Goal: Task Accomplishment & Management: Manage account settings

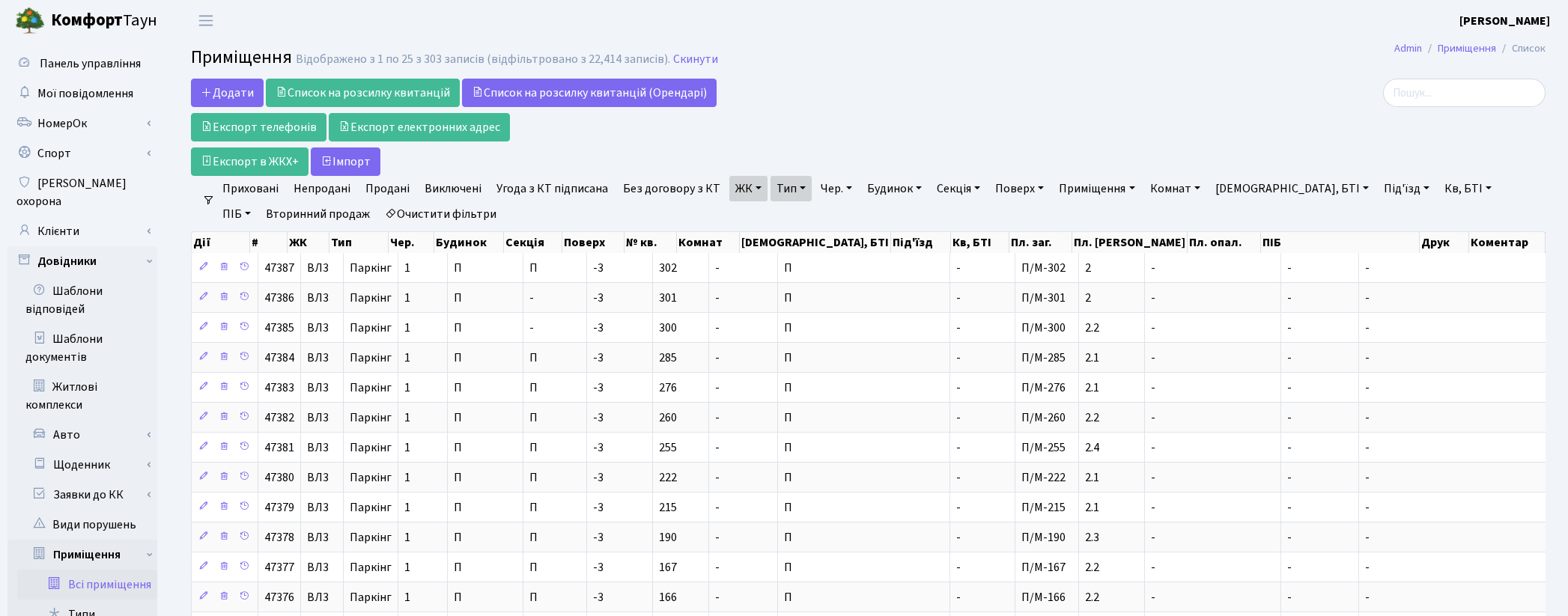
select select "25"
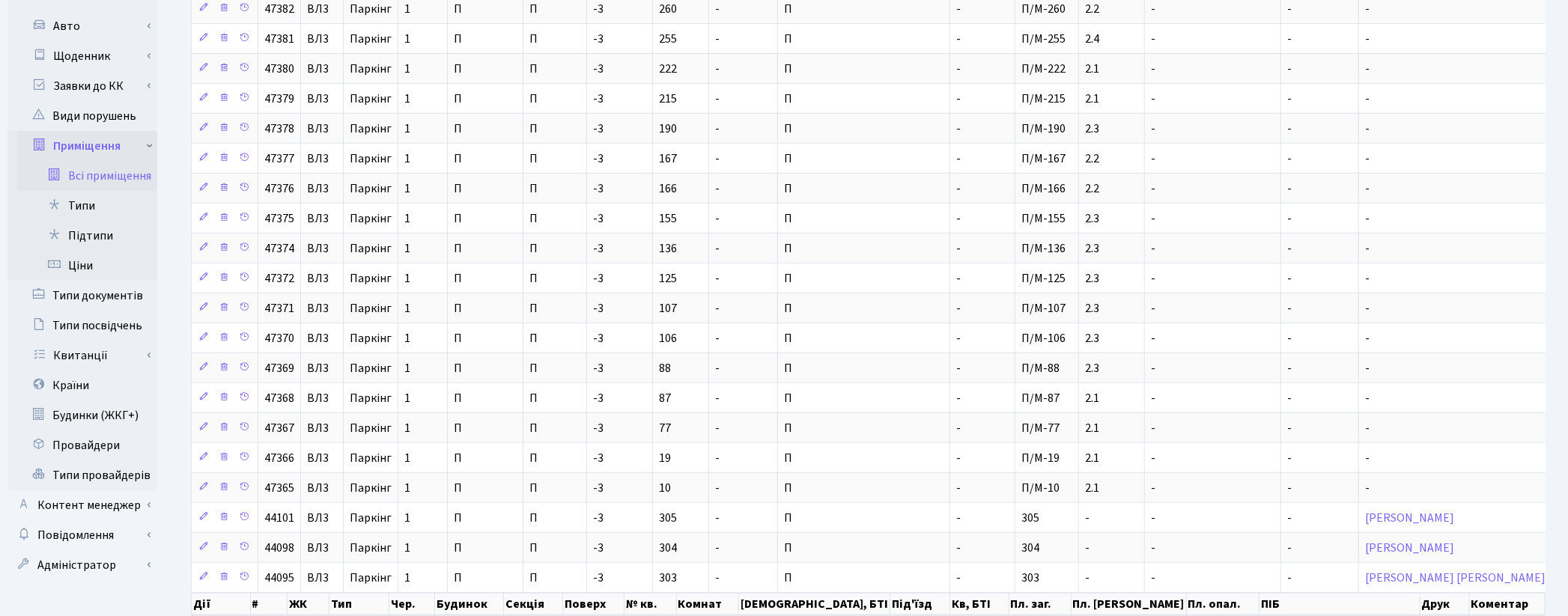
click at [96, 131] on link "Приміщення" at bounding box center [87, 146] width 140 height 30
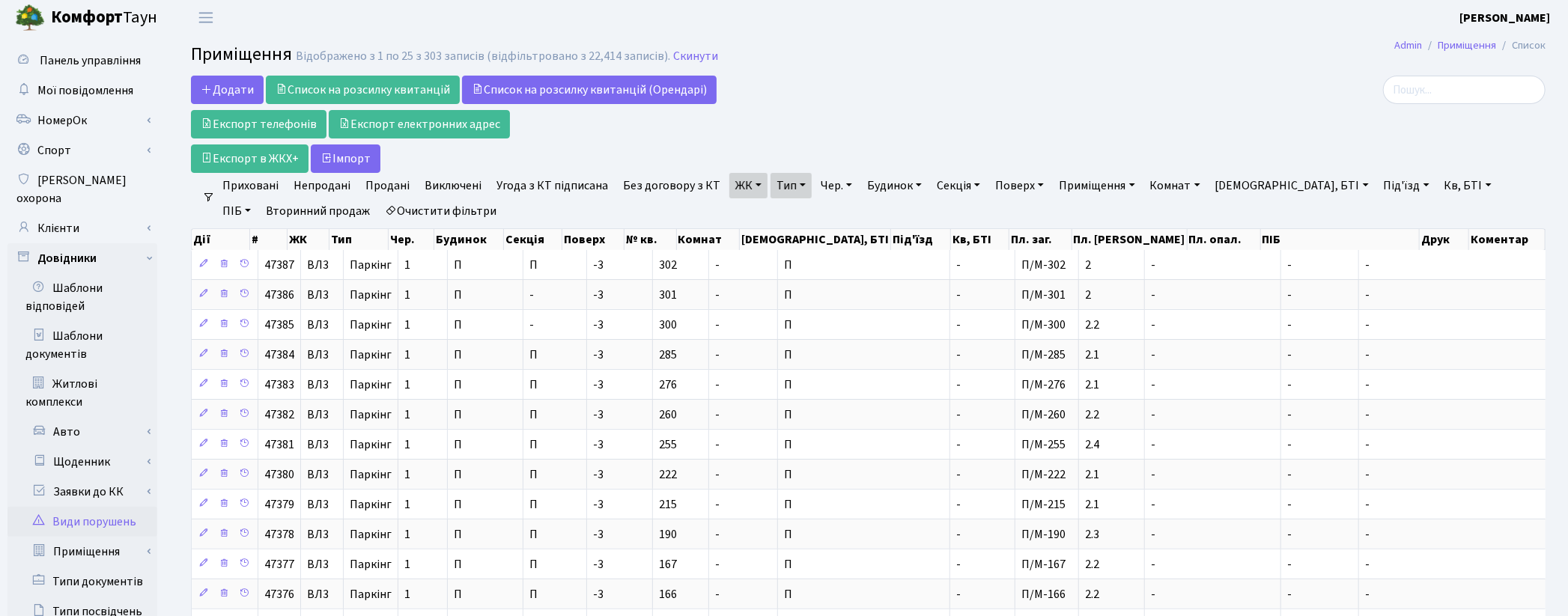
scroll to position [0, 0]
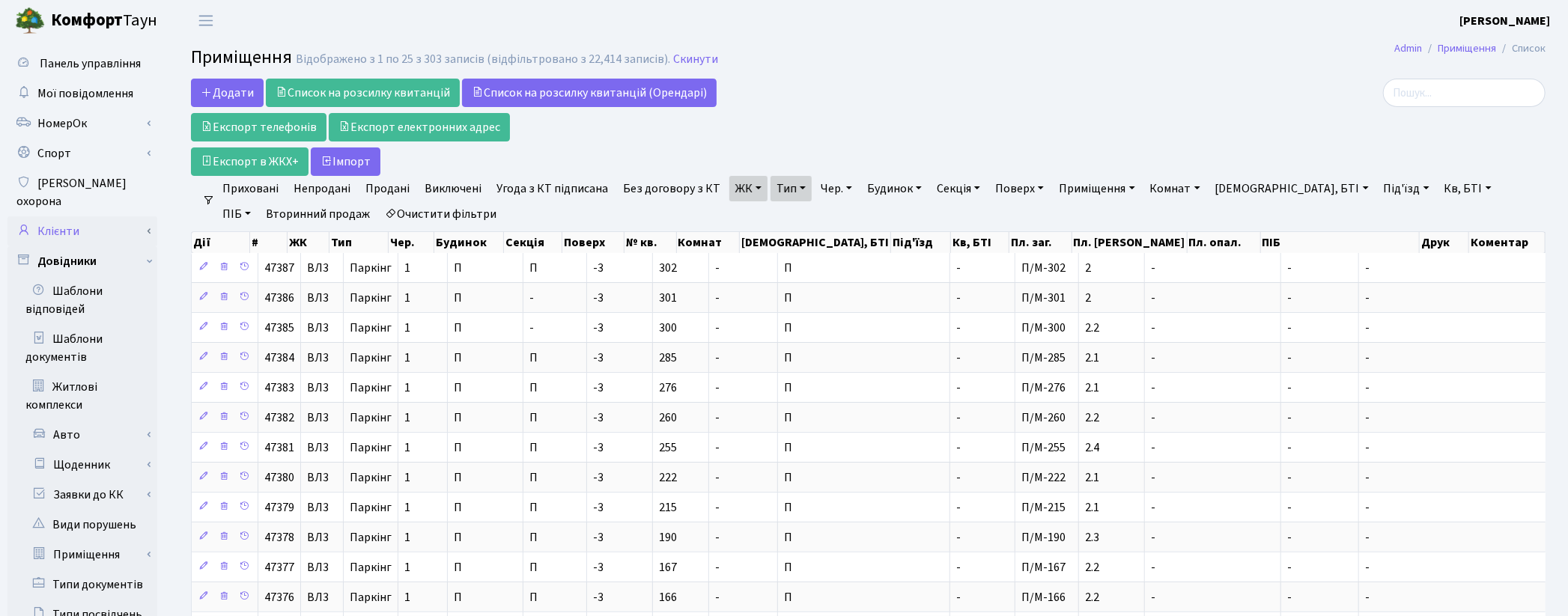
click at [63, 216] on link "Клієнти" at bounding box center [82, 231] width 149 height 30
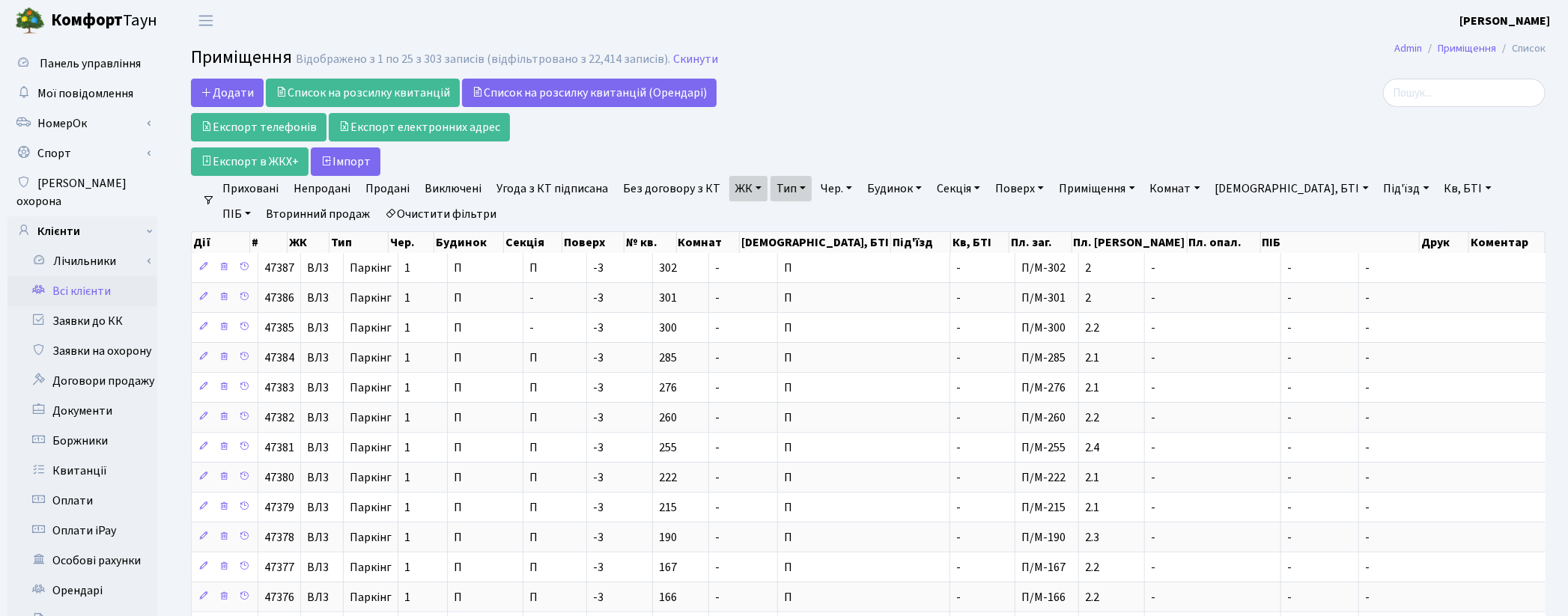
click at [80, 276] on link "Всі клієнти" at bounding box center [82, 291] width 149 height 30
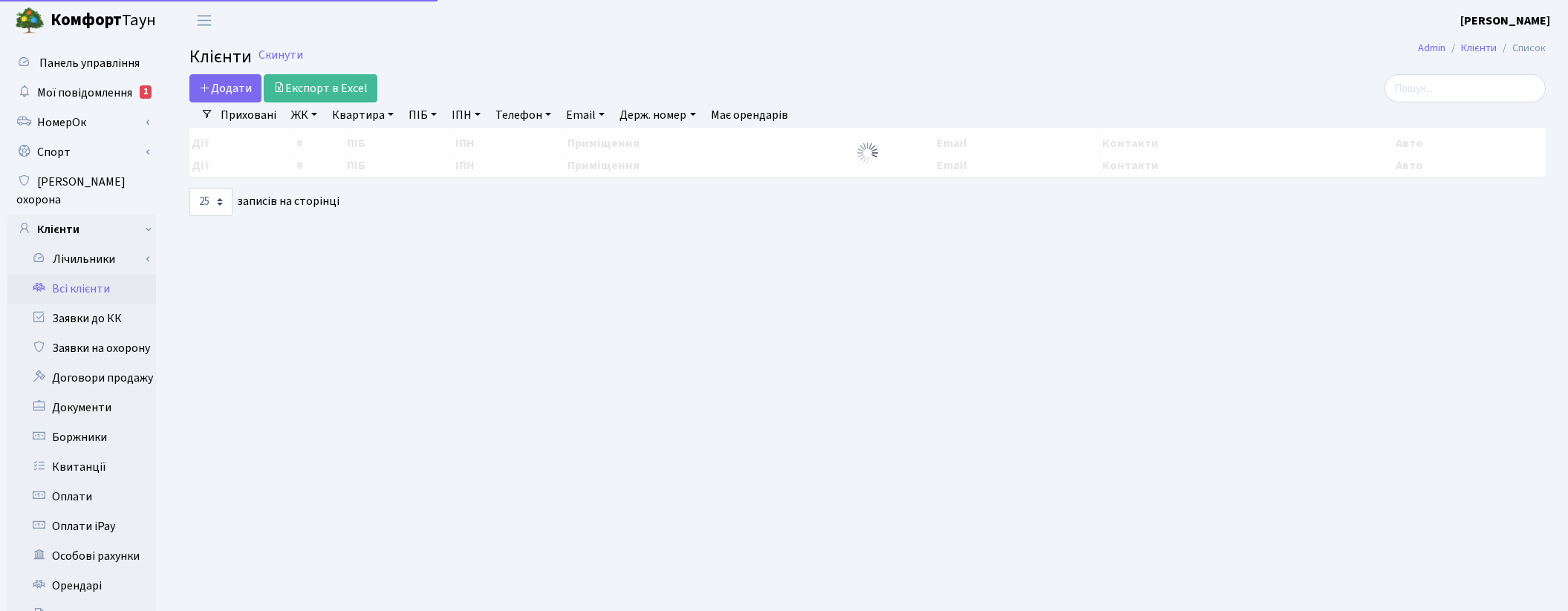
select select "25"
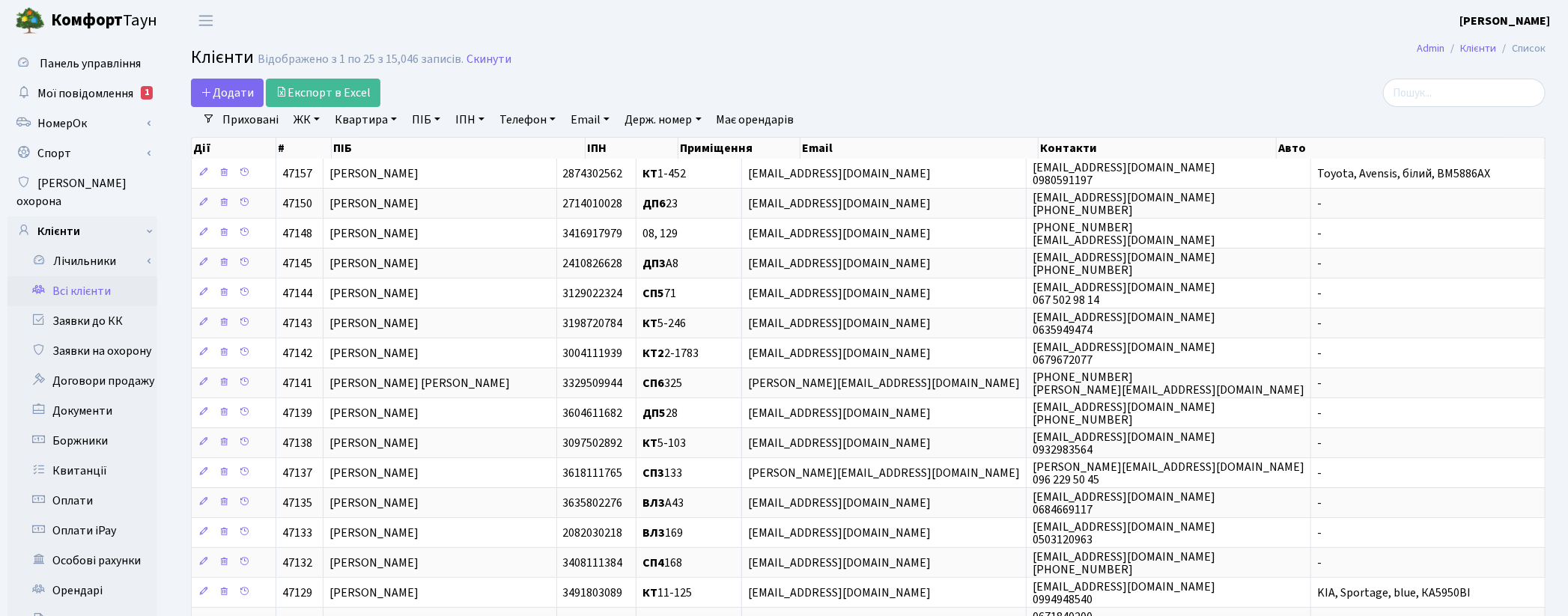
click at [370, 120] on link "Квартира" at bounding box center [366, 119] width 74 height 25
type input "207"
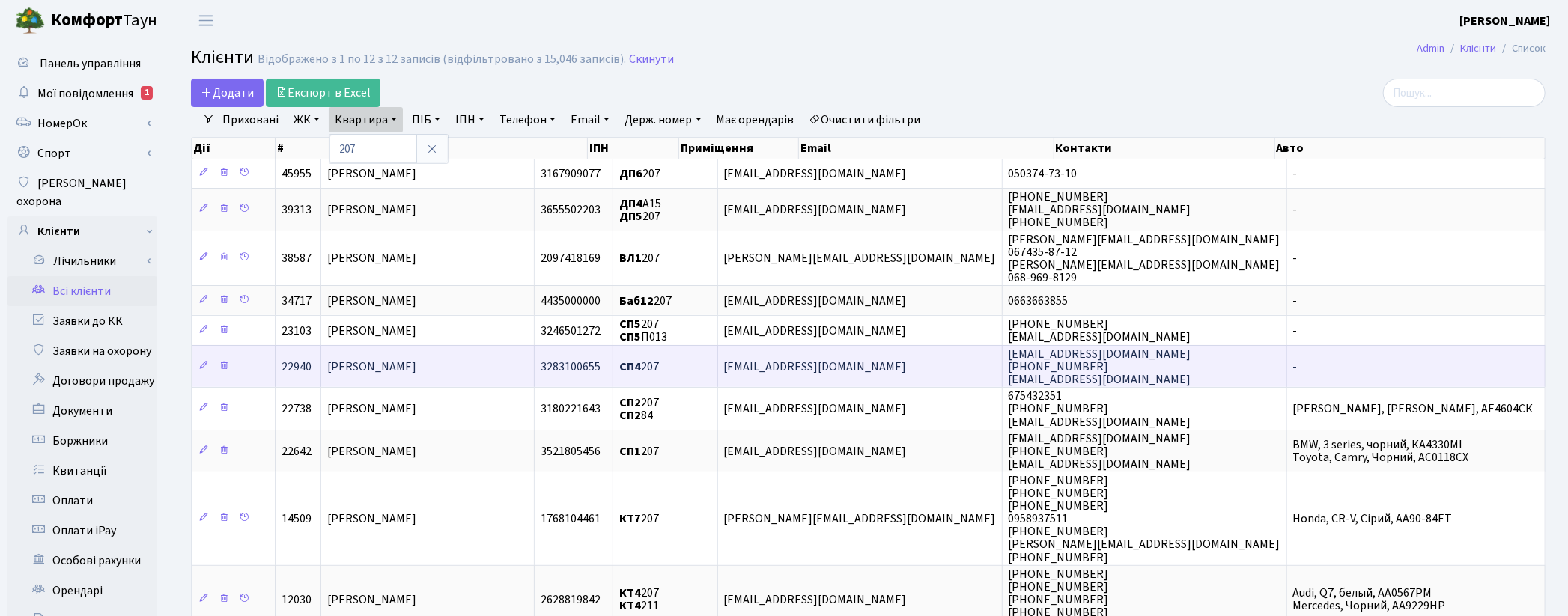
click at [484, 376] on td "Кудревич Артем Ігорович" at bounding box center [428, 366] width 213 height 42
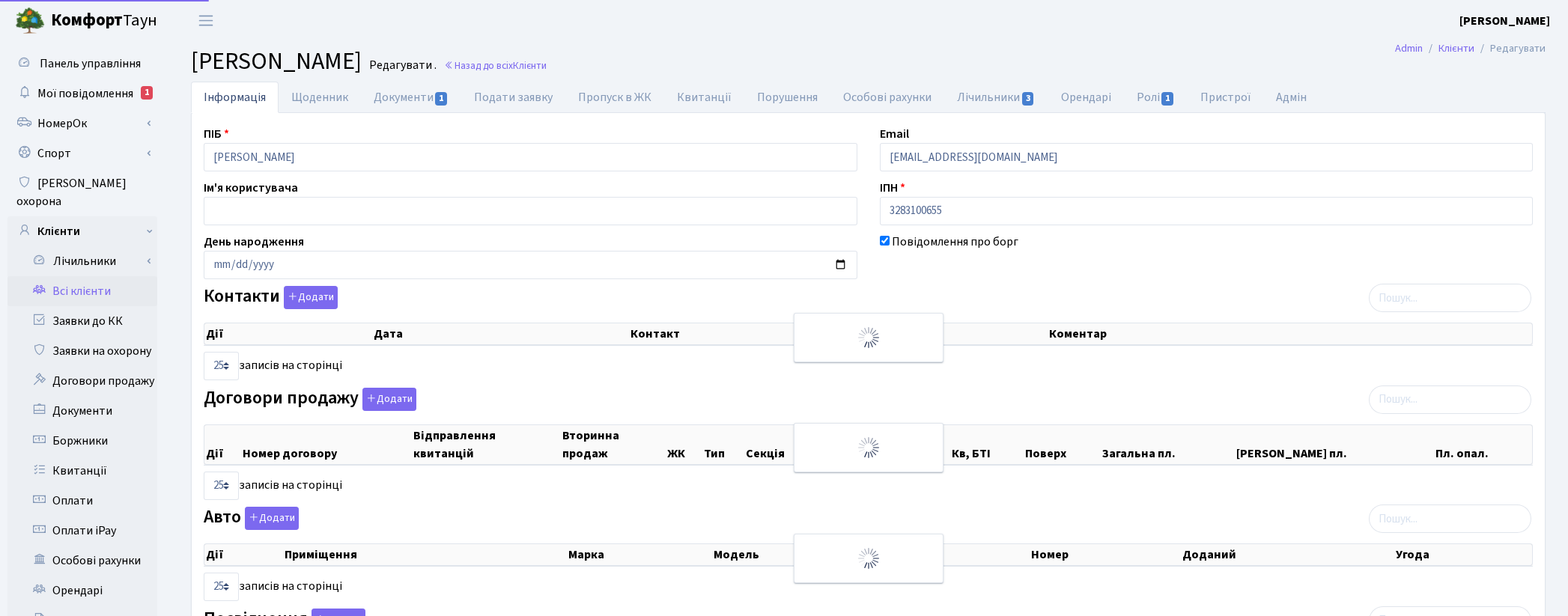
select select "25"
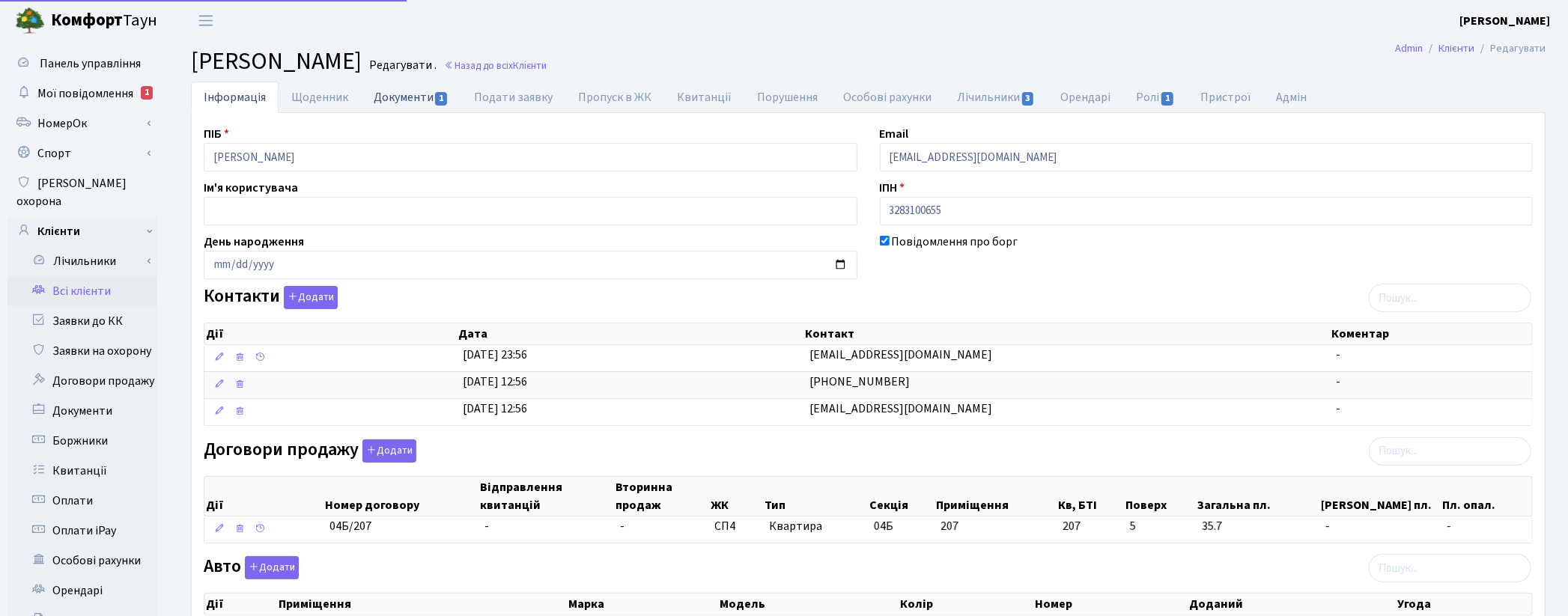
click at [390, 106] on link "Документи 1" at bounding box center [410, 97] width 100 height 31
select select "25"
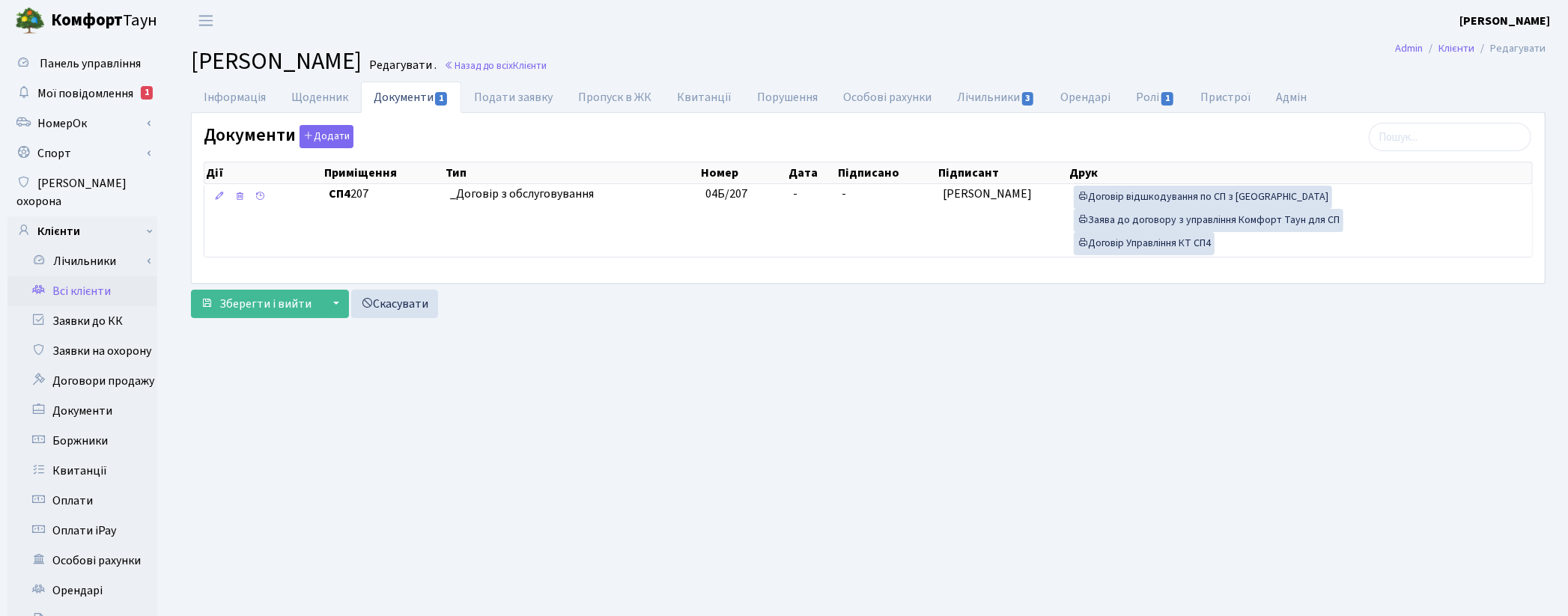
click at [83, 276] on link "Всі клієнти" at bounding box center [82, 291] width 149 height 30
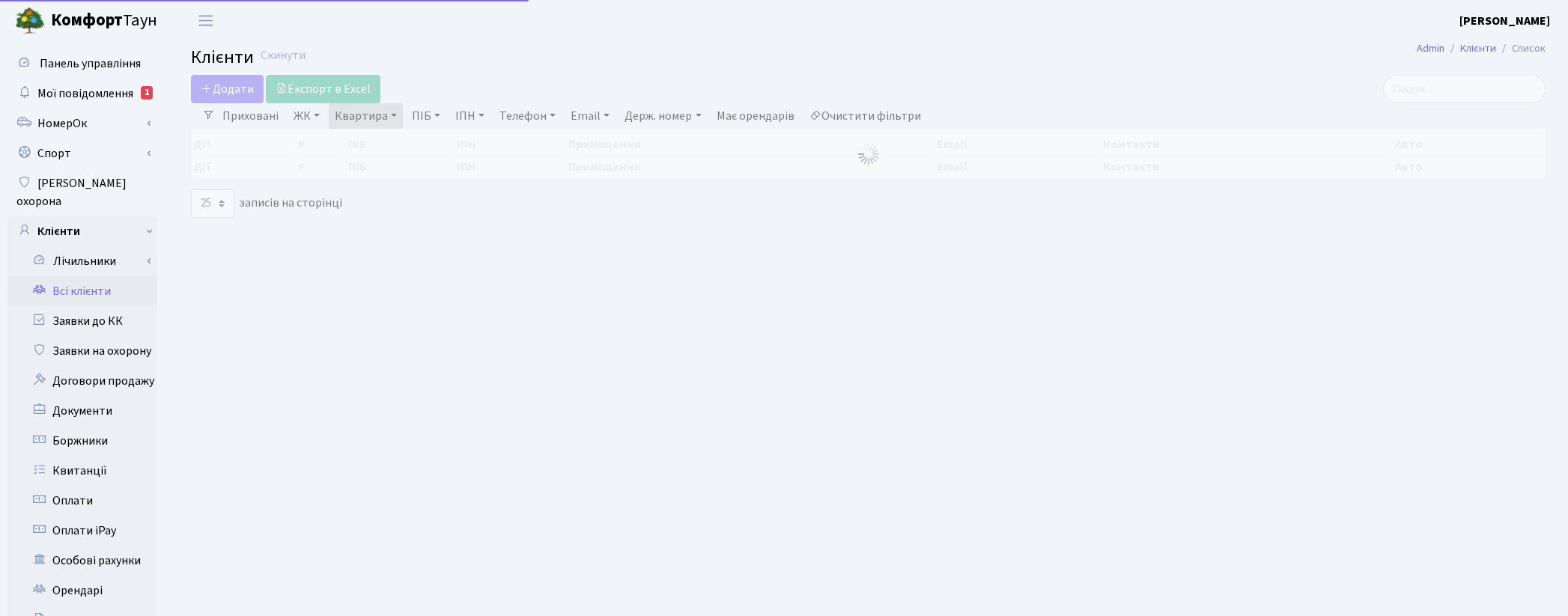
select select "25"
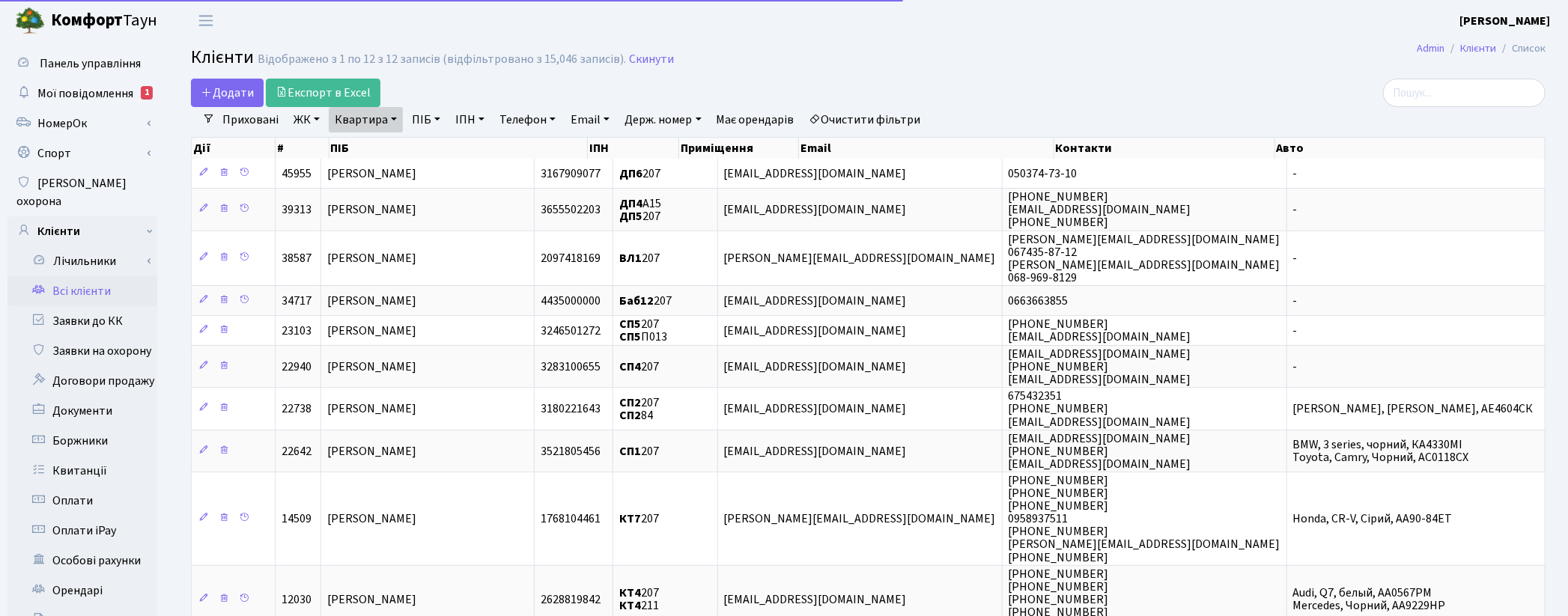
click at [342, 123] on link "Квартира" at bounding box center [366, 119] width 74 height 25
click at [365, 141] on input "207" at bounding box center [373, 148] width 87 height 28
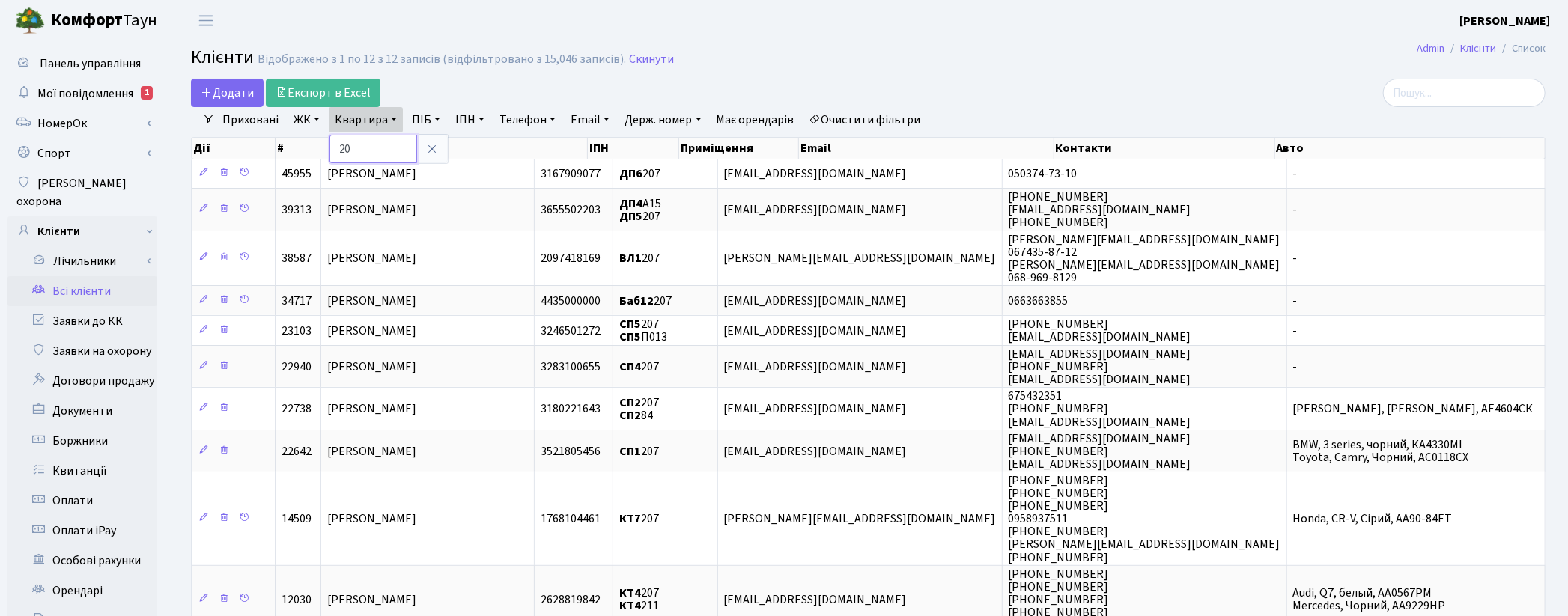
type input "2"
type input "104"
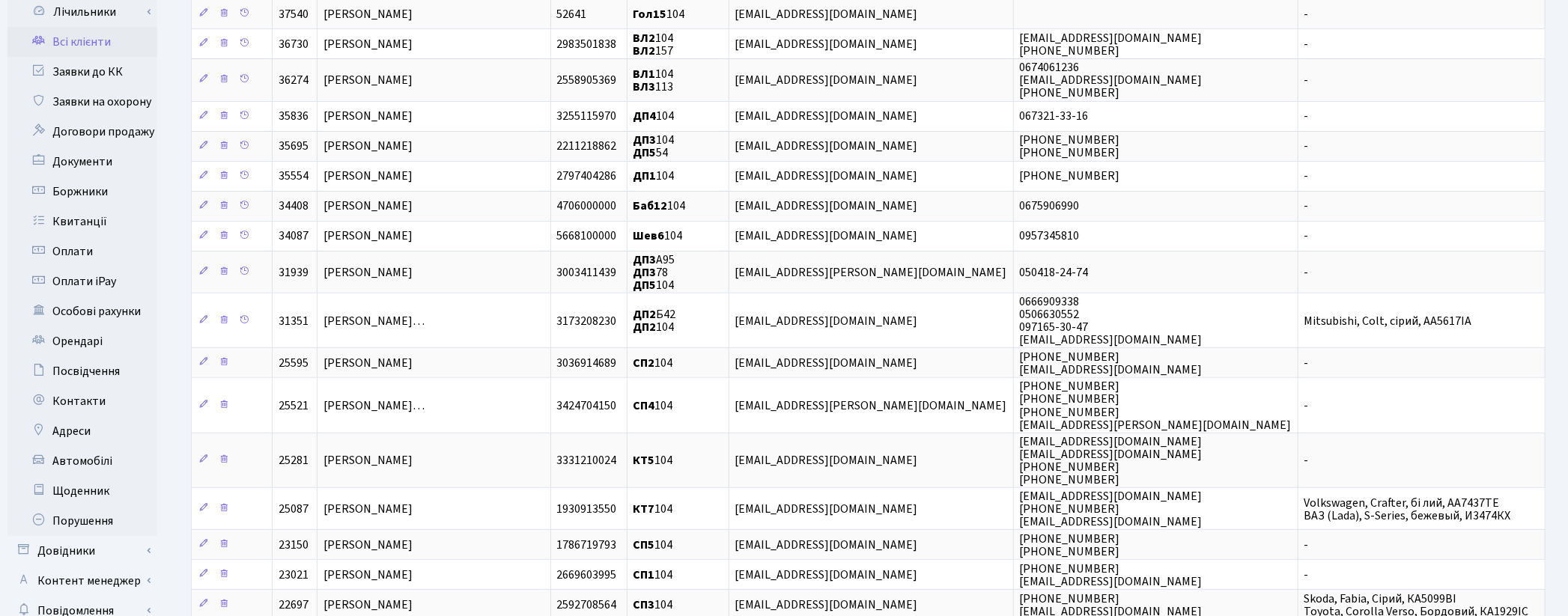
scroll to position [333, 0]
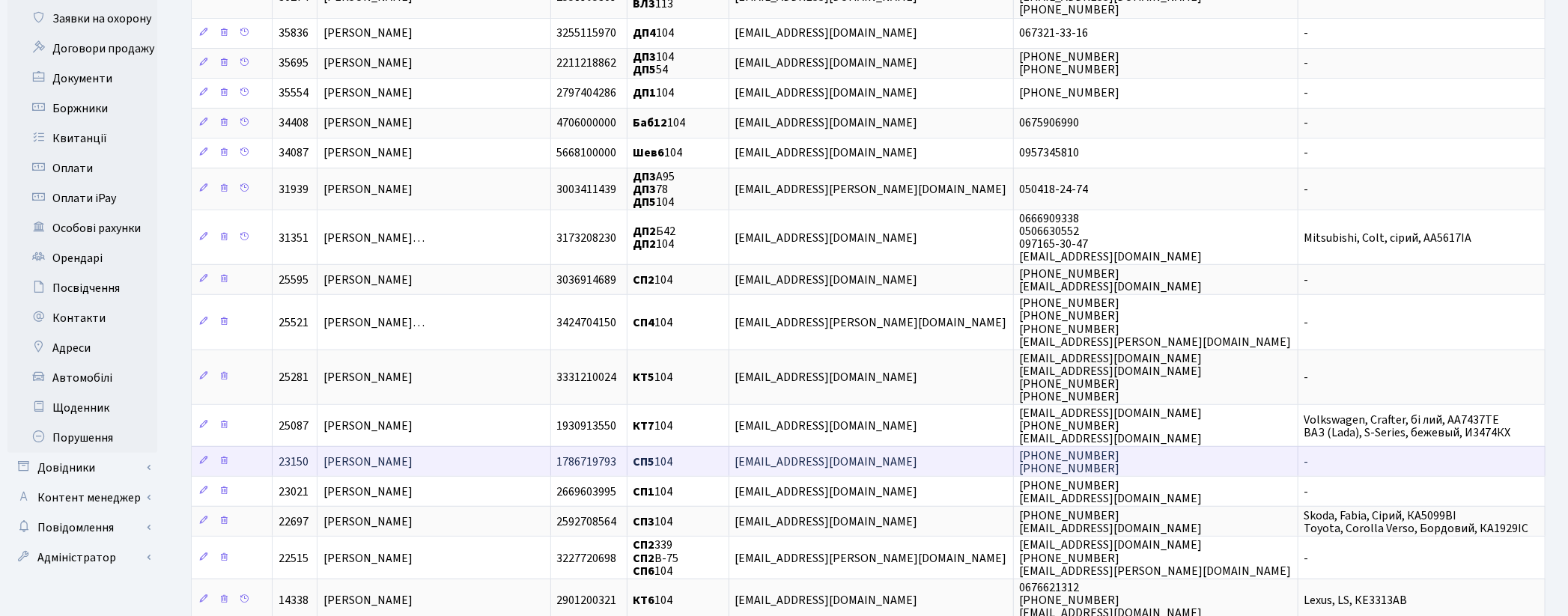
click at [412, 455] on span "Гаріфуллін Валерій Шагійович" at bounding box center [368, 463] width 89 height 16
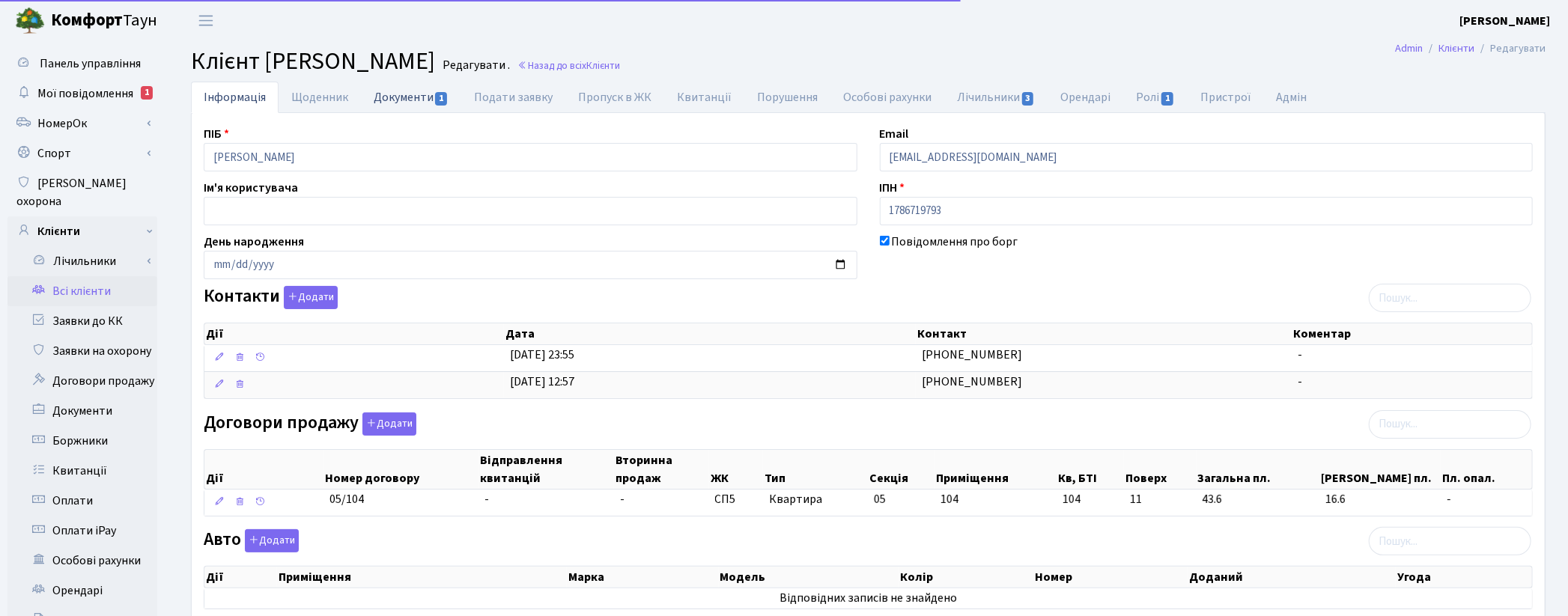
click at [389, 105] on link "Документи 1" at bounding box center [410, 97] width 100 height 31
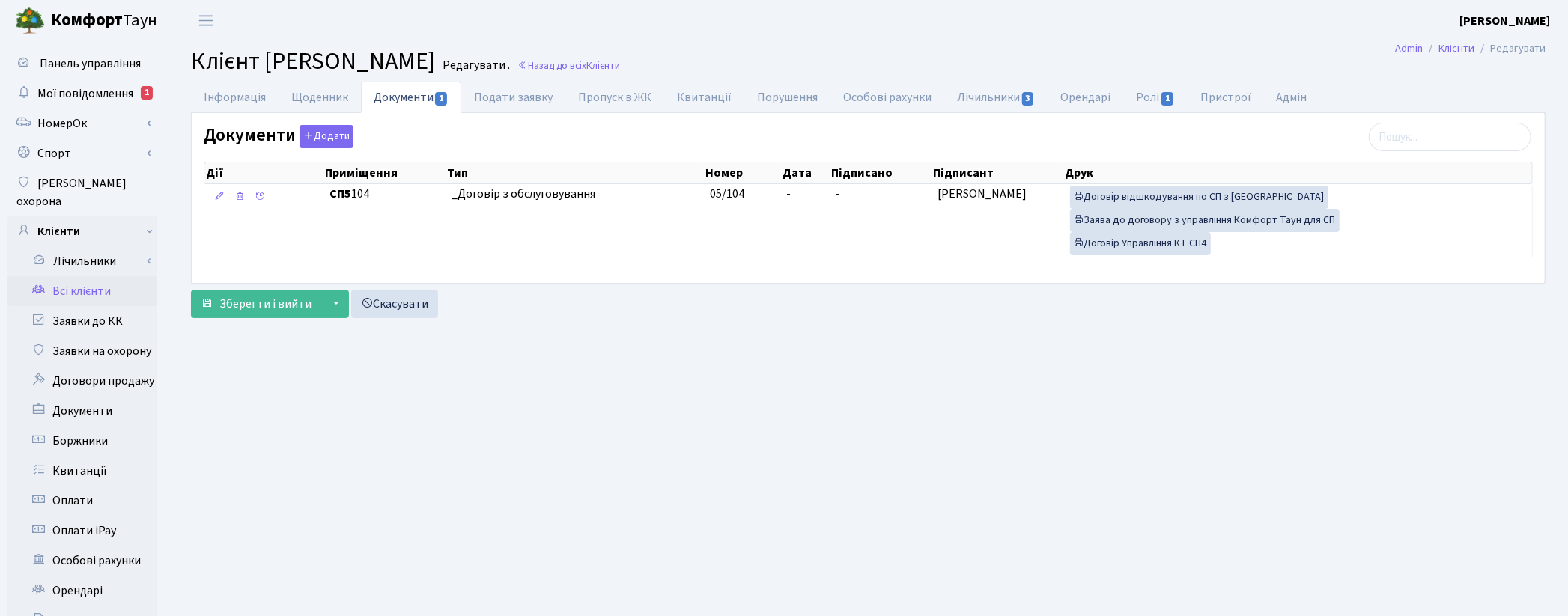
click at [71, 277] on link "Всі клієнти" at bounding box center [82, 291] width 149 height 30
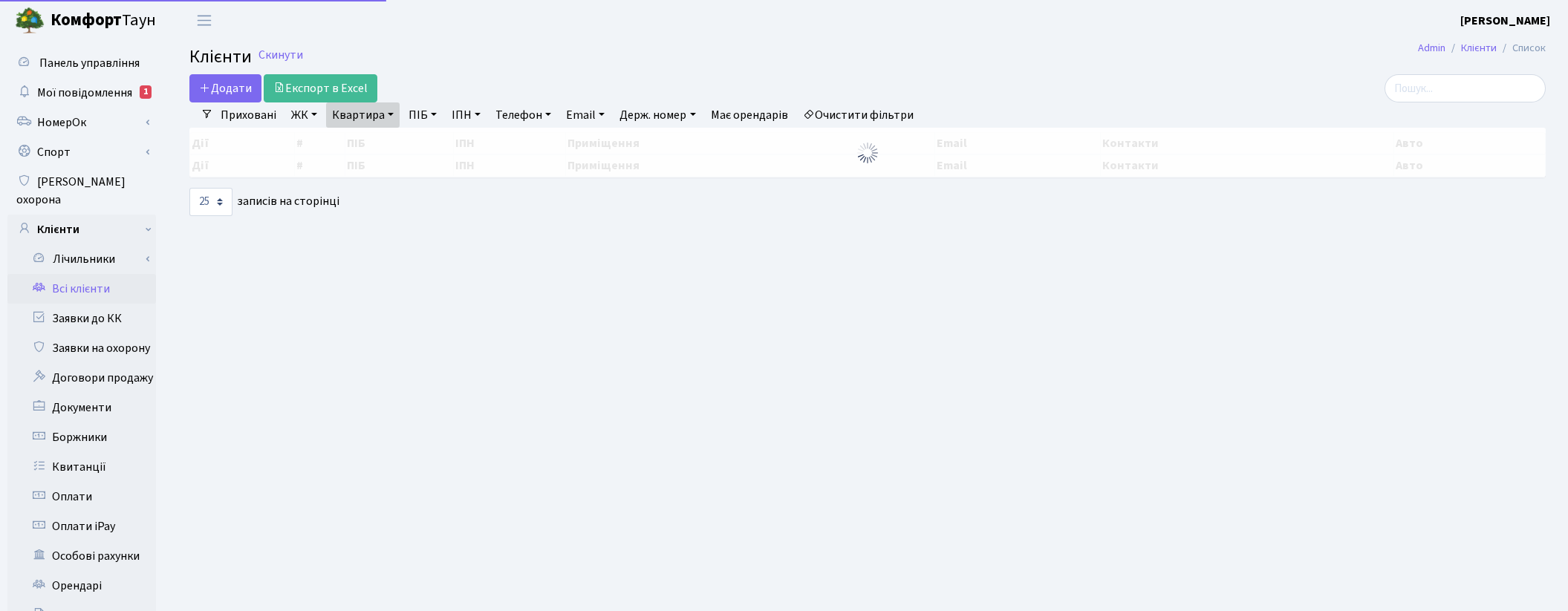
select select "25"
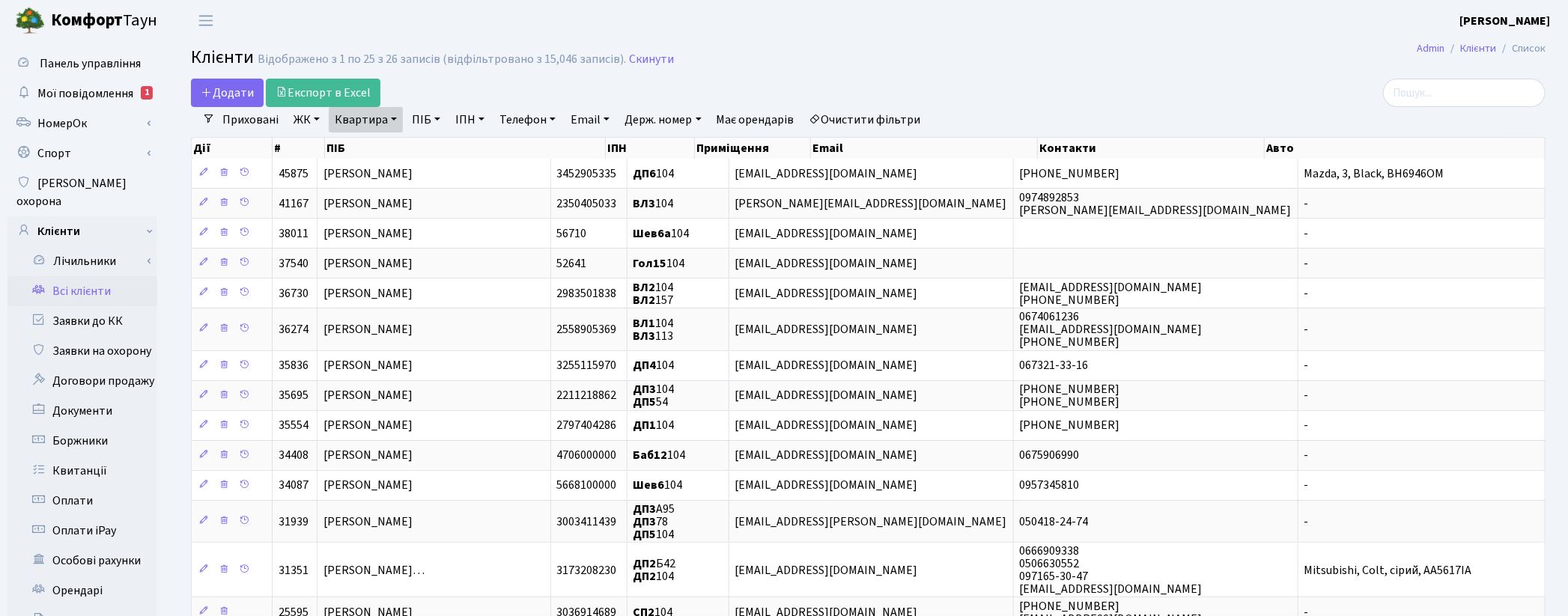
click at [347, 122] on link "Квартира" at bounding box center [366, 119] width 74 height 25
click at [367, 147] on input "104" at bounding box center [373, 148] width 87 height 28
type input "1"
type input "242"
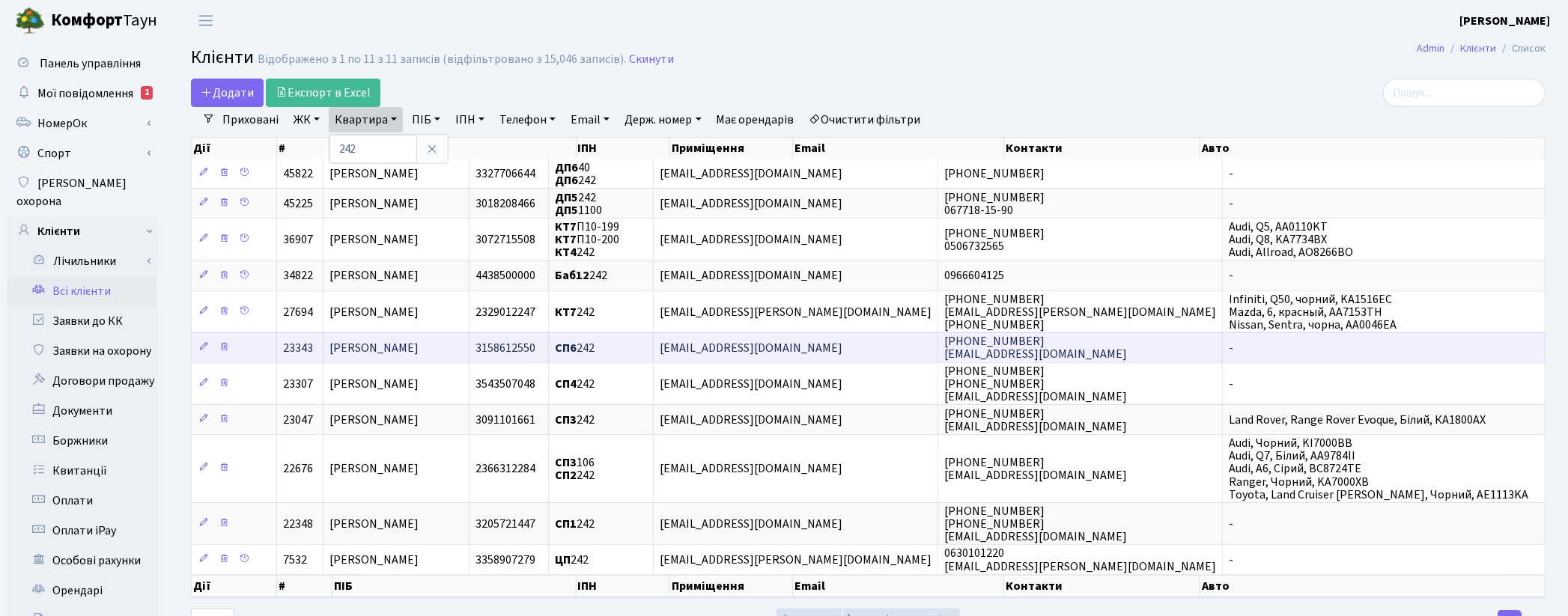
click at [419, 348] on span "[PERSON_NAME]" at bounding box center [374, 347] width 89 height 16
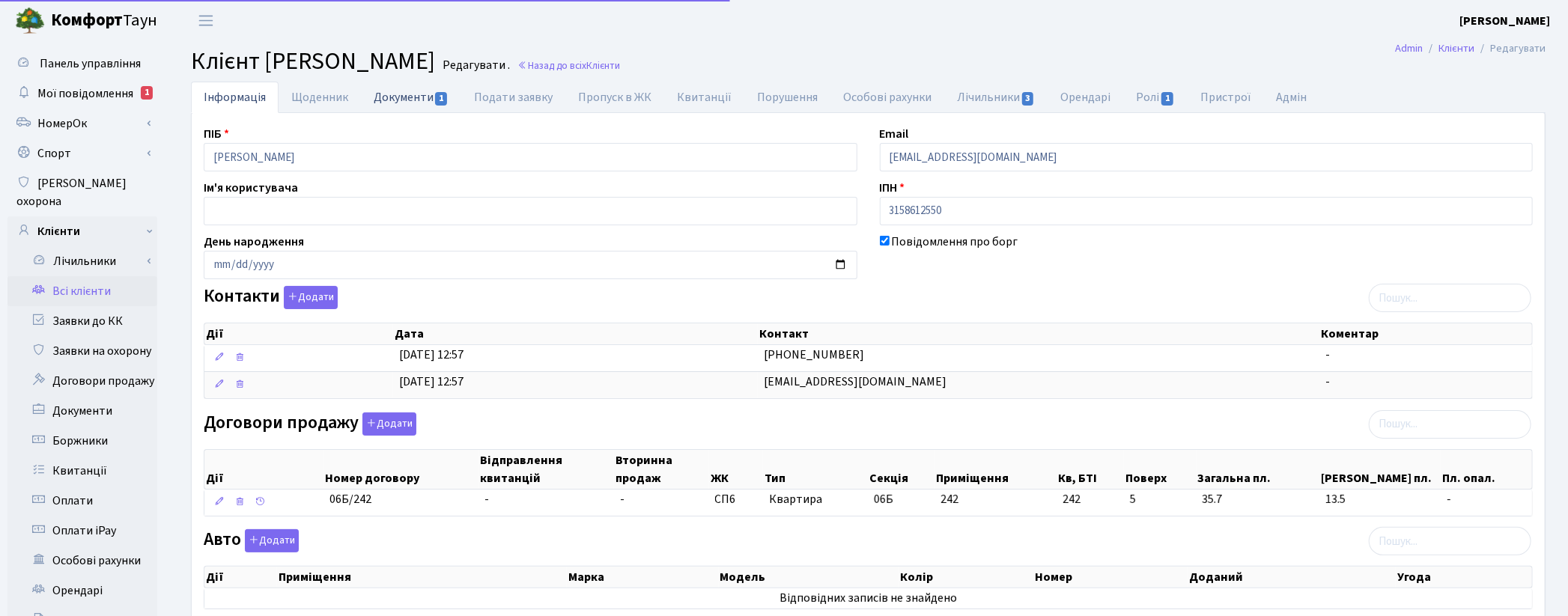
click at [396, 95] on link "Документи 1" at bounding box center [410, 97] width 100 height 31
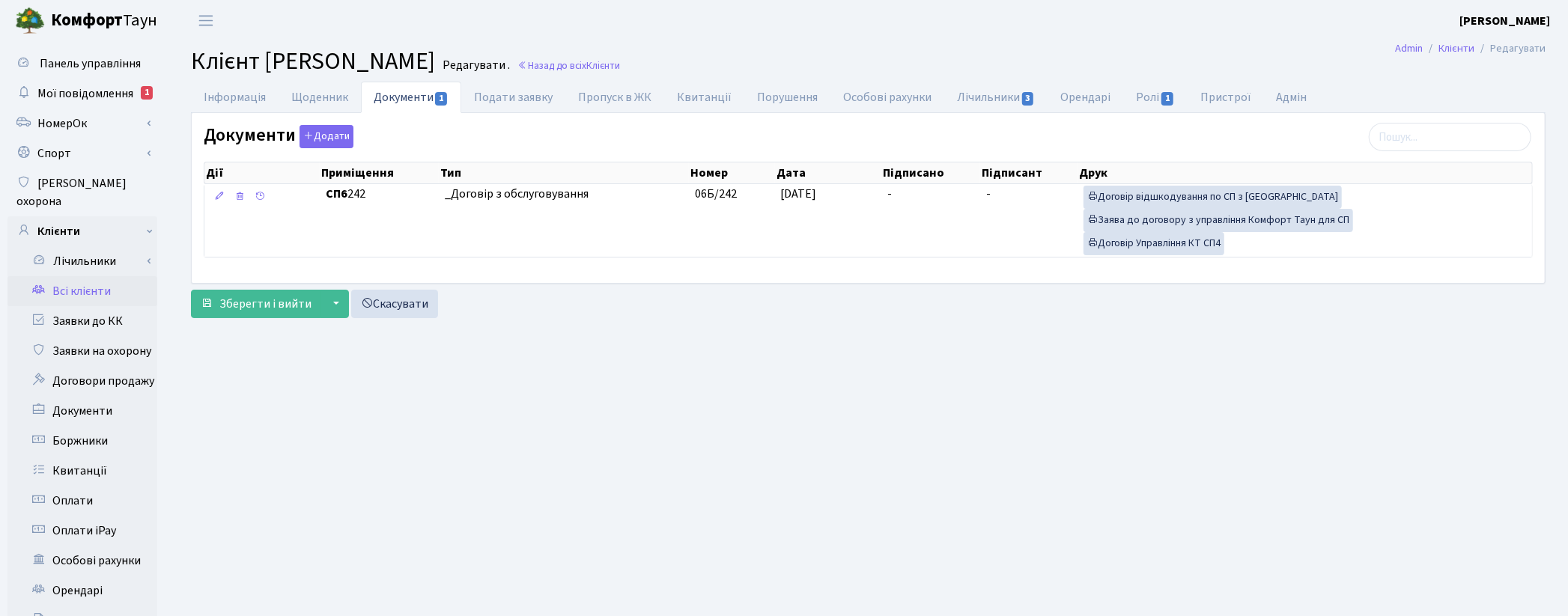
click at [1170, 409] on main "Admin Клієнти Редагувати Клієнт [PERSON_NAME] . Назад до всіх Клієнти Інформаці…" at bounding box center [868, 476] width 1399 height 872
click at [107, 309] on link "Заявки до КК" at bounding box center [82, 321] width 149 height 30
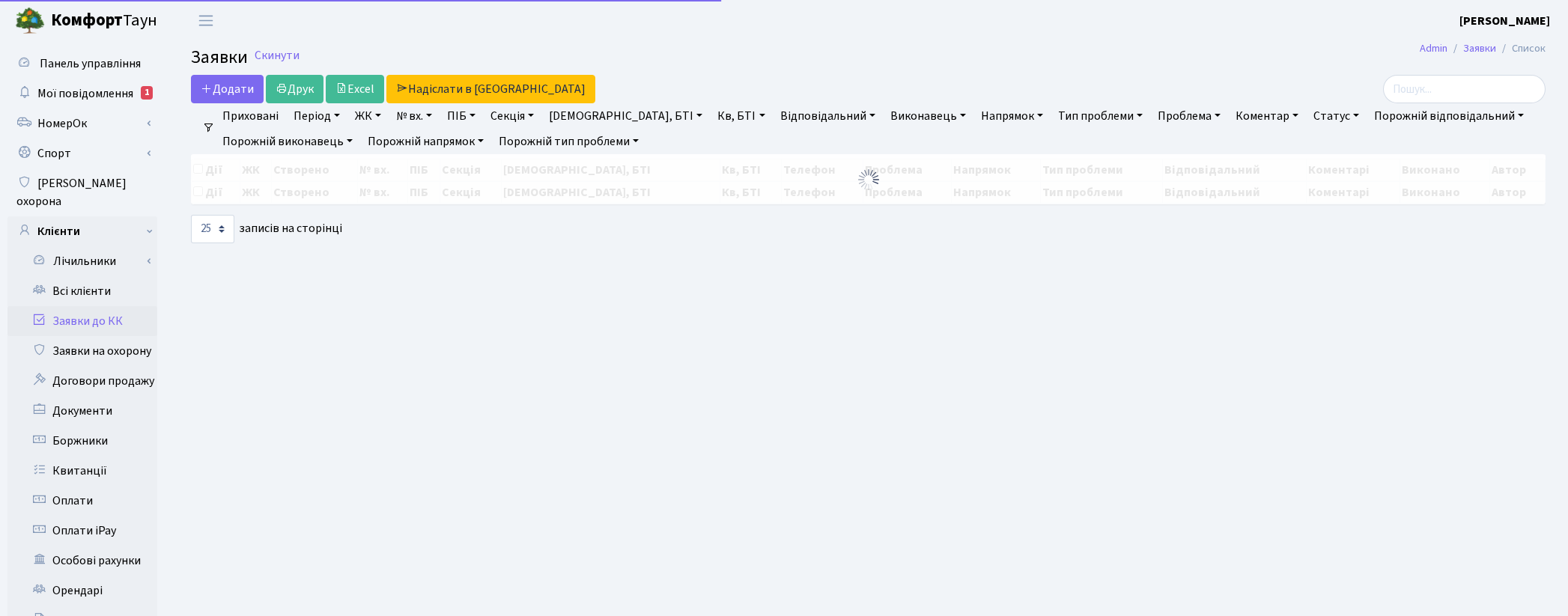
select select "25"
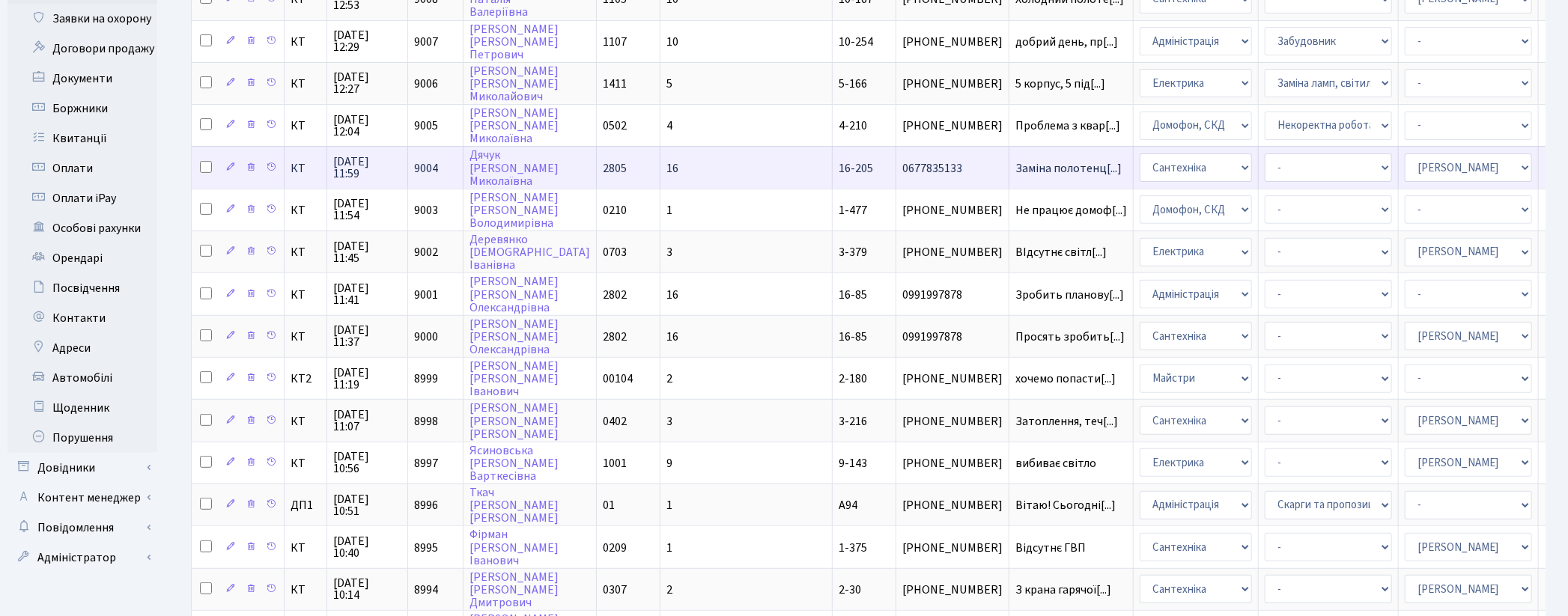
scroll to position [415, 0]
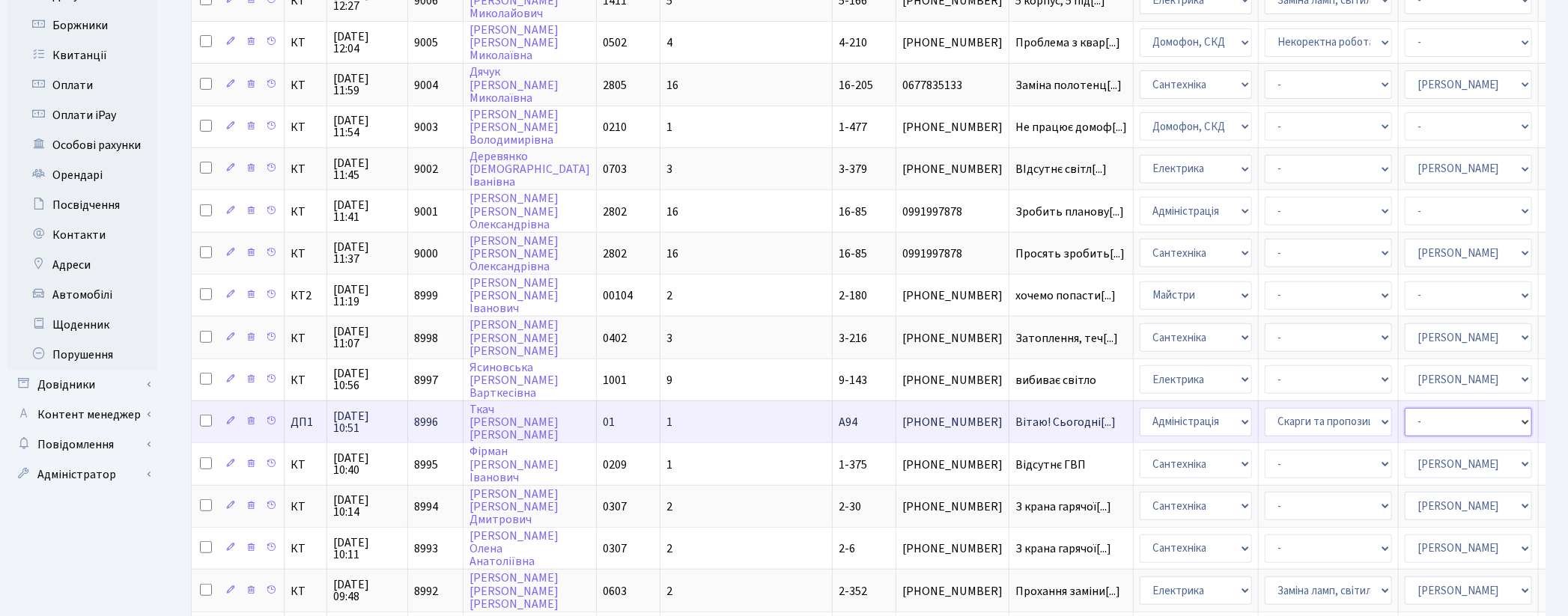
click at [1404, 408] on select "- Адміністратор ЖК ДП Адміністратор ЖК КТ Адміністратор ЖК СП Вижул В. В. Горді…" at bounding box center [1467, 422] width 127 height 28
select select "94"
click at [1404, 408] on select "- Адміністратор ЖК ДП Адміністратор ЖК КТ Адміністратор ЖК СП Вижул В. В. Горді…" at bounding box center [1467, 422] width 127 height 28
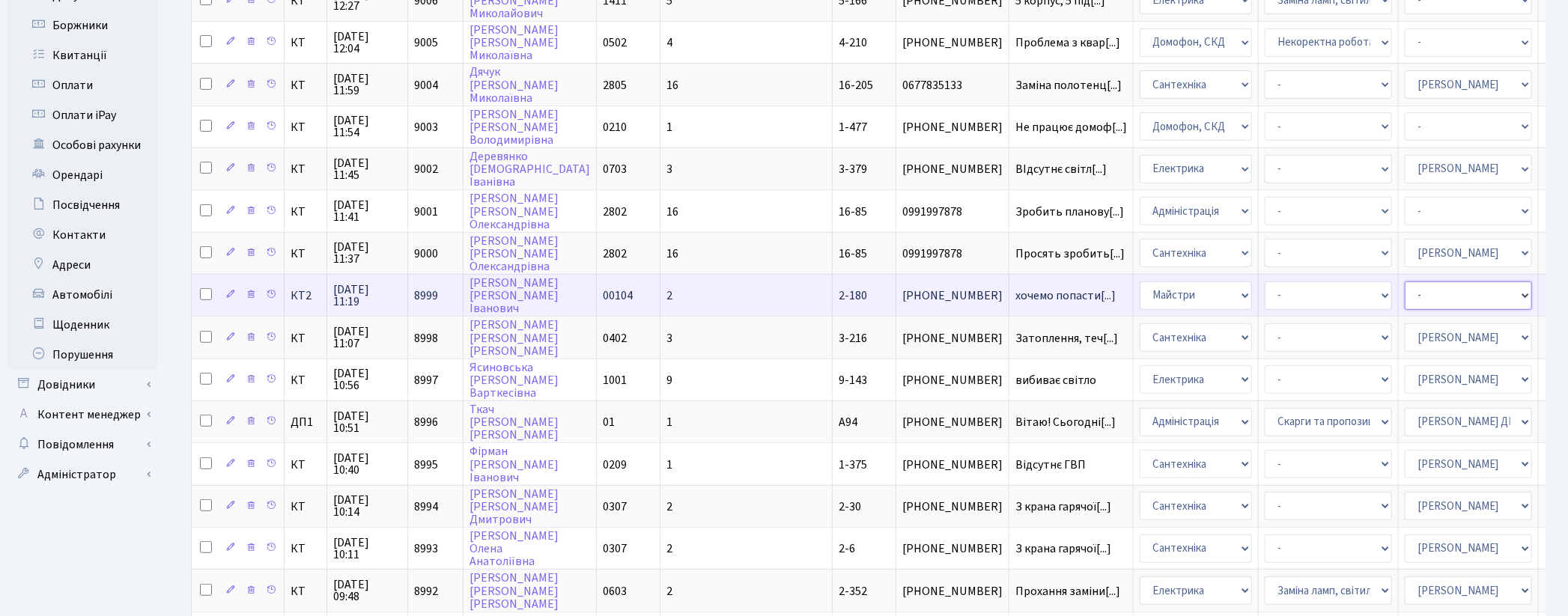
click at [1404, 281] on select "- Адміністратор ЖК ДП Адміністратор ЖК КТ Адміністратор ЖК СП Вижул В. В. Горді…" at bounding box center [1467, 295] width 127 height 28
select select "42"
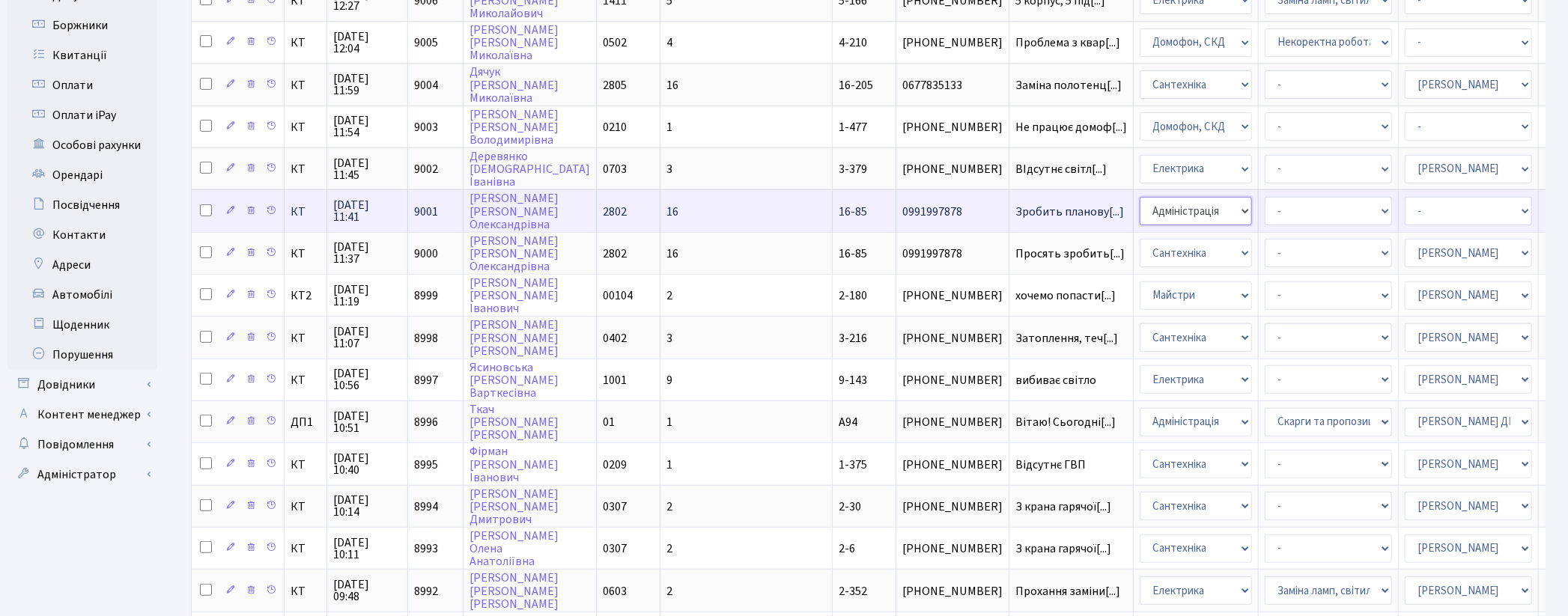
click at [1139, 200] on select "- Адміністрація Домофон, СКД Ліфт Майстри Сантехніка Економічний відділ Електри…" at bounding box center [1196, 211] width 112 height 28
click at [1404, 197] on select "- Адміністратор ЖК ДП Адміністратор ЖК КТ Адміністратор ЖК СП Вижул В. В. Горді…" at bounding box center [1467, 211] width 127 height 28
select select "69"
click at [1404, 197] on select "- Адміністратор ЖК ДП Адміністратор ЖК КТ Адміністратор ЖК СП Вижул В. В. Горді…" at bounding box center [1467, 211] width 127 height 28
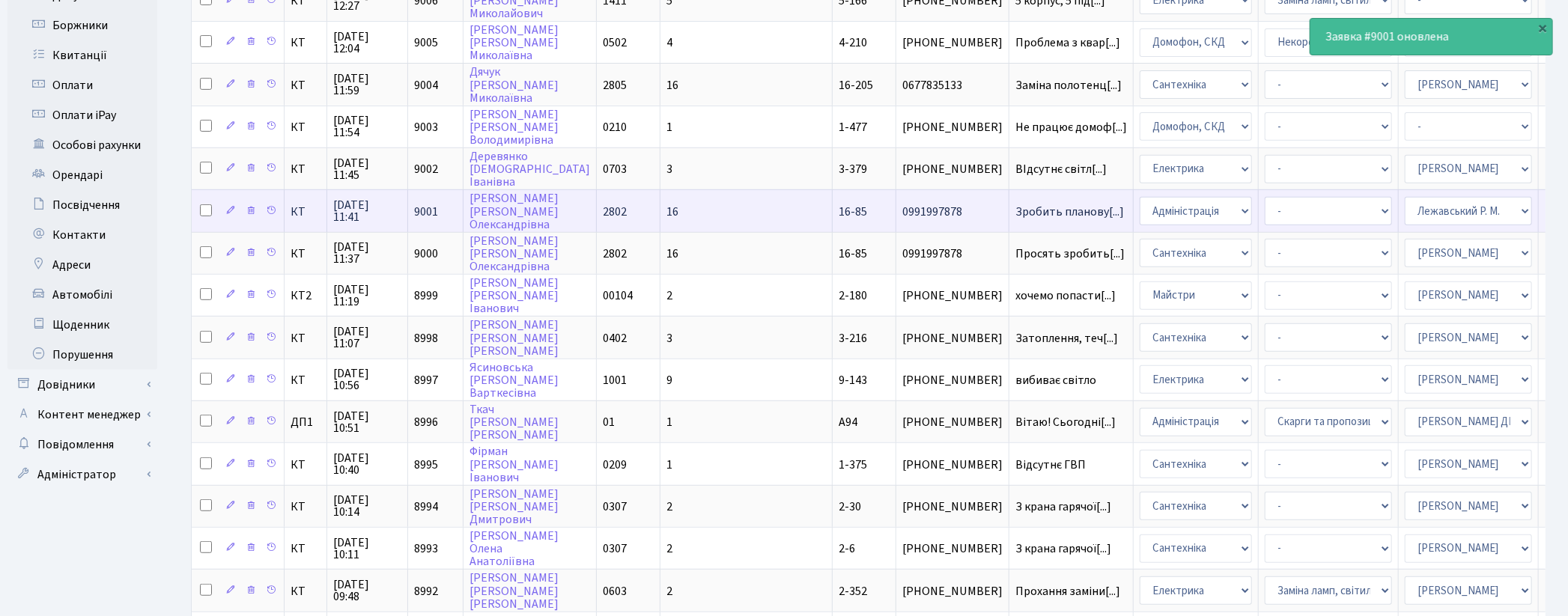
click at [207, 205] on input "checkbox" at bounding box center [206, 211] width 12 height 12
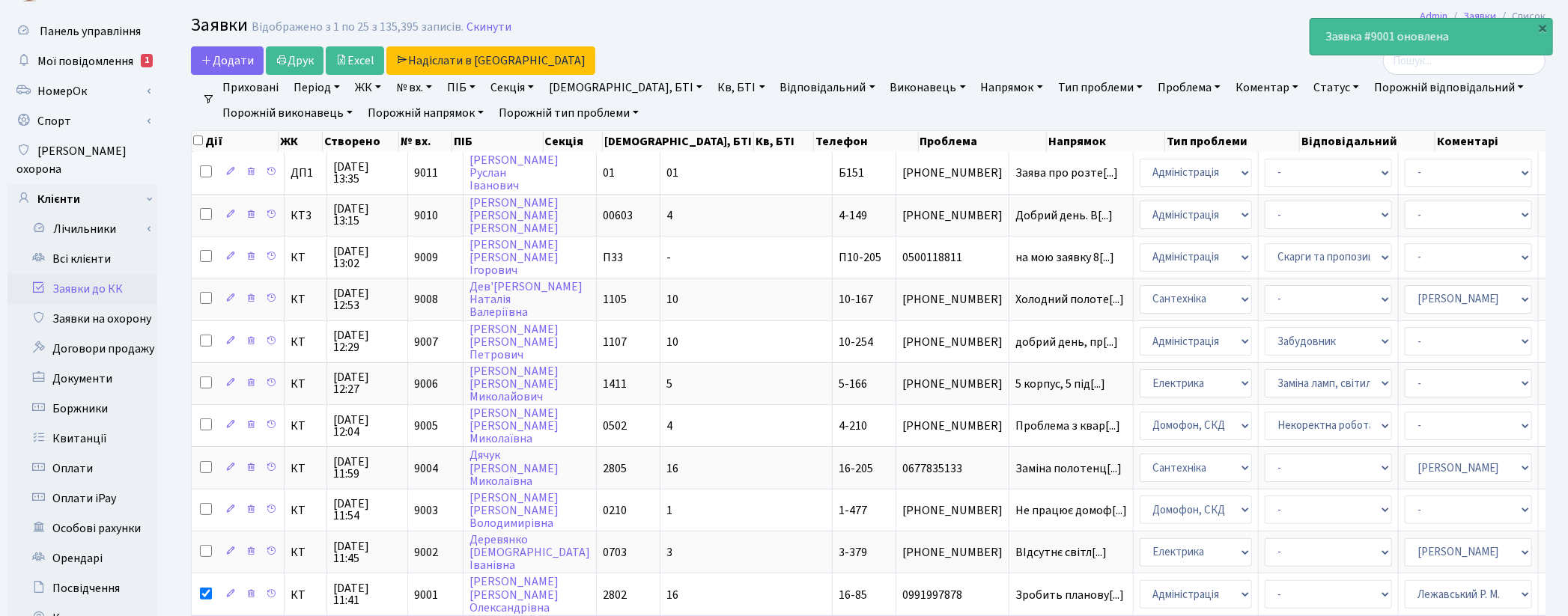
scroll to position [0, 0]
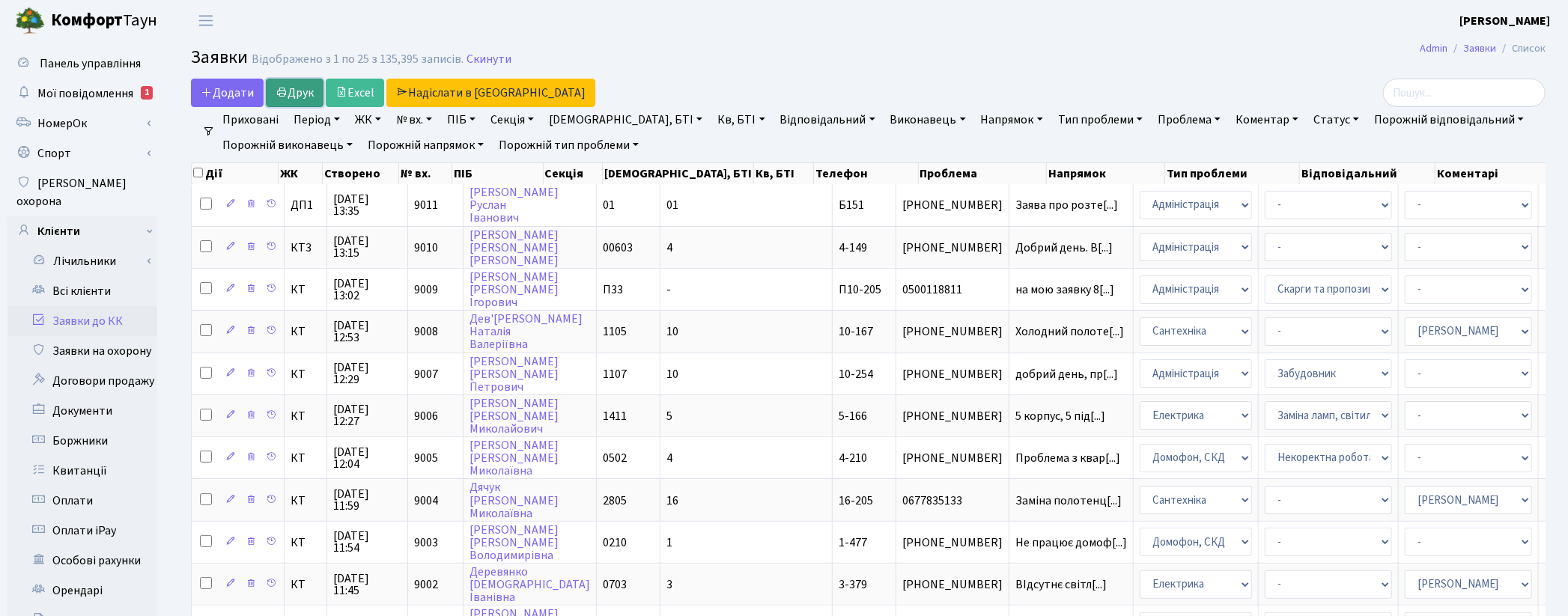
click at [294, 92] on link "Друк" at bounding box center [294, 92] width 57 height 28
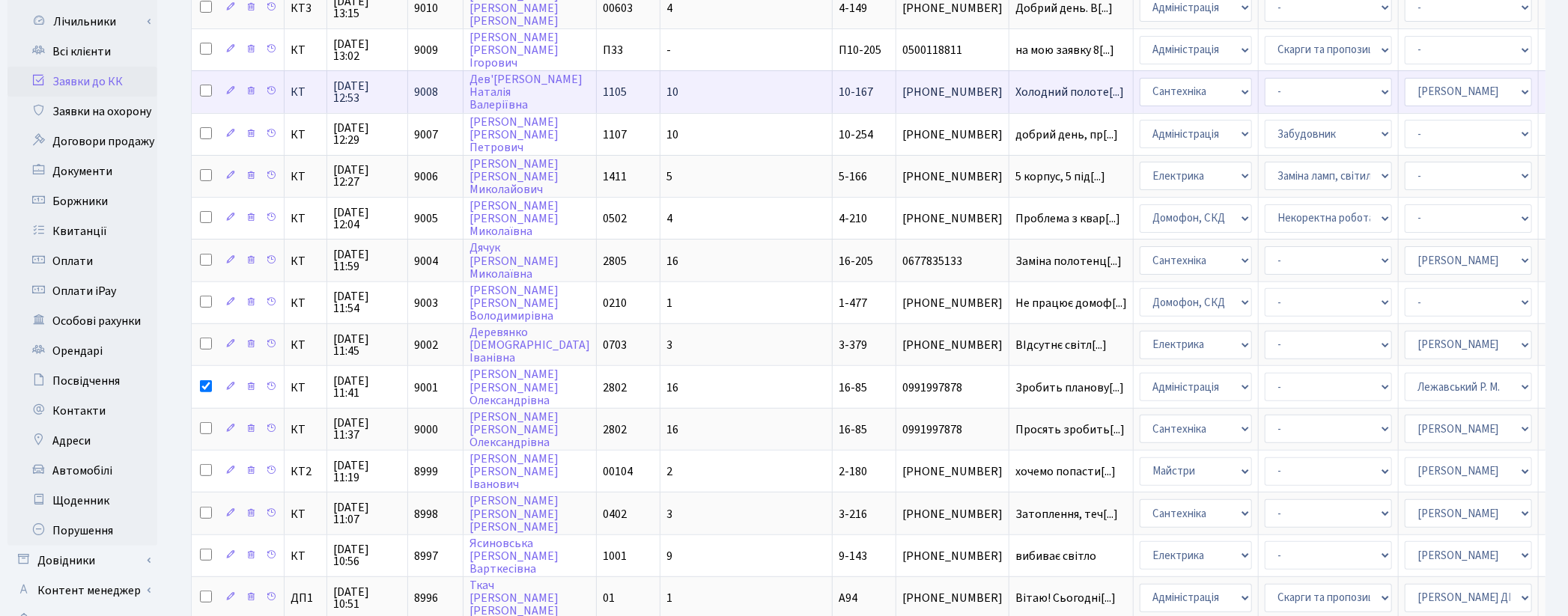
scroll to position [249, 0]
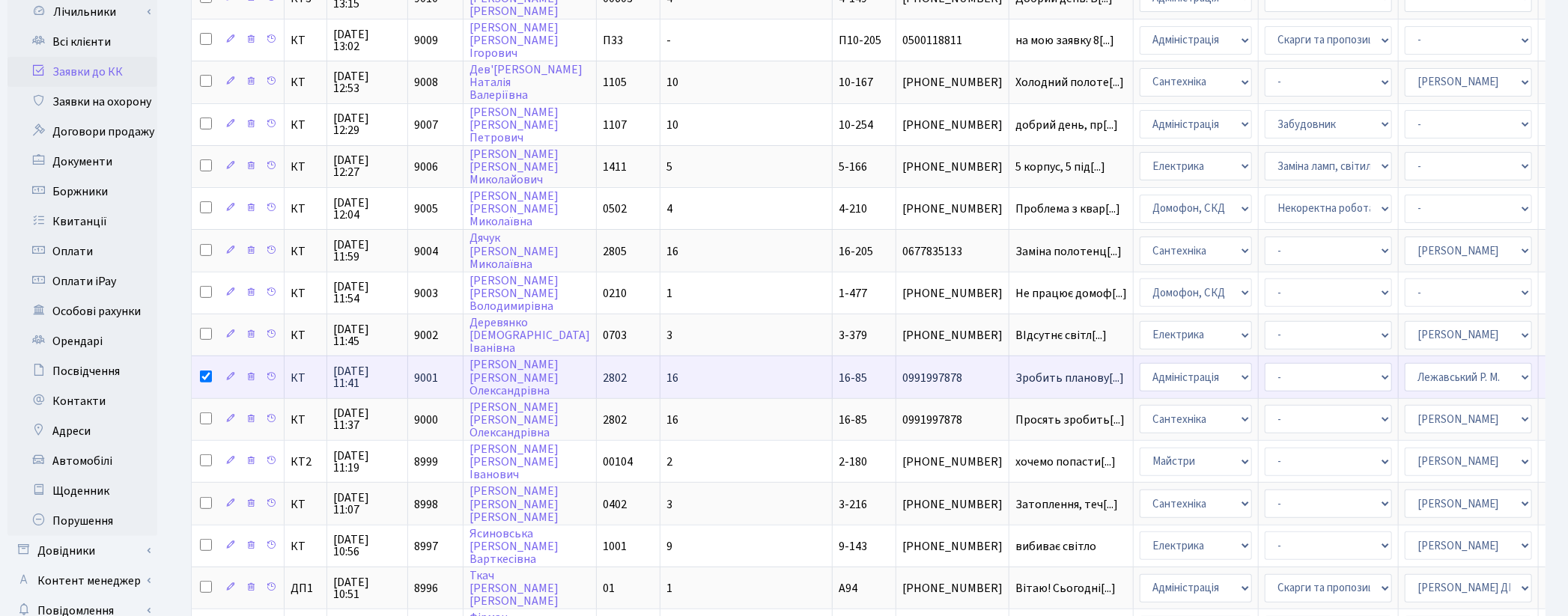
click at [209, 371] on input "checkbox" at bounding box center [206, 376] width 12 height 12
checkbox input "false"
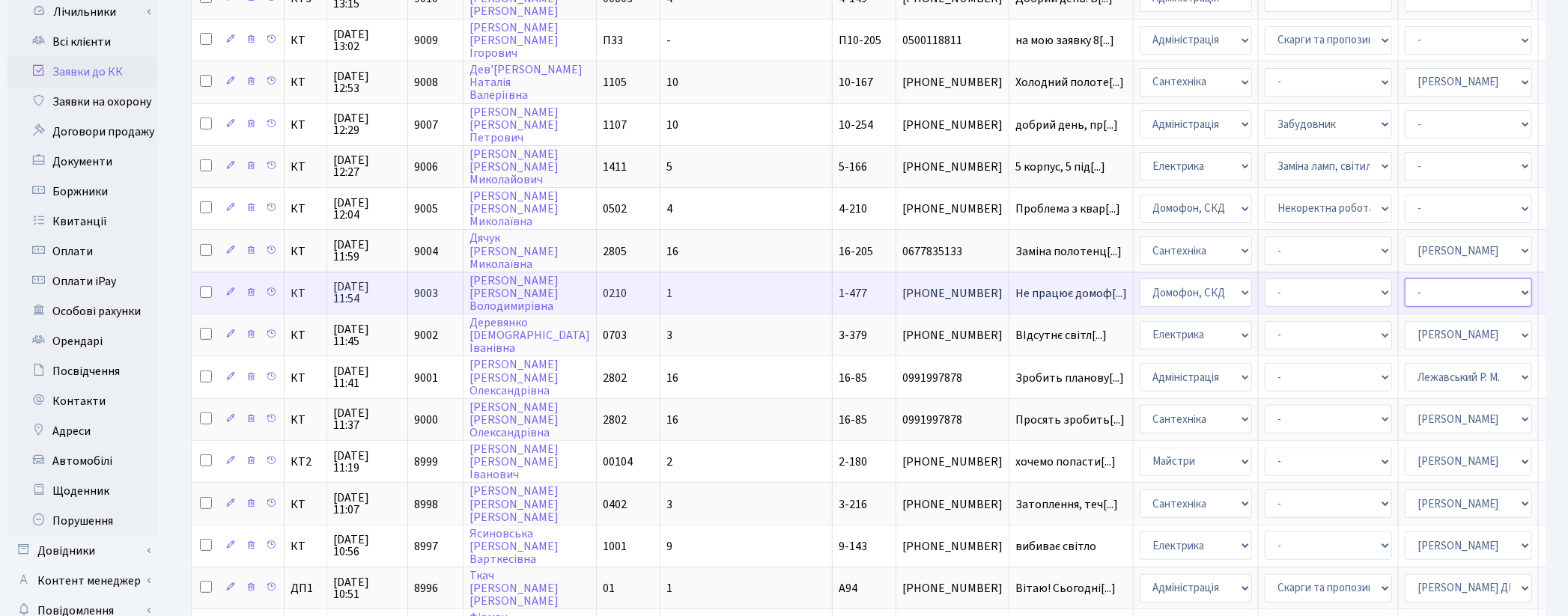
click at [1404, 284] on select "- Адміністратор ЖК ДП Адміністратор ЖК КТ Адміністратор ЖК СП Вижул В. В. Горді…" at bounding box center [1467, 292] width 127 height 28
select select "22"
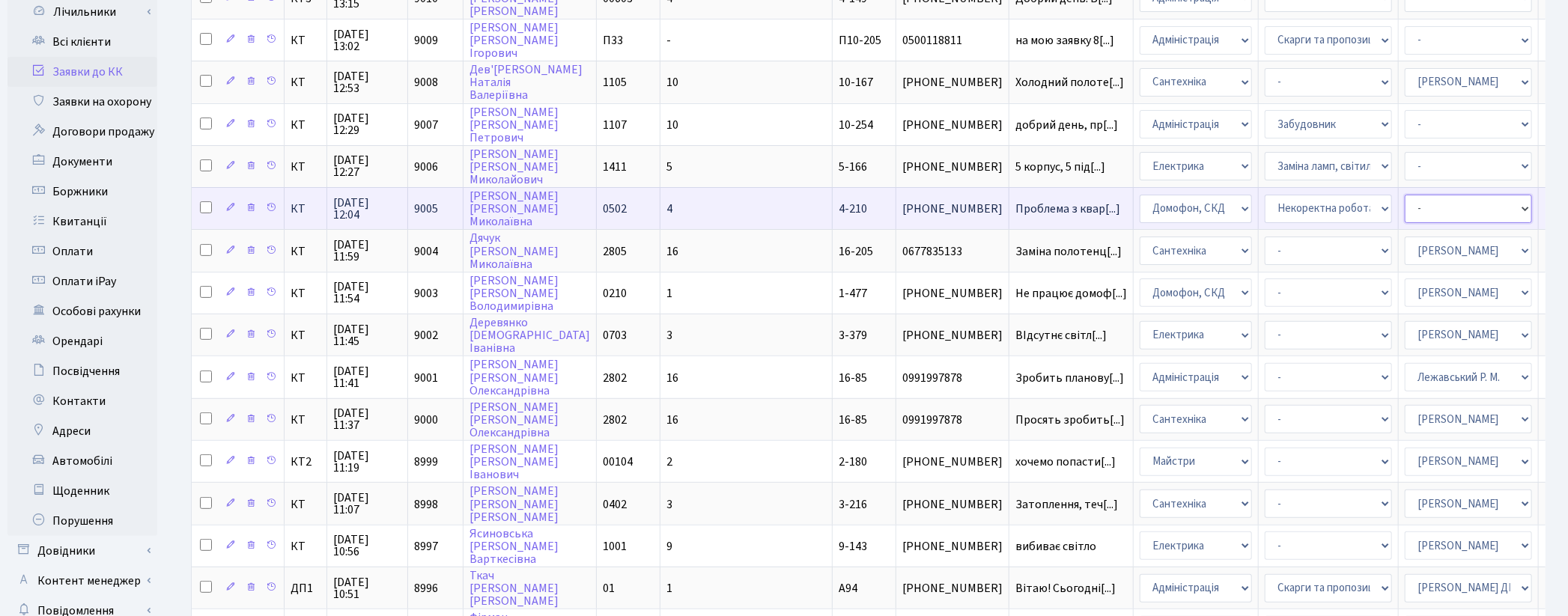
click at [1404, 199] on select "- Адміністратор ЖК ДП Адміністратор ЖК КТ Адміністратор ЖК СП Вижул В. В. Горді…" at bounding box center [1467, 209] width 127 height 28
select select "22"
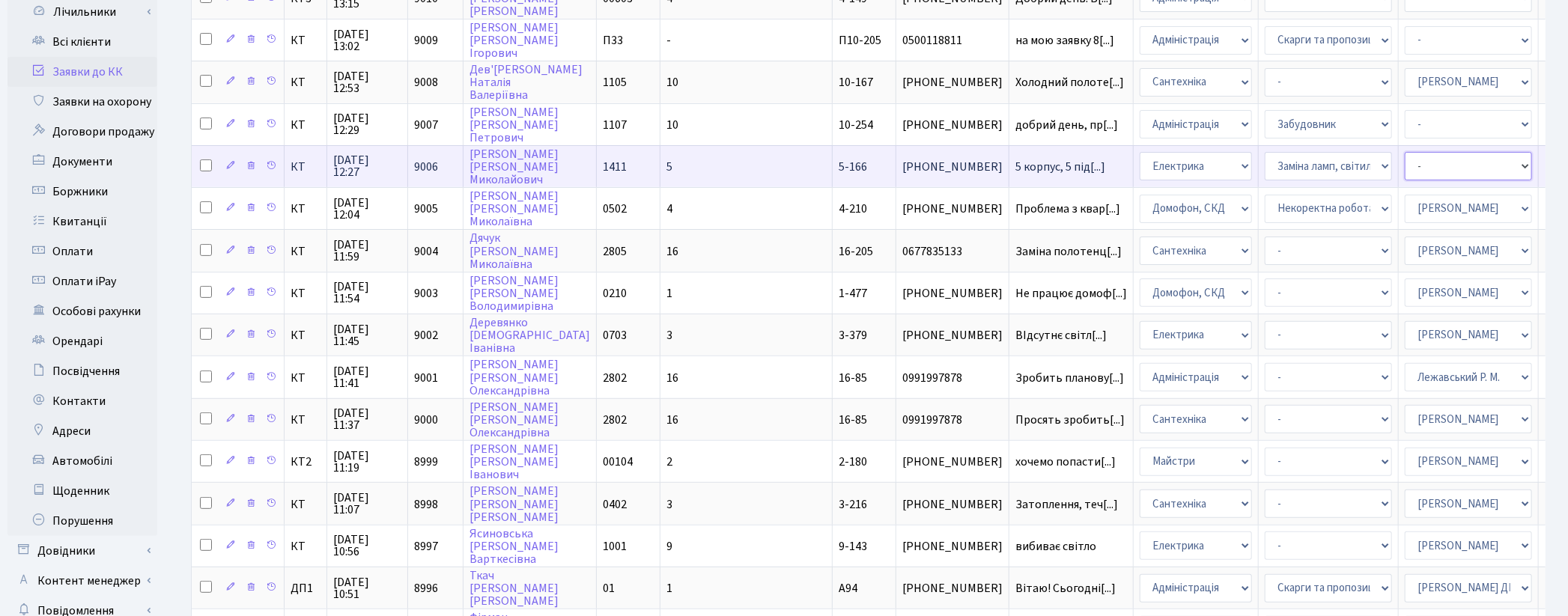
click at [1404, 162] on select "- Адміністратор ЖК ДП Адміністратор ЖК КТ Адміністратор ЖК СП Вижул В. В. Горді…" at bounding box center [1467, 166] width 127 height 28
select select "22"
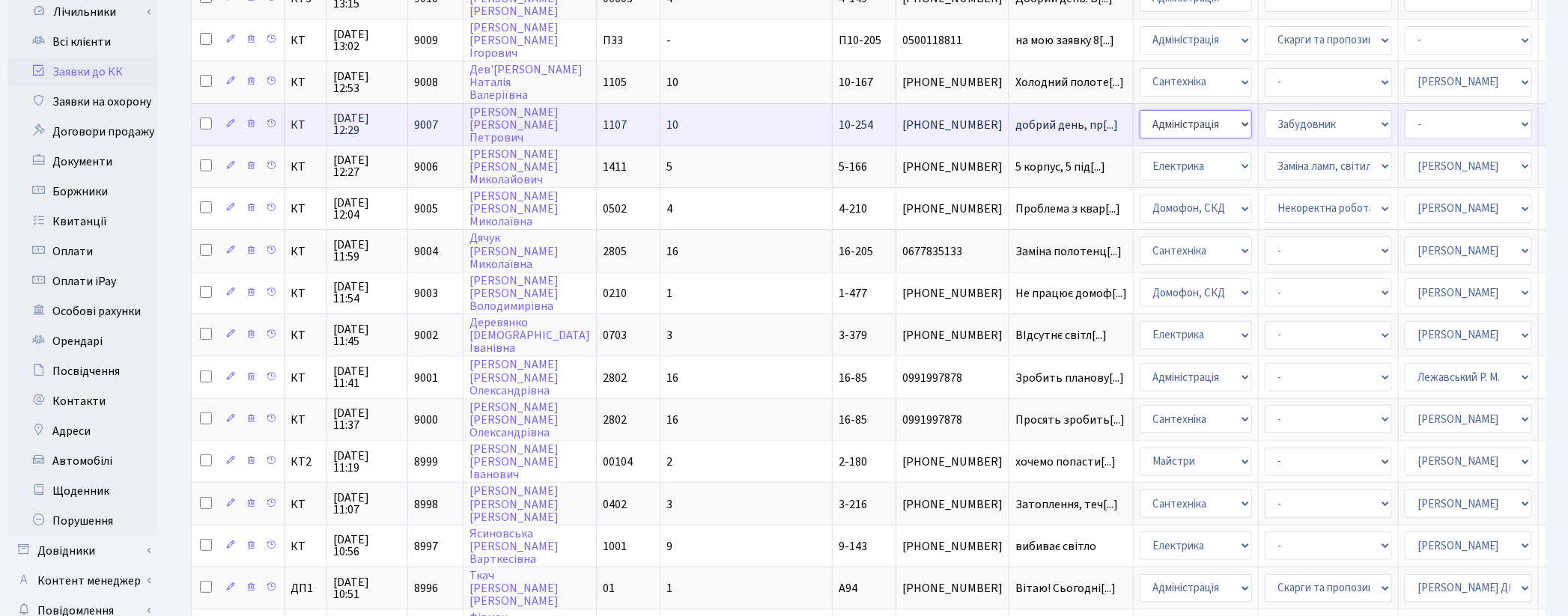
click at [1139, 111] on select "- Адміністрація Домофон, СКД Ліфт Майстри Сантехніка Економічний відділ Електри…" at bounding box center [1196, 123] width 112 height 28
select select "2"
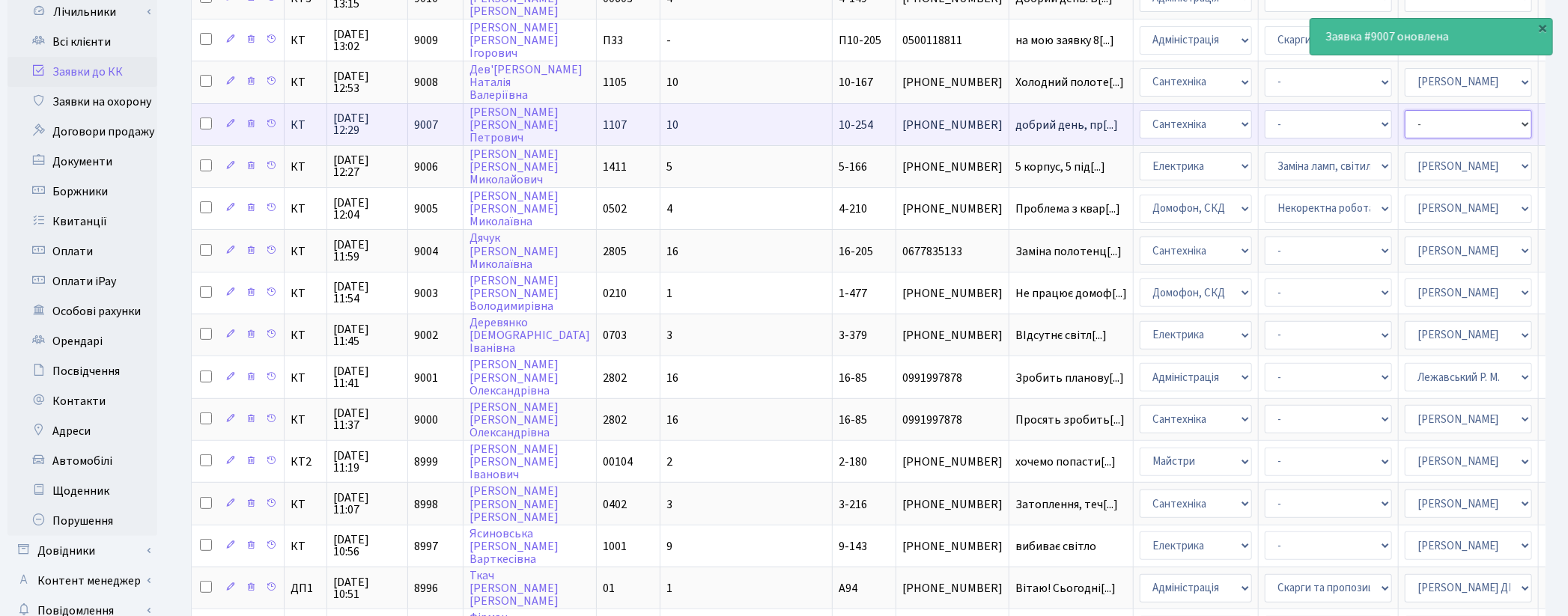
click at [1404, 122] on select "- Адміністратор ЖК ДП Адміністратор ЖК КТ Адміністратор ЖК СП Вижул В. В. Горді…" at bounding box center [1467, 123] width 127 height 28
select select "67"
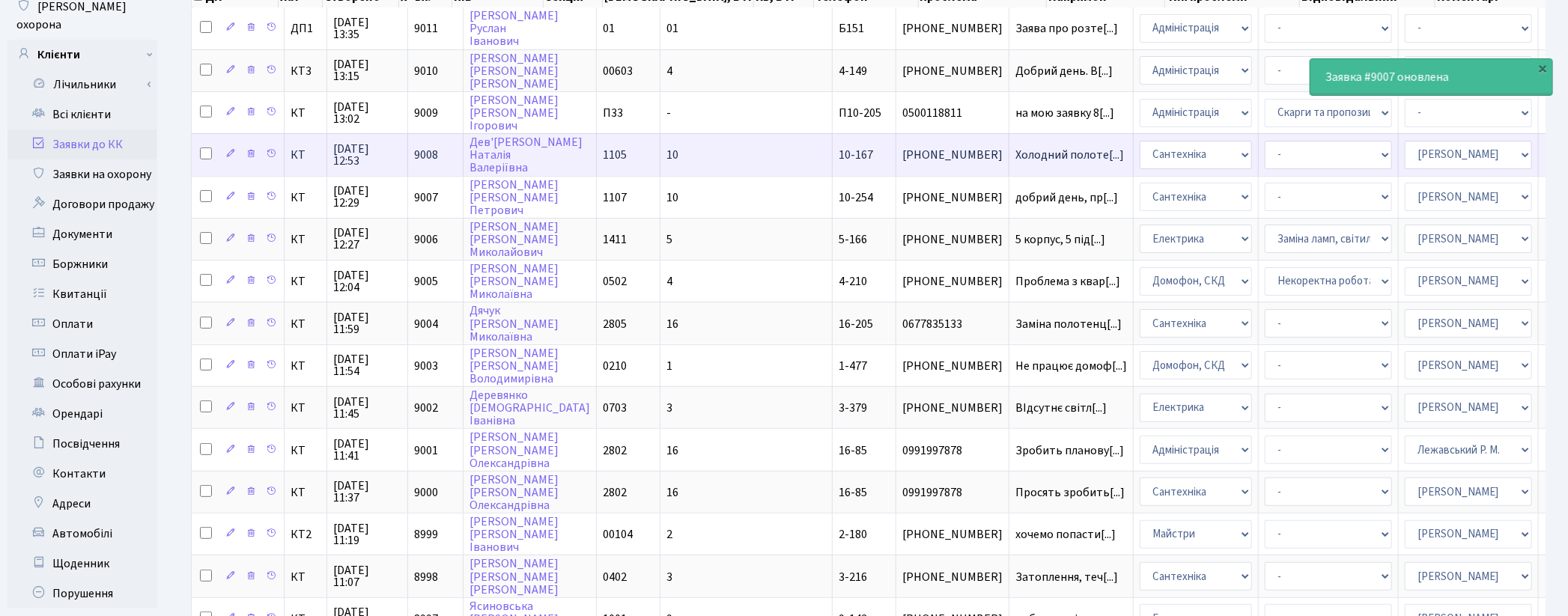
scroll to position [0, 0]
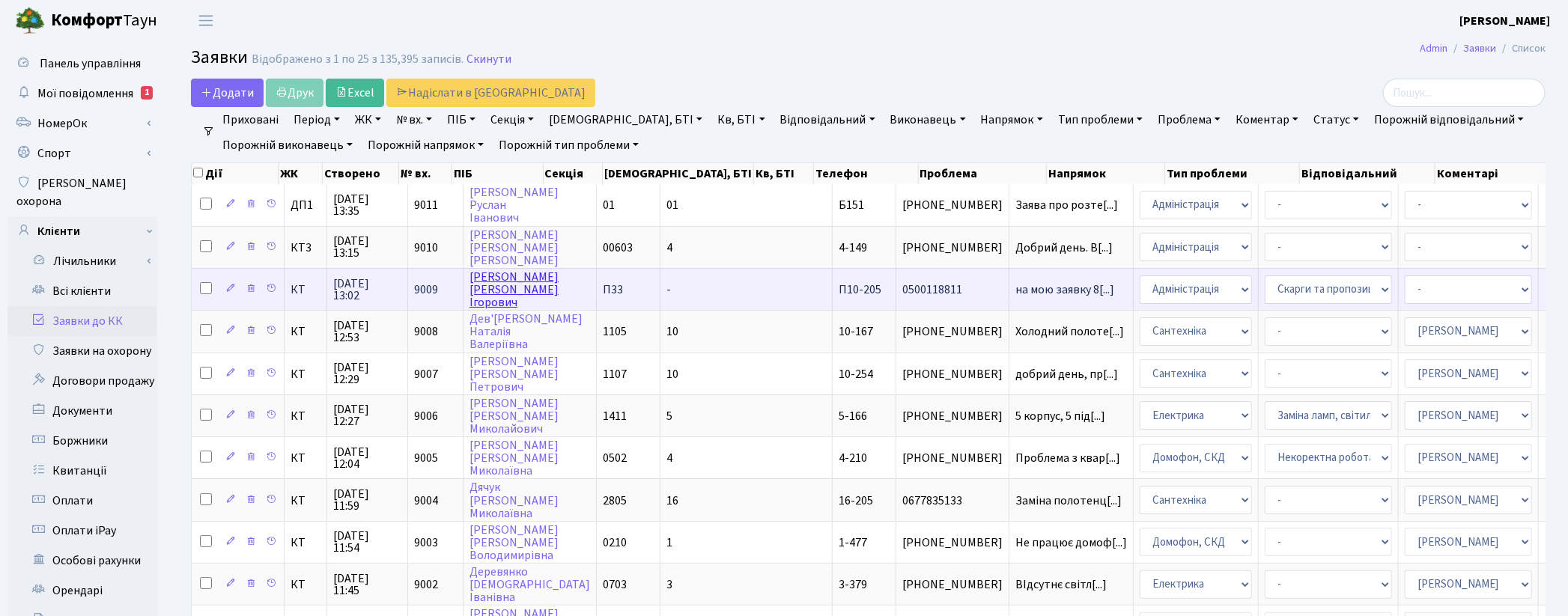
click at [500, 280] on link "Лиштван Дмитро Ігорович" at bounding box center [514, 289] width 89 height 42
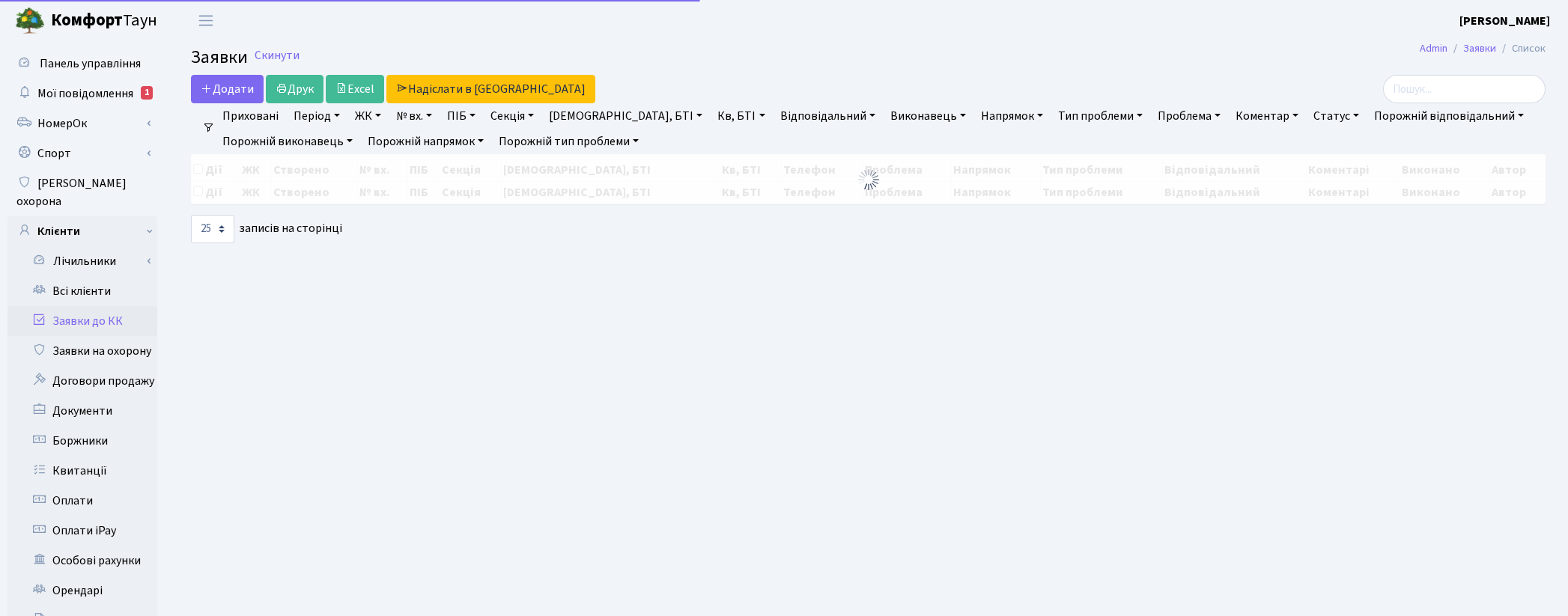
select select "25"
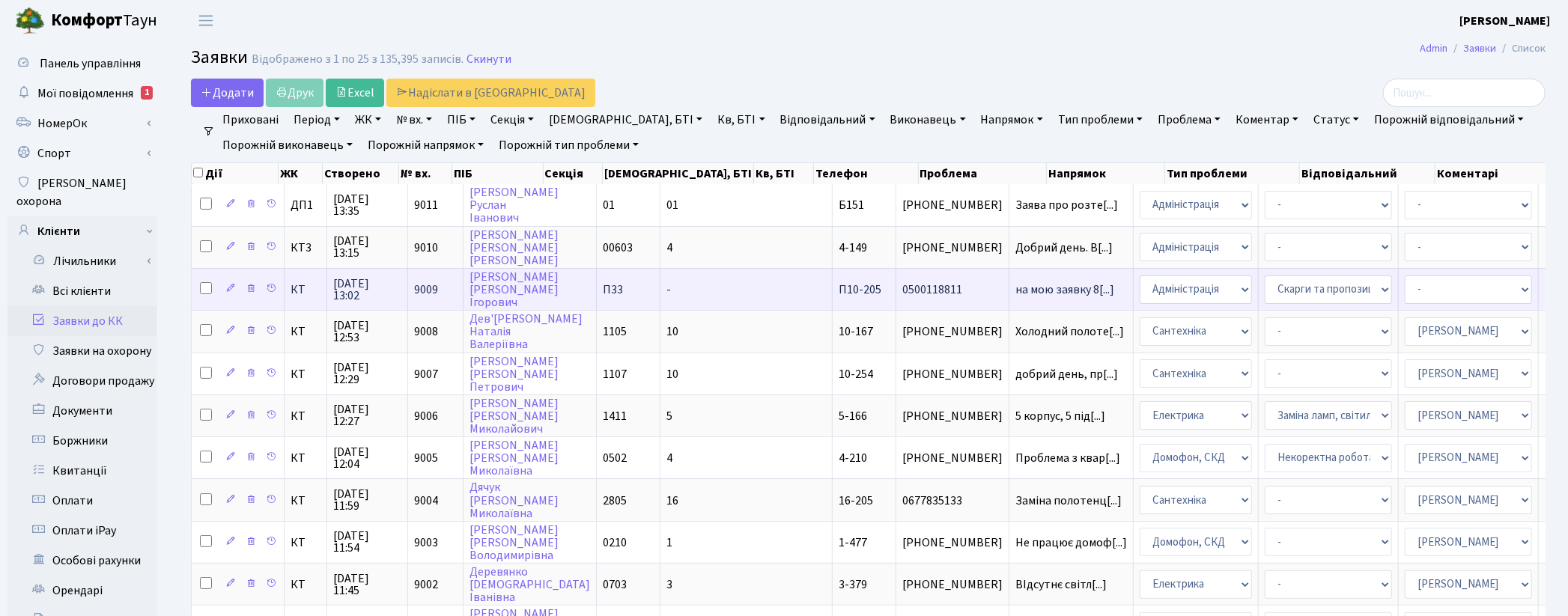
click at [902, 287] on span "0500118811" at bounding box center [951, 290] width 100 height 12
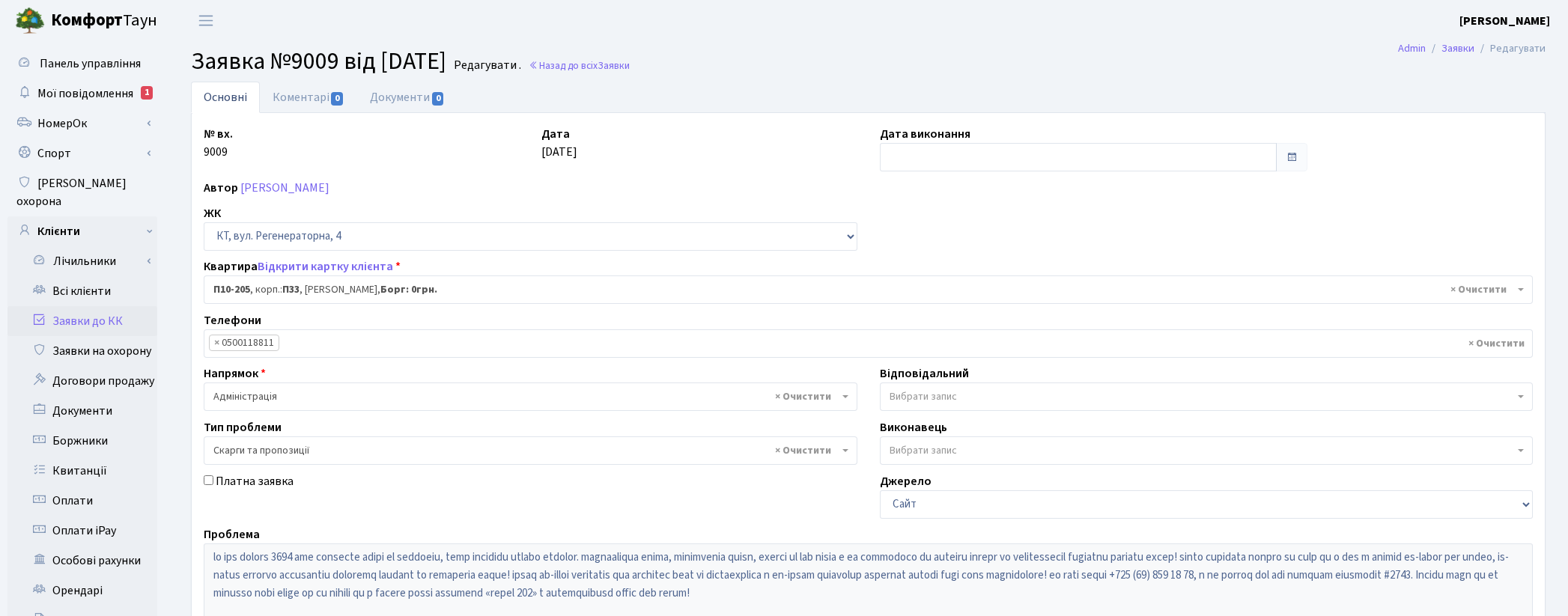
select select "8119"
select select "55"
click at [350, 266] on link "Відкрити картку клієнта" at bounding box center [326, 266] width 136 height 16
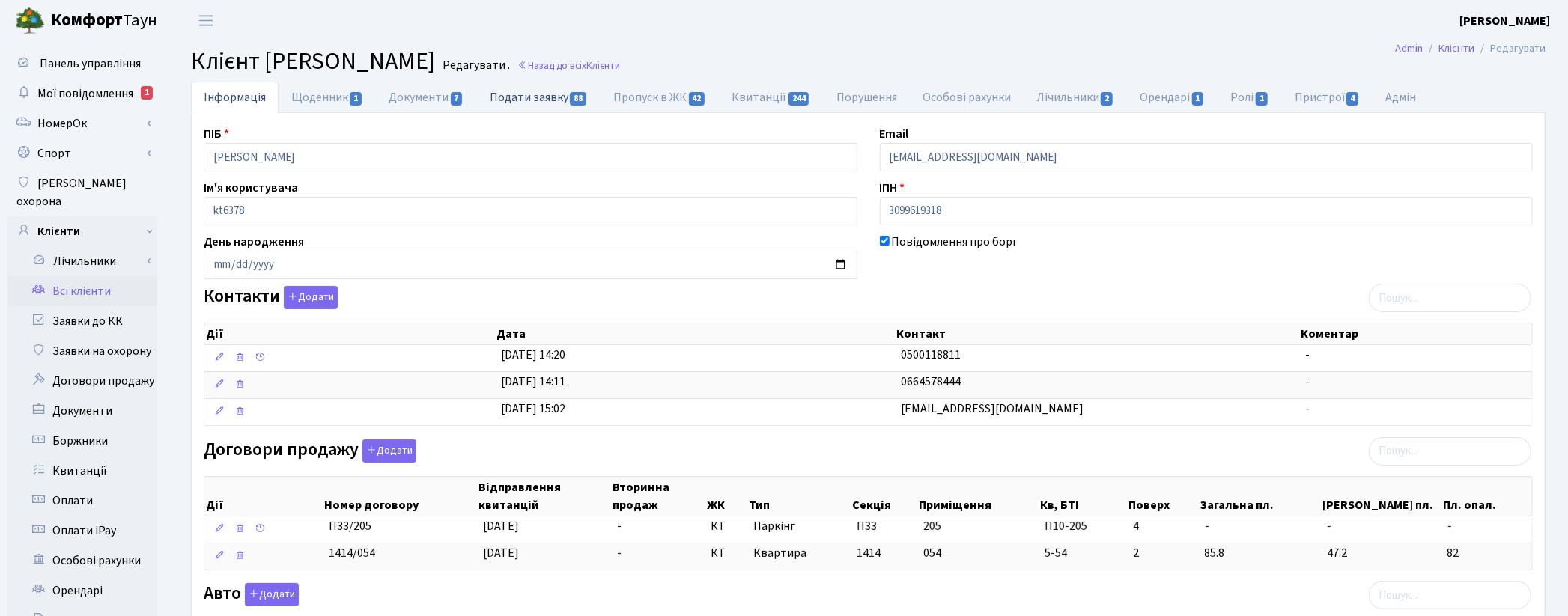
click at [522, 101] on link "Подати заявку 88" at bounding box center [538, 97] width 123 height 31
select select "25"
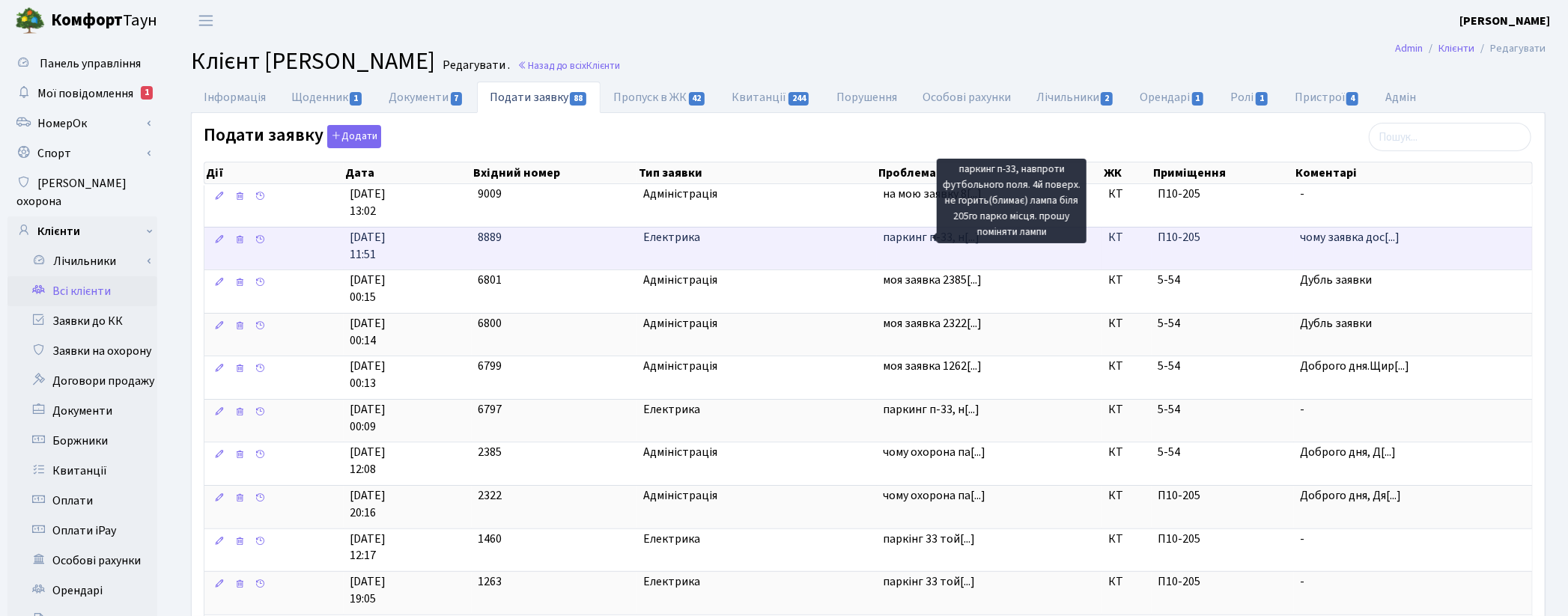
click at [929, 245] on span "паркинг п-33, н[...]" at bounding box center [931, 237] width 97 height 16
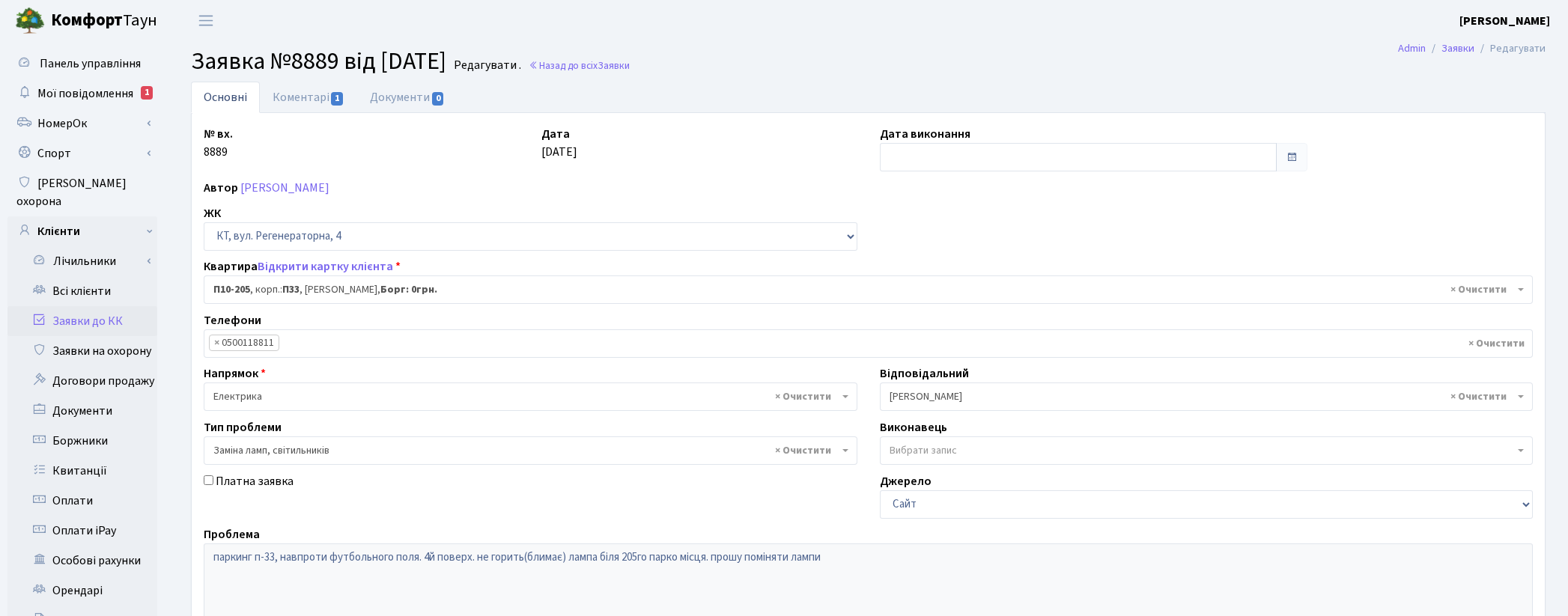
select select "8119"
select select "40"
click at [291, 94] on link "Коментарі 1" at bounding box center [308, 97] width 97 height 31
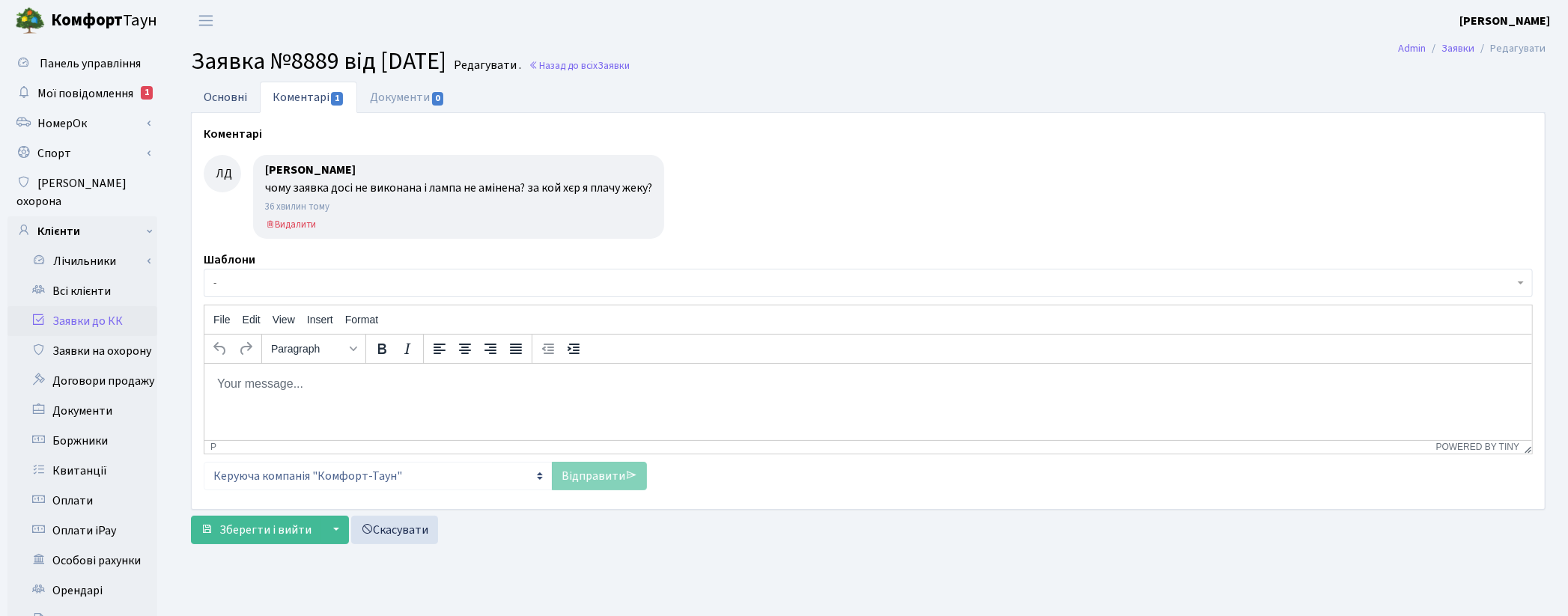
click at [236, 93] on link "Основні" at bounding box center [225, 97] width 69 height 31
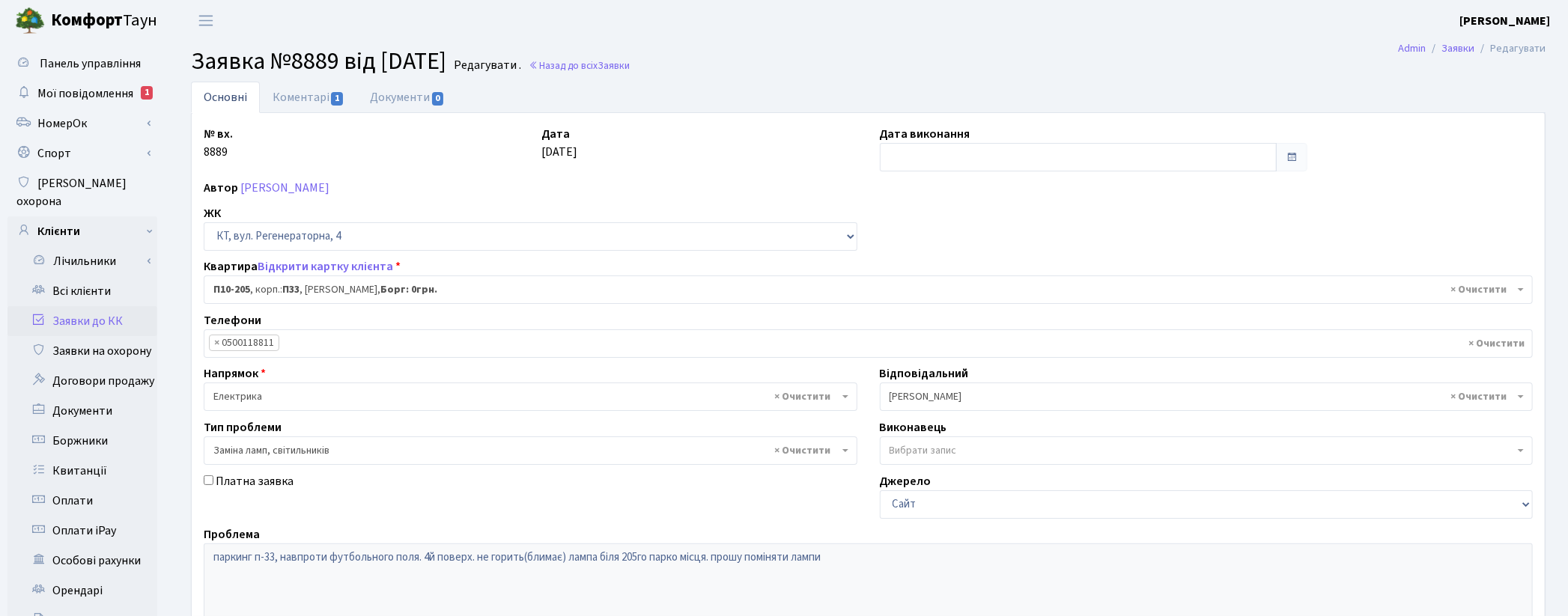
click at [87, 307] on link "Заявки до КК" at bounding box center [82, 321] width 149 height 30
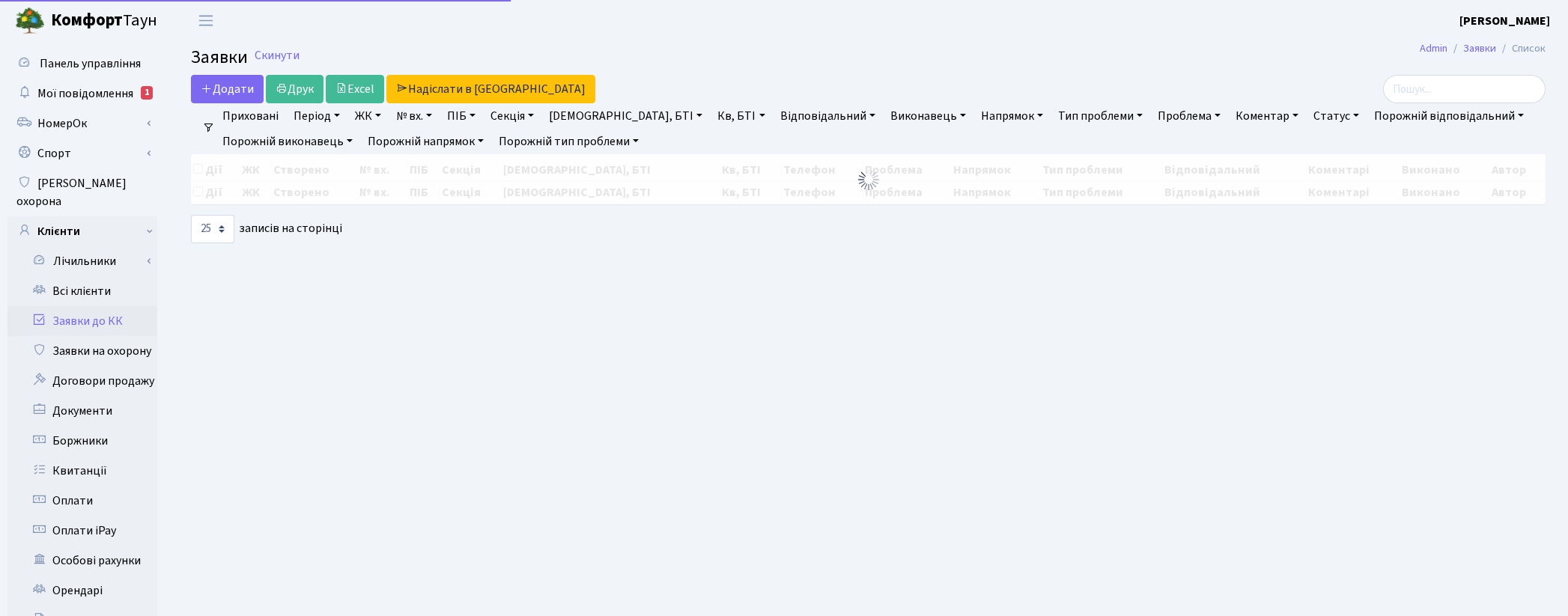
select select "25"
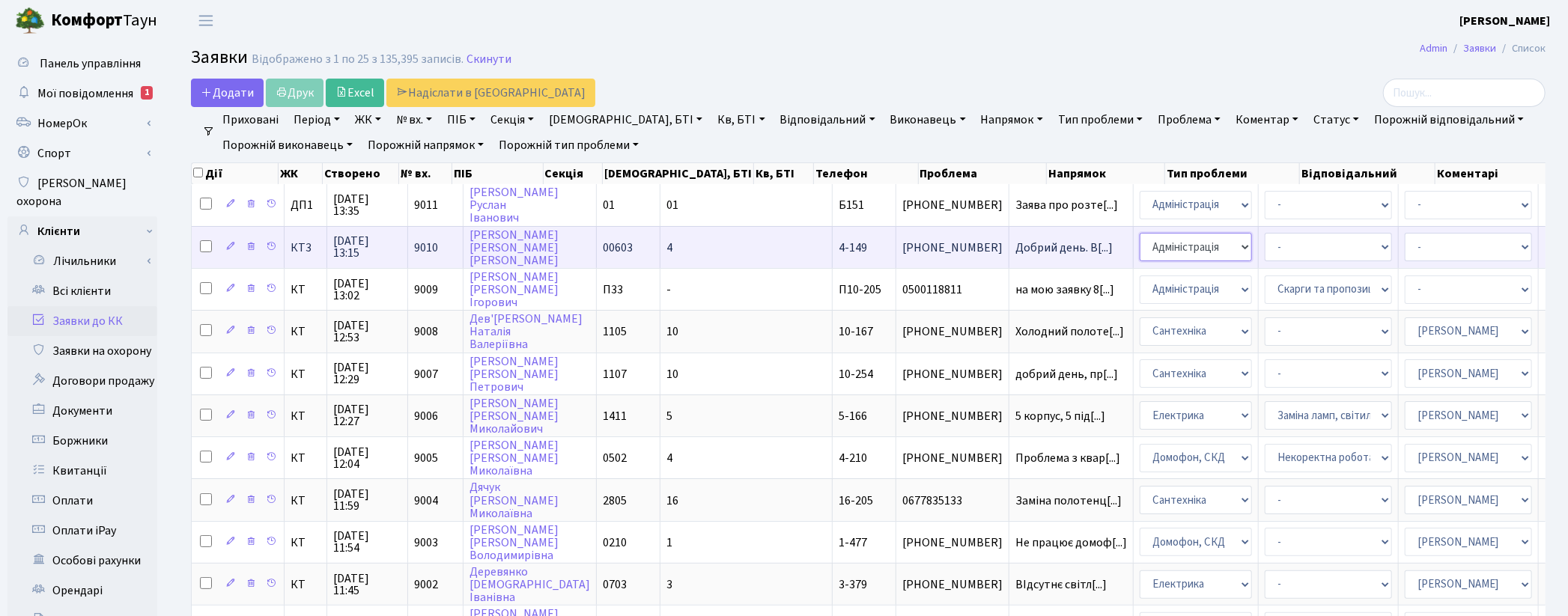
click at [1139, 247] on select "- Адміністрація Домофон, СКД Ліфт Майстри Сантехніка Економічний відділ Електри…" at bounding box center [1196, 246] width 112 height 28
select select "3"
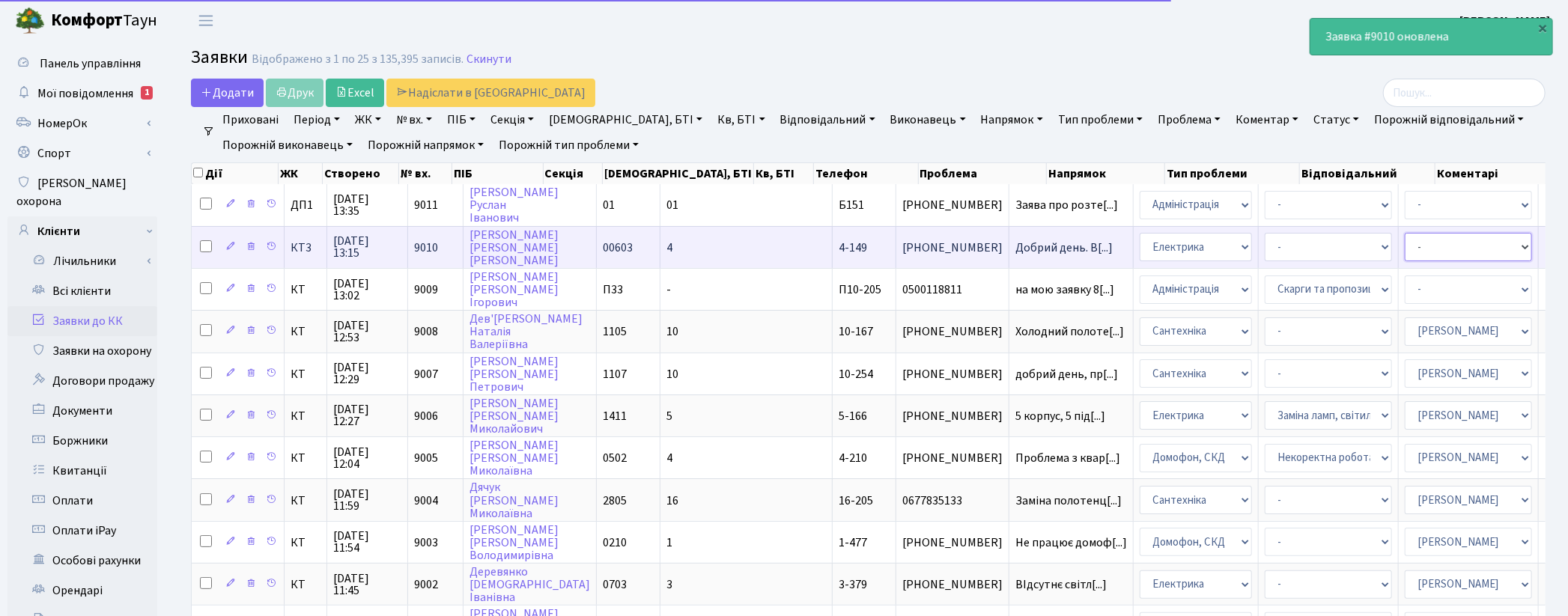
click at [1404, 243] on select "- Адміністратор ЖК ДП Адміністратор ЖК КТ Адміністратор ЖК СП Вижул В. В. Горді…" at bounding box center [1467, 246] width 127 height 28
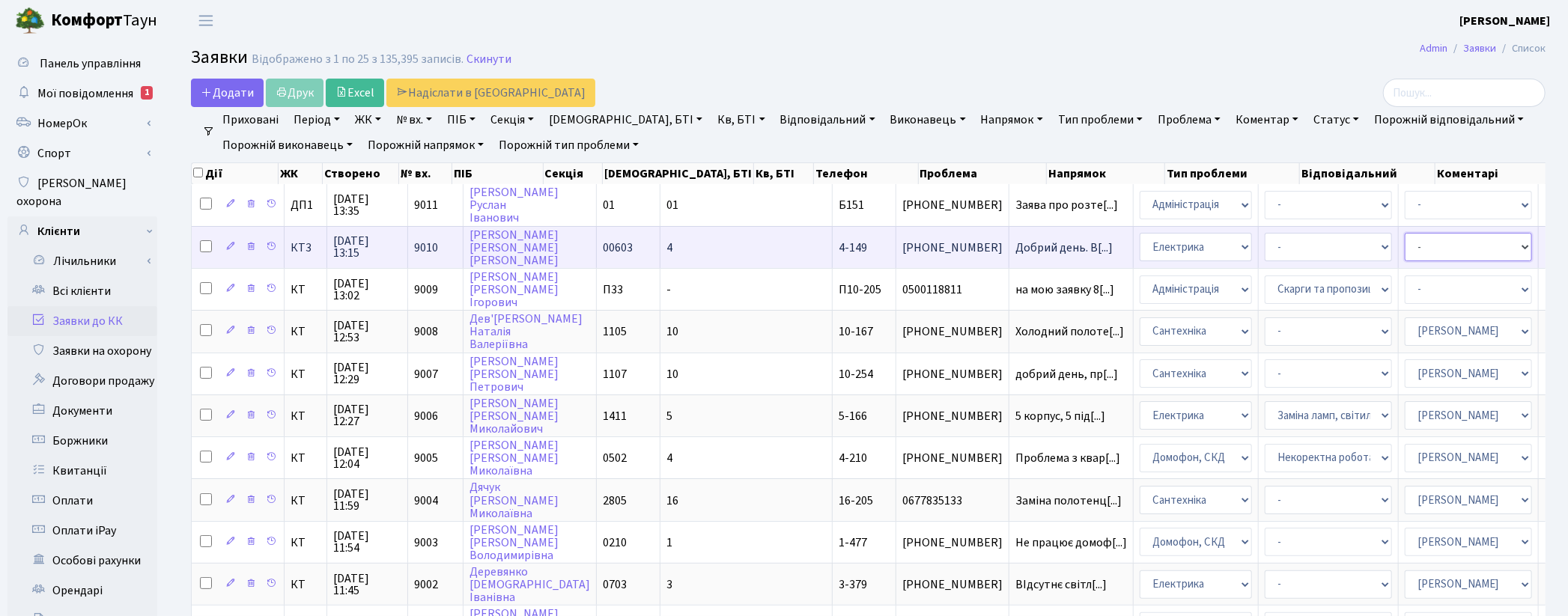
select select "22"
click at [1404, 243] on select "- Адміністратор ЖК ДП Адміністратор ЖК КТ Адміністратор ЖК СП Вижул В. В. Горді…" at bounding box center [1467, 246] width 127 height 28
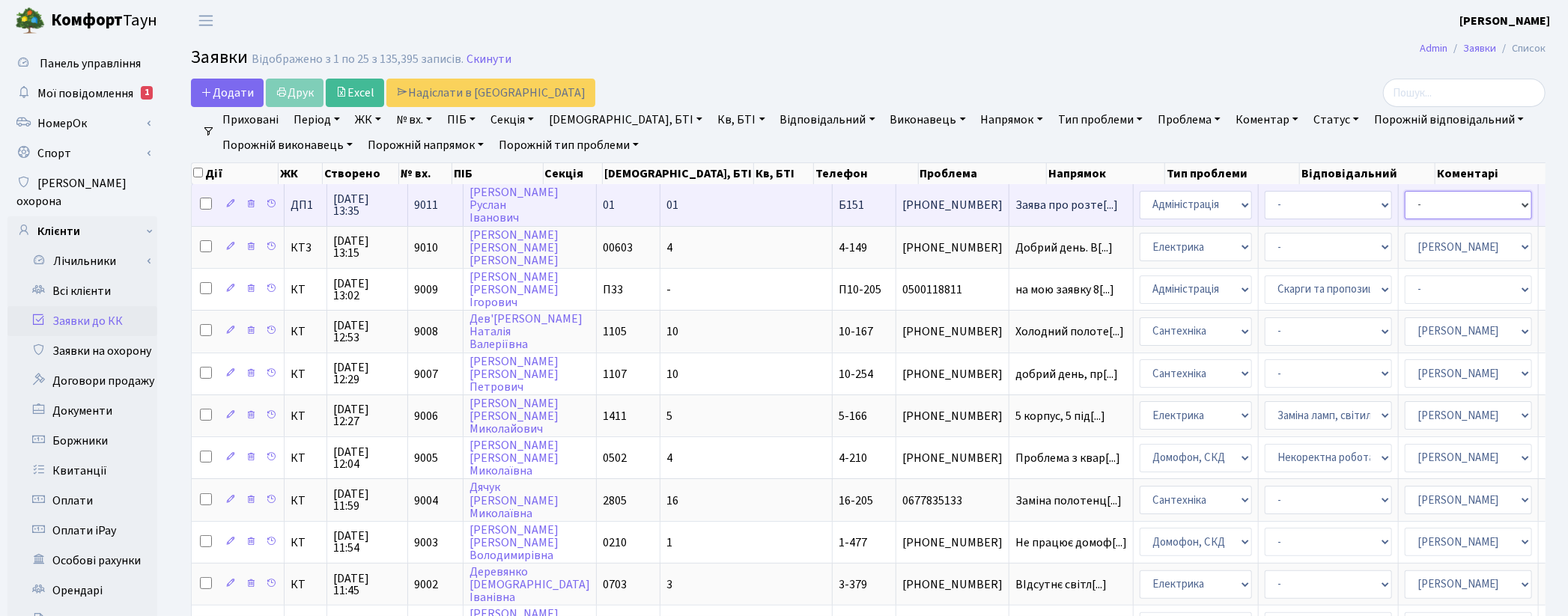
click at [1404, 200] on select "- Адміністратор ЖК ДП Адміністратор ЖК КТ Адміністратор ЖК СП [PERSON_NAME] [PE…" at bounding box center [1467, 205] width 127 height 28
select select "94"
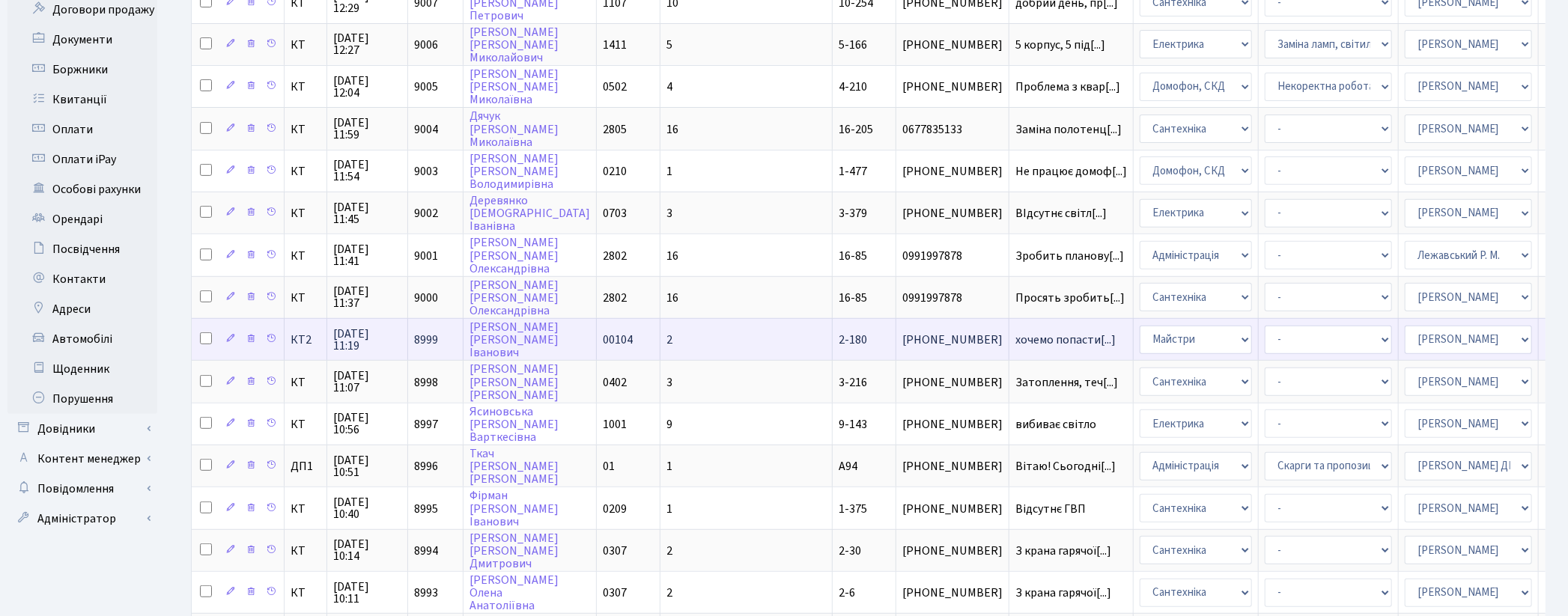
scroll to position [104, 0]
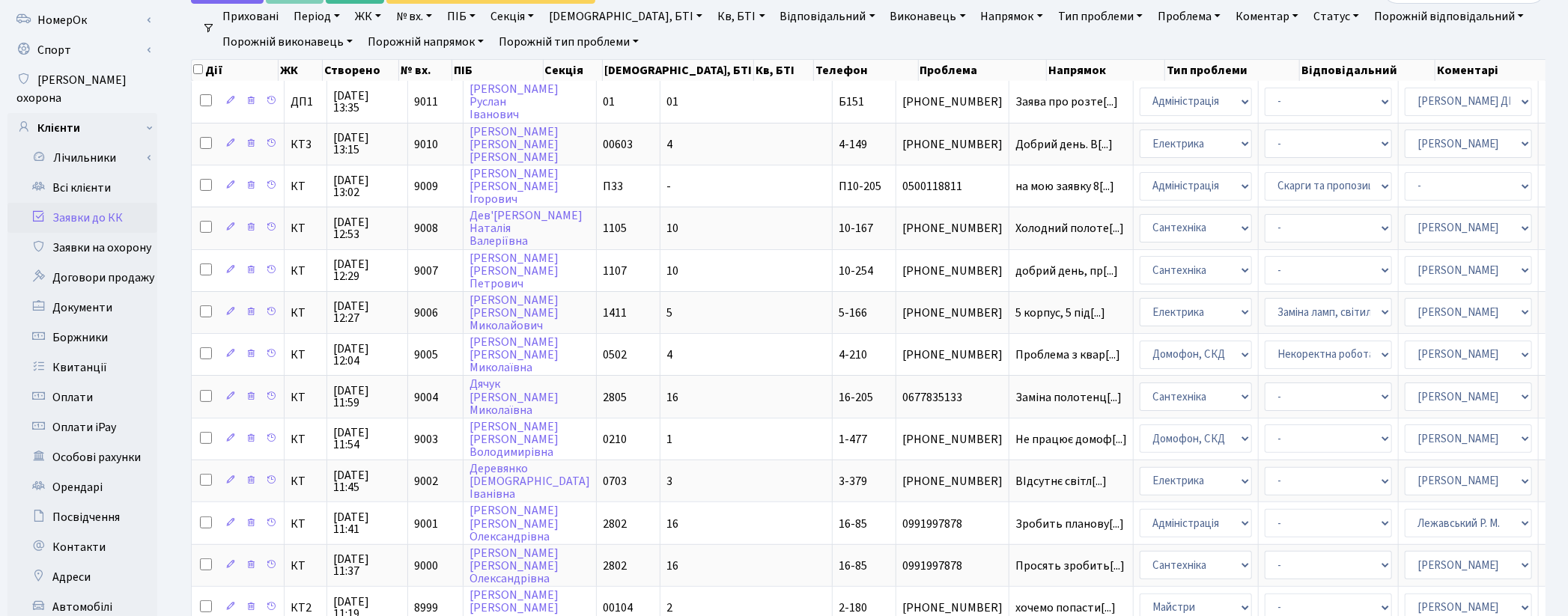
click at [957, 42] on ul "Приховані Період 13.10.2025 - 13.10.2025 ЖК ТХ, вул. Ділова, 1/2 КТ, вул. Реген…" at bounding box center [874, 29] width 1318 height 50
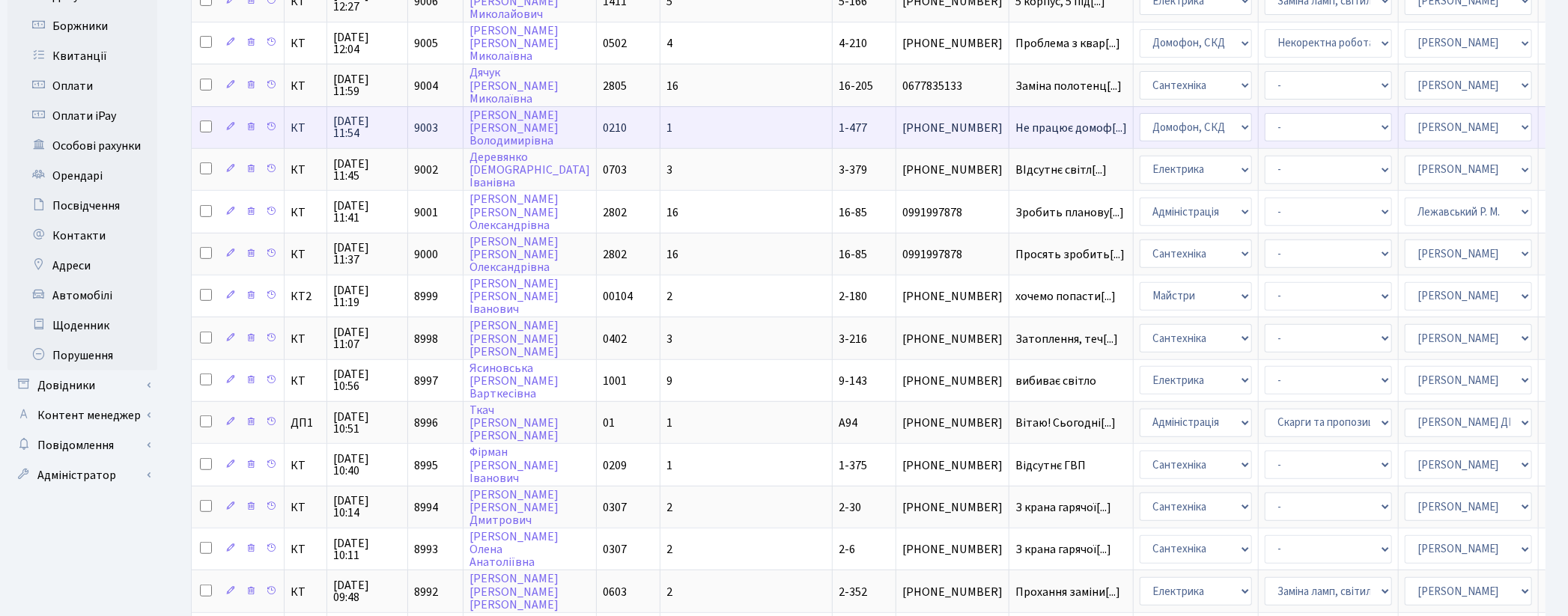
scroll to position [415, 0]
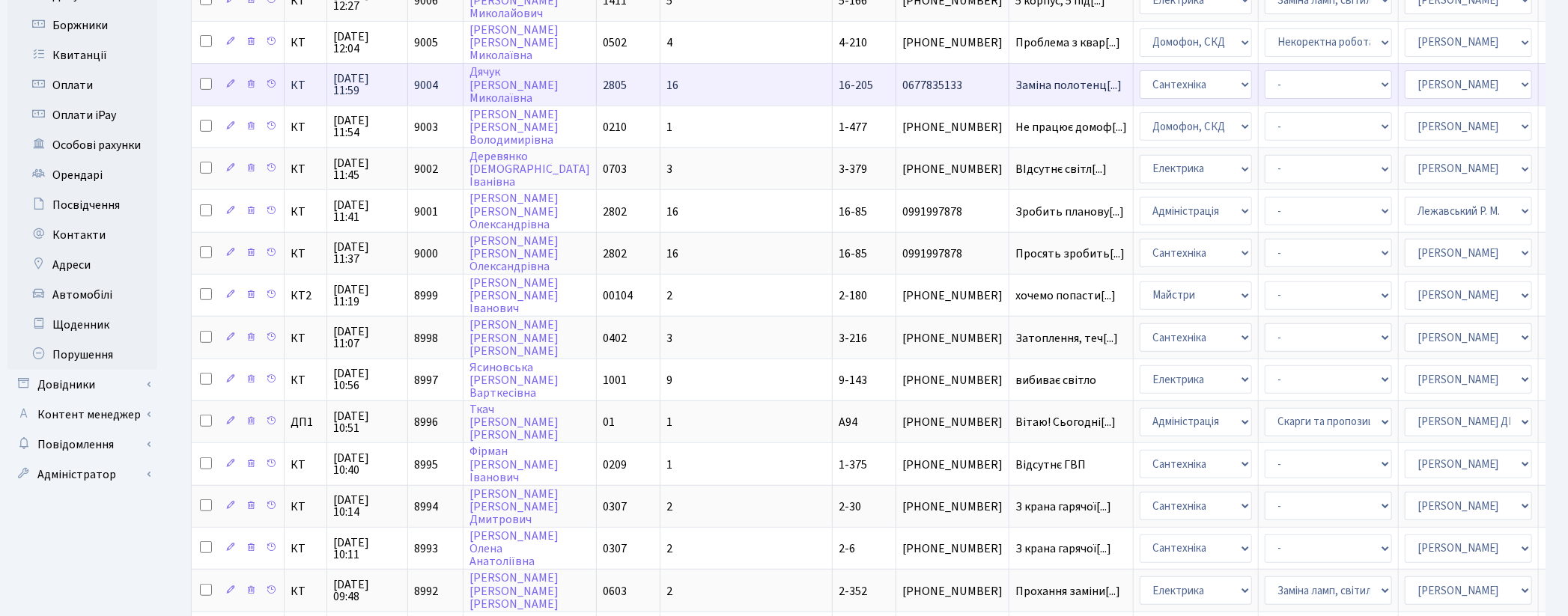
click at [1009, 79] on td "Заміна полотенц[...]" at bounding box center [1072, 83] width 124 height 42
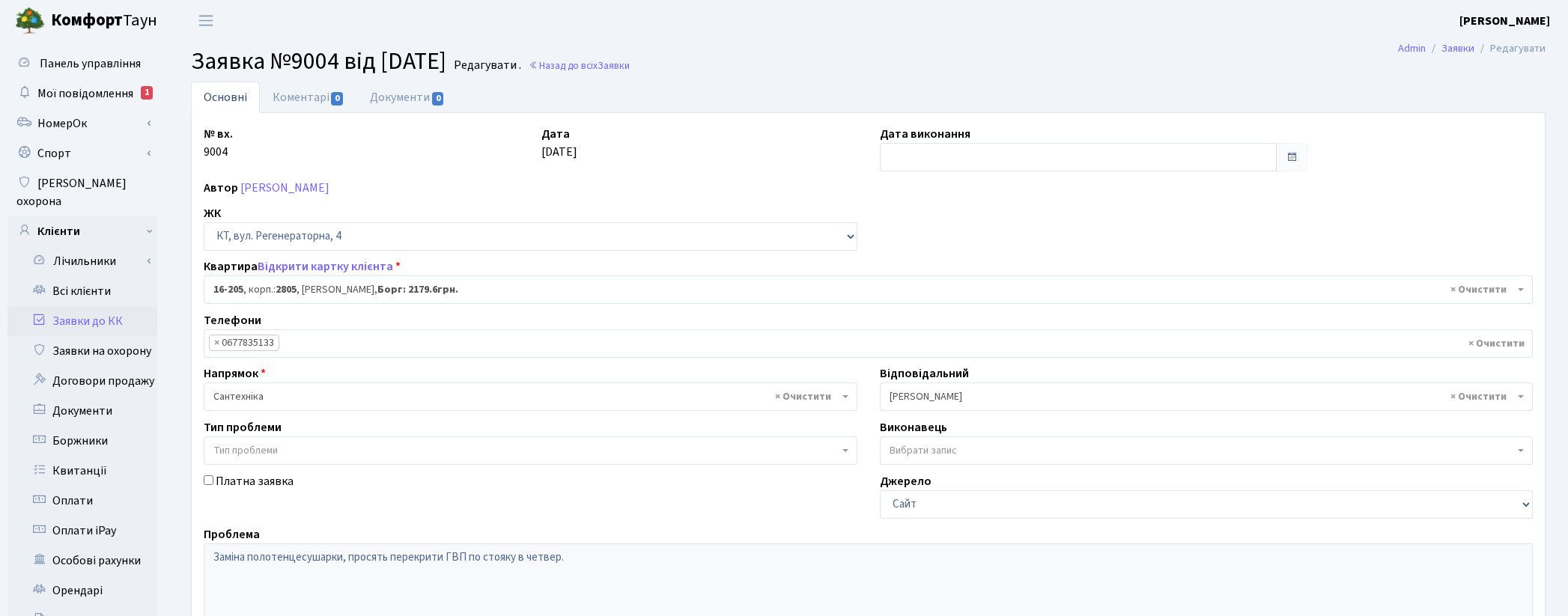
select select "8766"
click at [83, 92] on span "Мої повідомлення" at bounding box center [85, 93] width 96 height 16
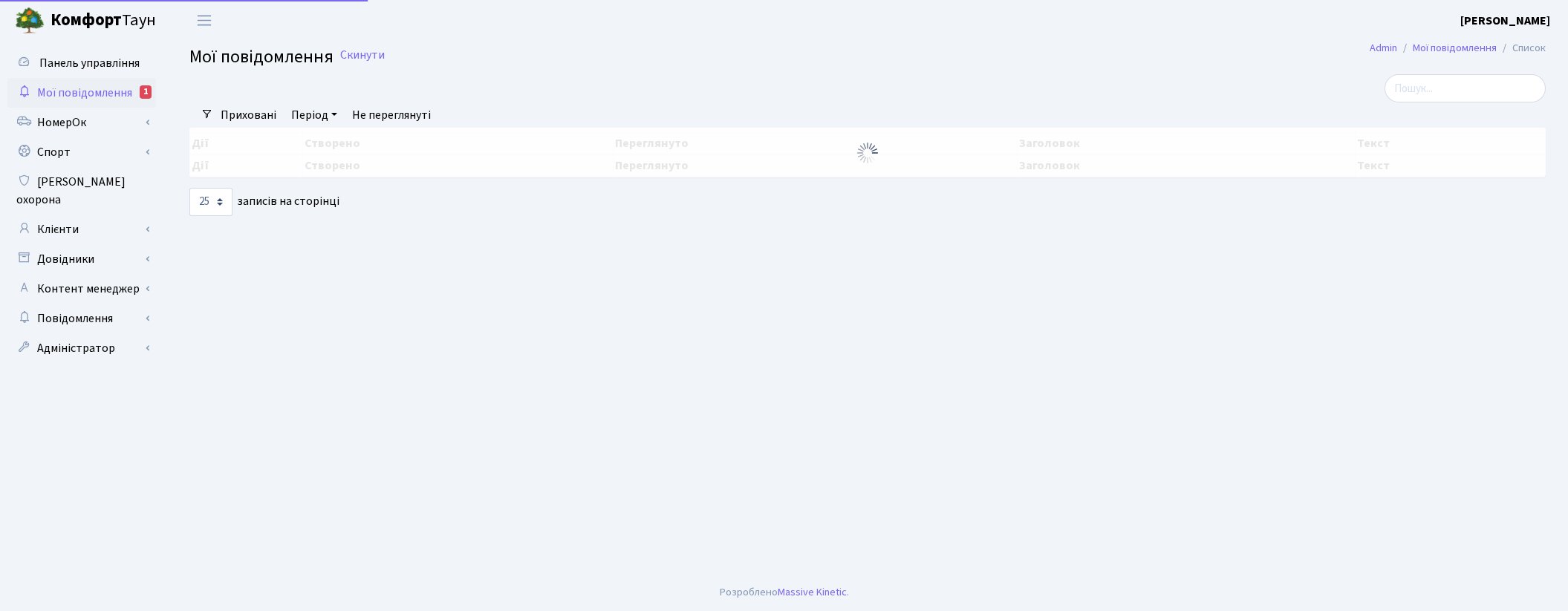
select select "25"
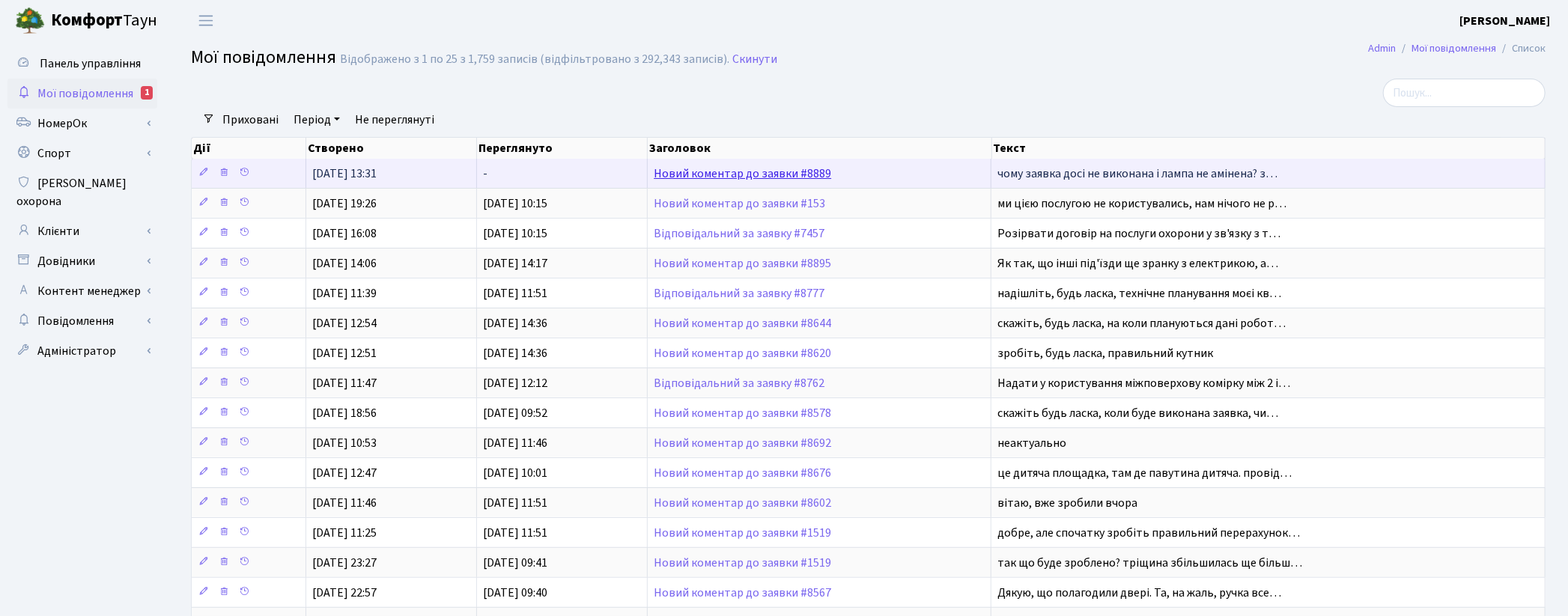
click at [702, 173] on link "Новий коментар до заявки #8889" at bounding box center [742, 174] width 177 height 16
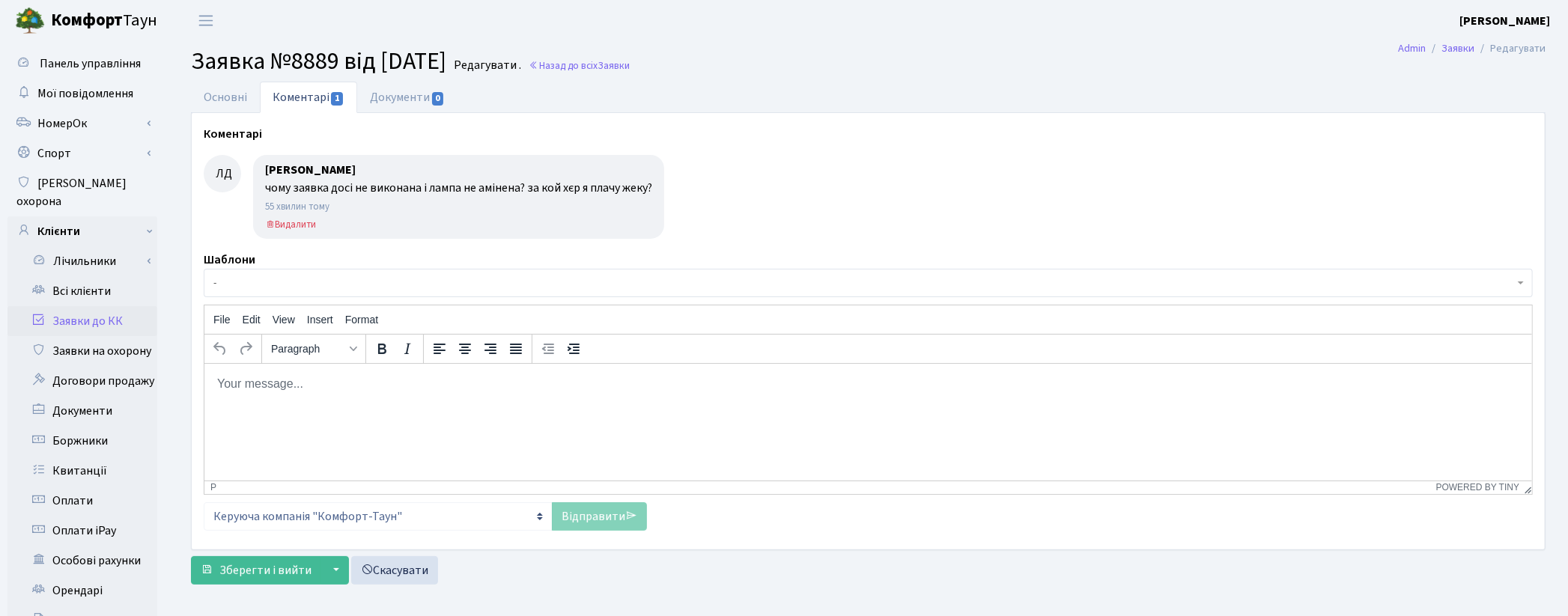
click at [99, 307] on link "Заявки до КК" at bounding box center [82, 321] width 149 height 30
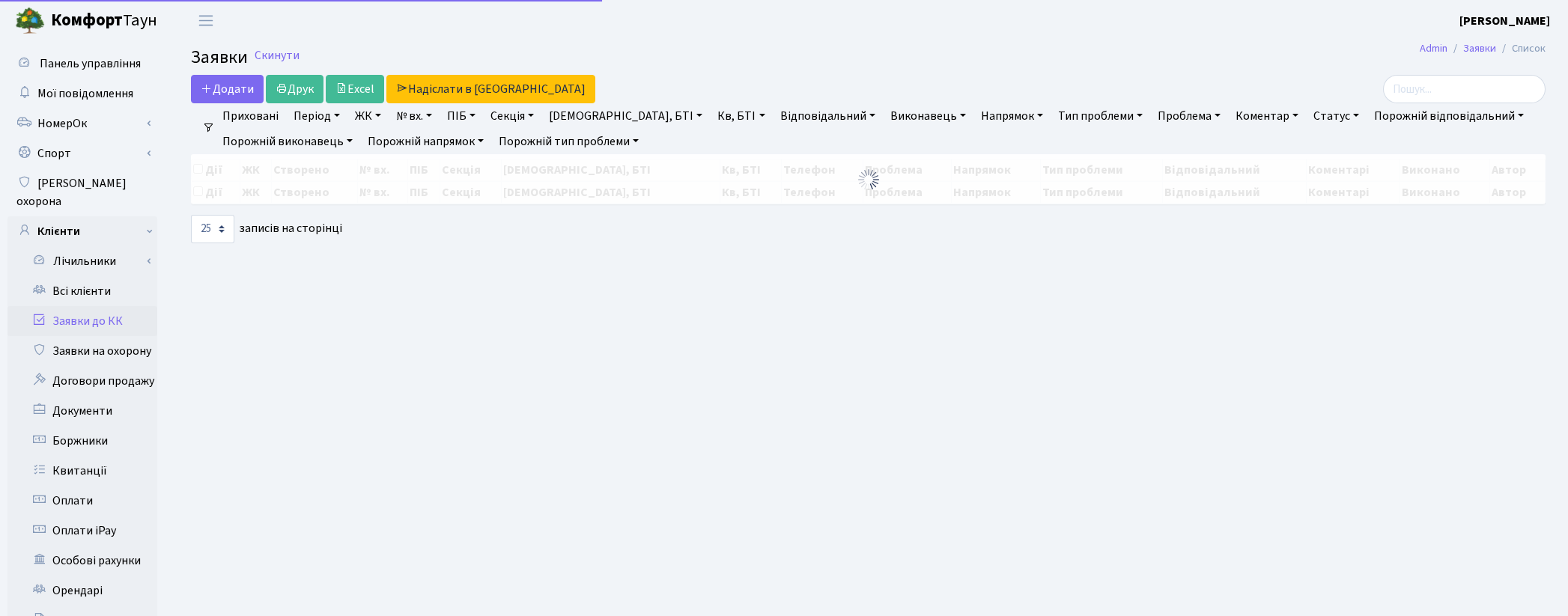
select select "25"
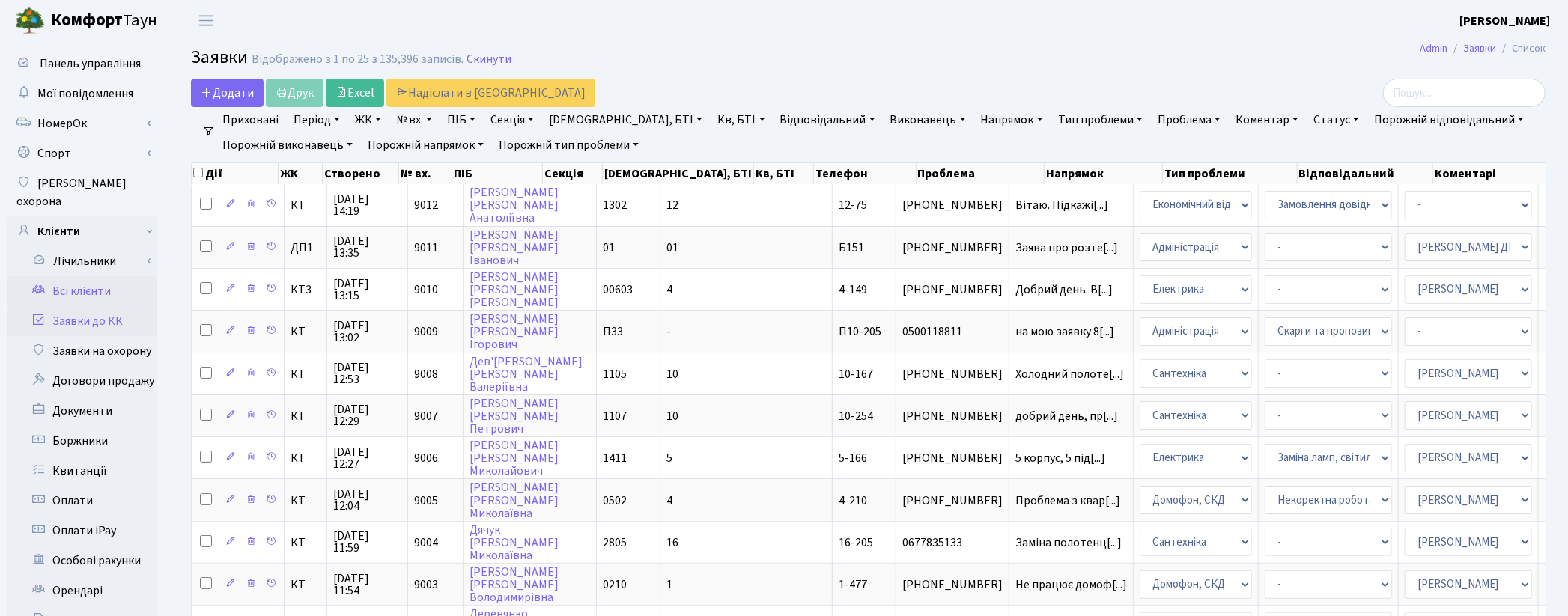
click at [87, 276] on link "Всі клієнти" at bounding box center [82, 291] width 149 height 30
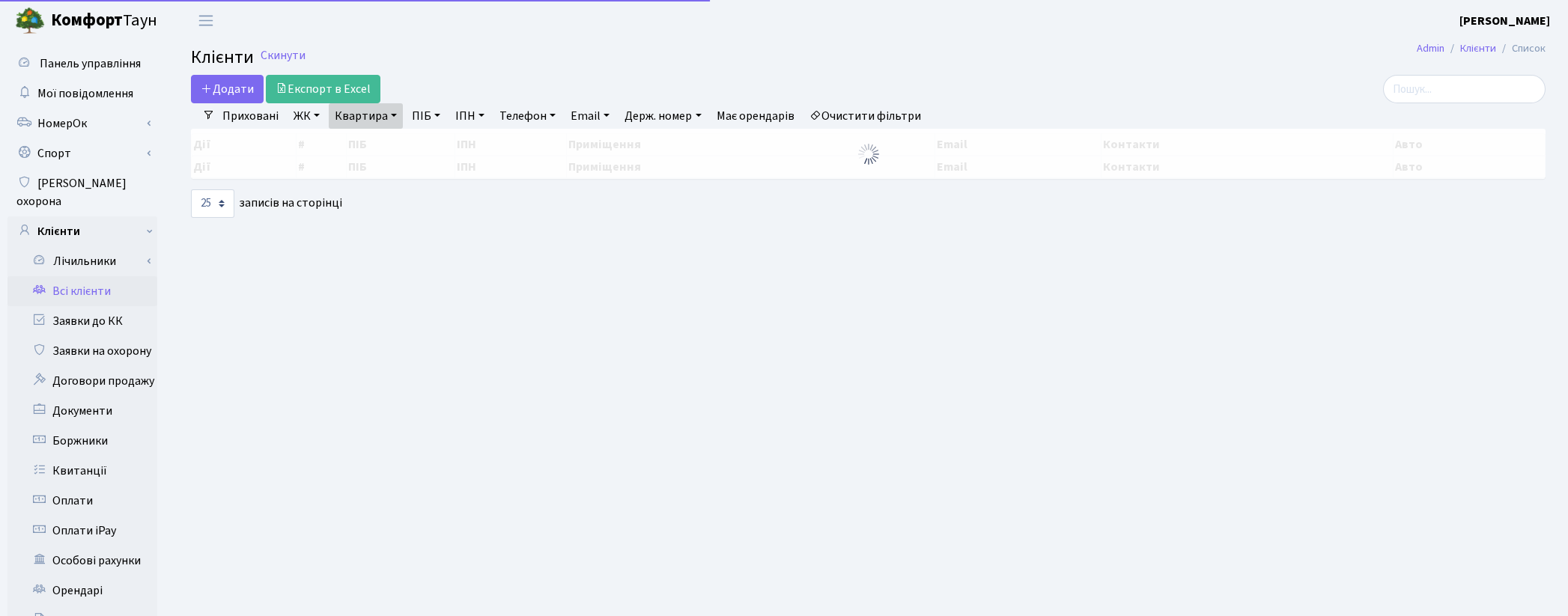
select select "25"
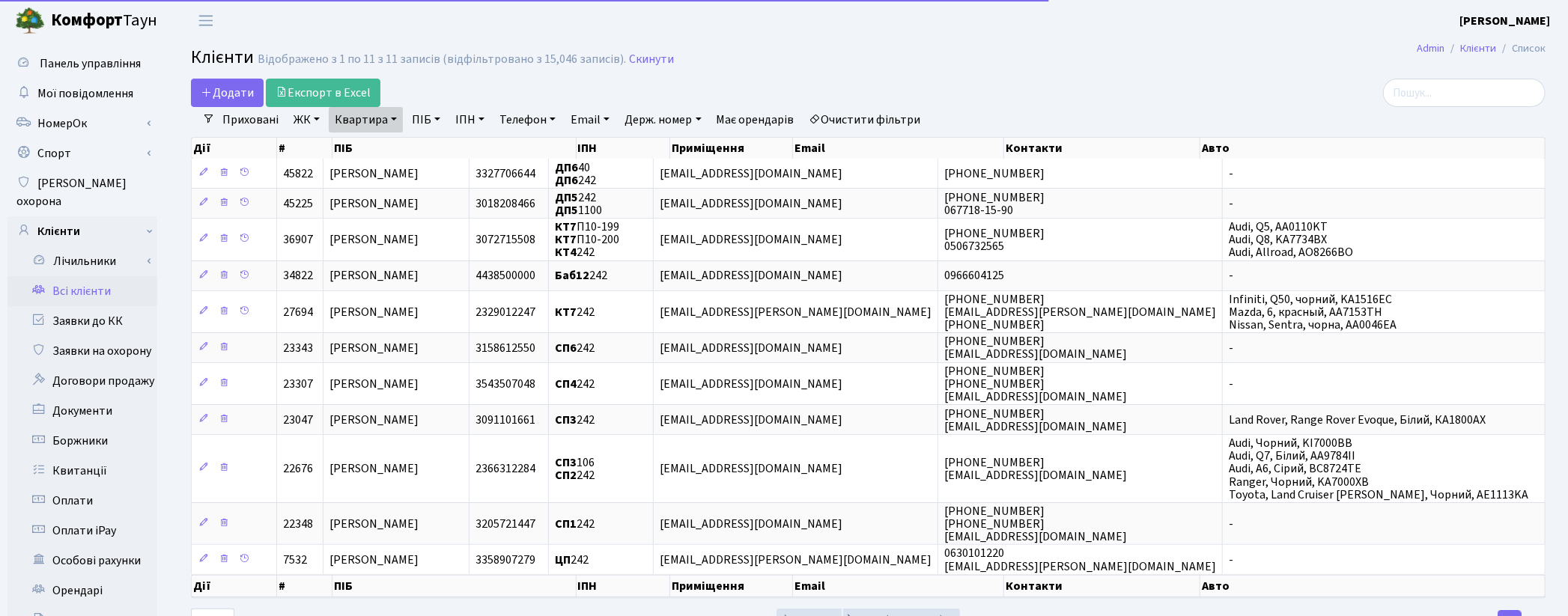
click at [884, 120] on link "Очистити фільтри" at bounding box center [864, 119] width 123 height 25
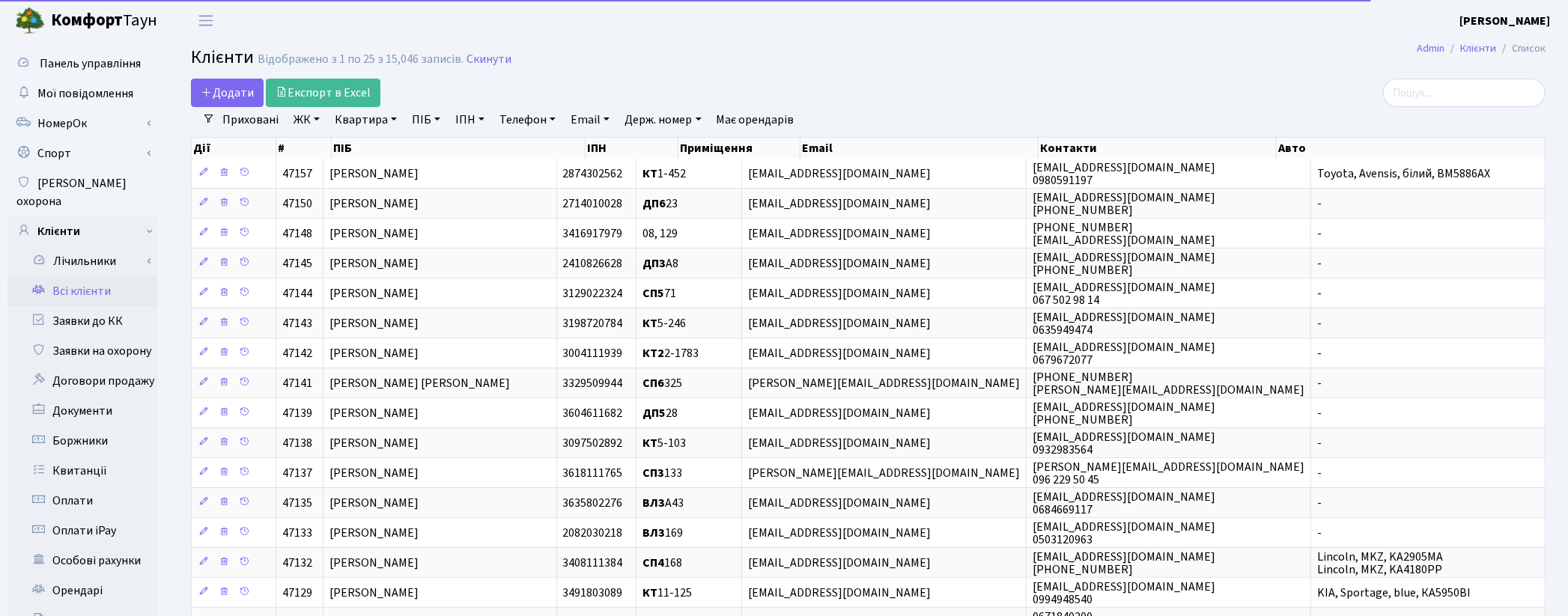
click at [376, 120] on link "Квартира" at bounding box center [366, 119] width 74 height 25
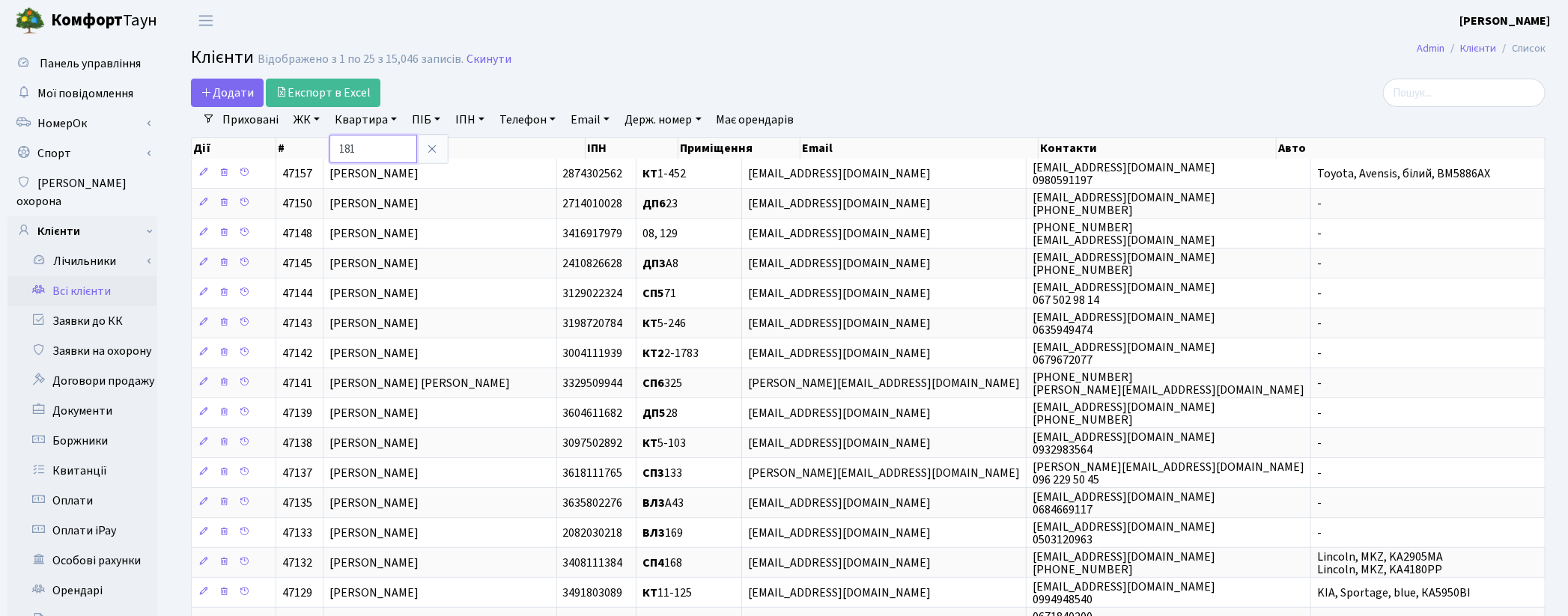
type input "181"
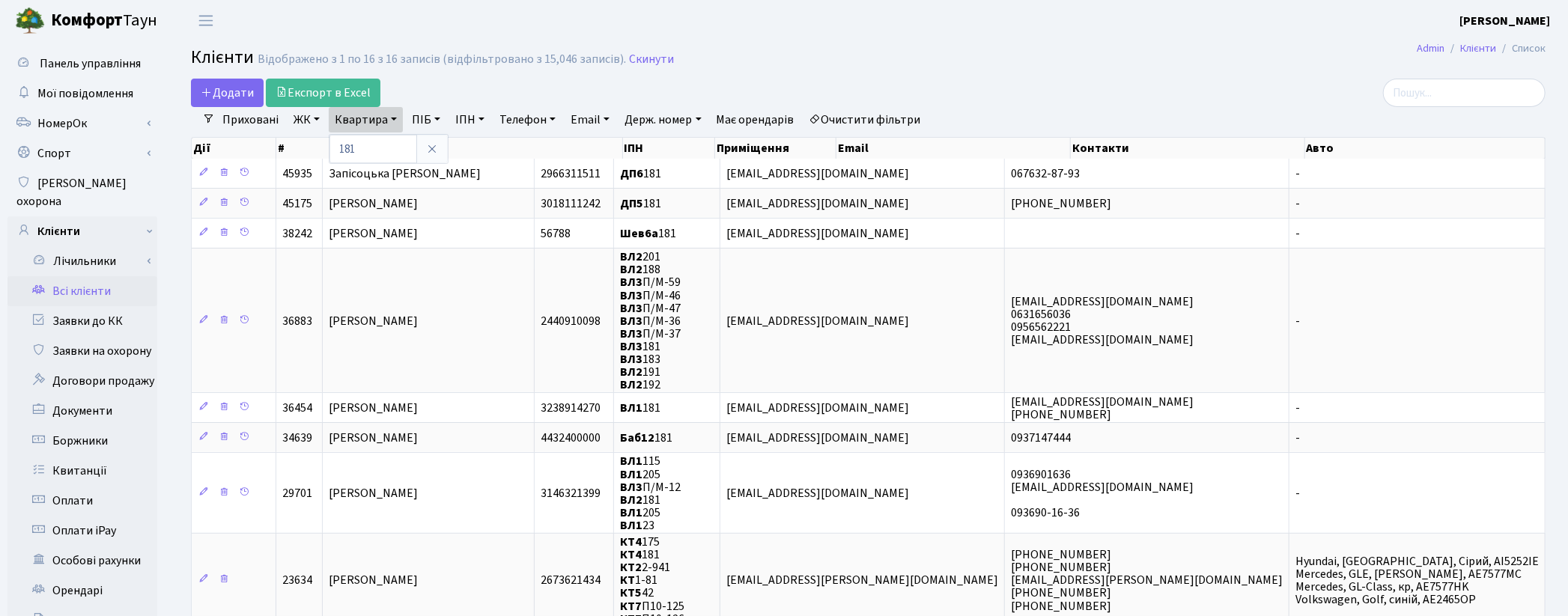
click at [1171, 53] on h2 "Клієнти Відображено з 1 по 16 з 16 записів (відфільтровано з 15,046 записів). С…" at bounding box center [868, 60] width 1355 height 25
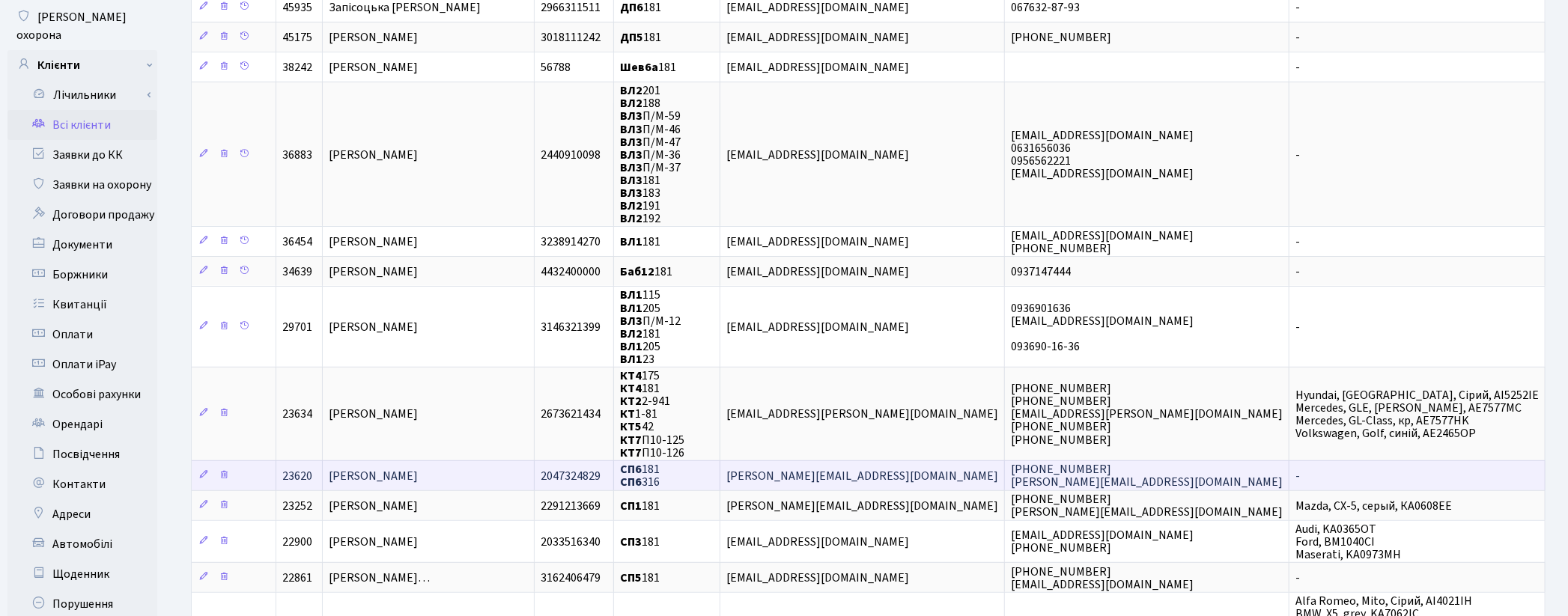
scroll to position [249, 0]
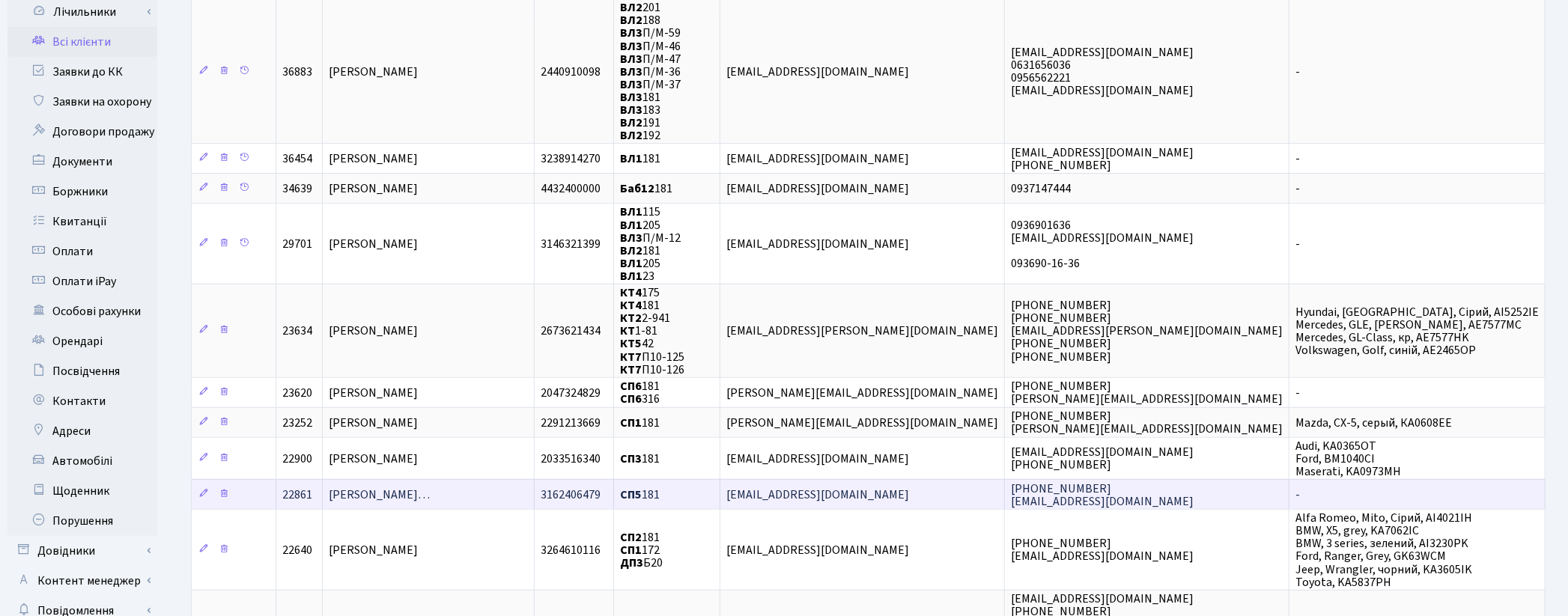
click at [533, 479] on td "[PERSON_NAME]…" at bounding box center [429, 494] width 211 height 30
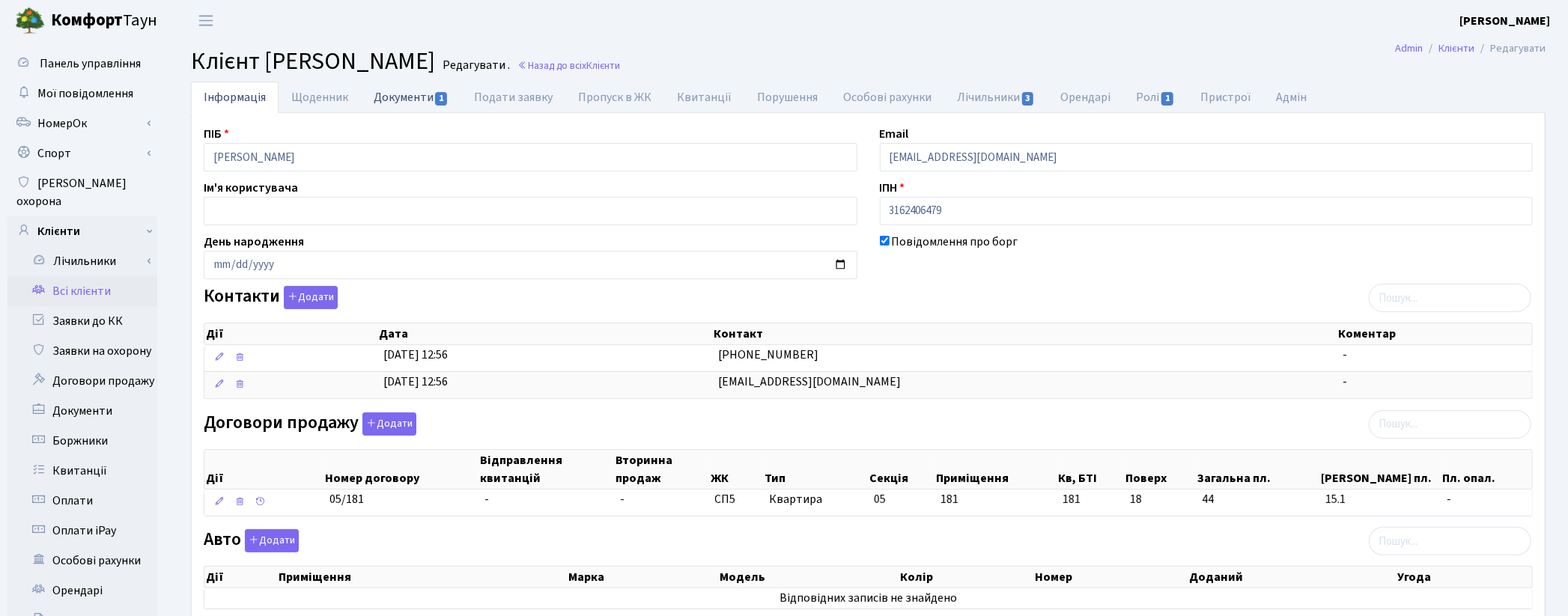
click at [392, 104] on link "Документи 1" at bounding box center [410, 97] width 100 height 31
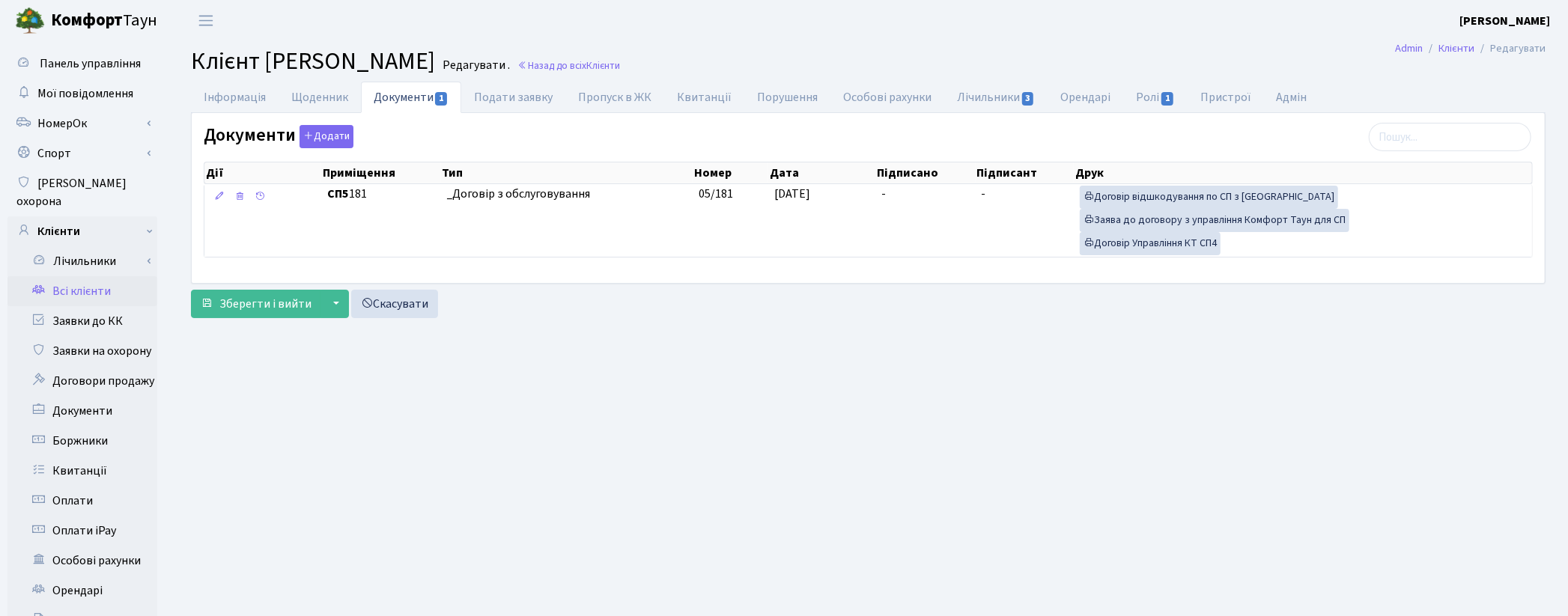
click at [68, 276] on link "Всі клієнти" at bounding box center [82, 291] width 149 height 30
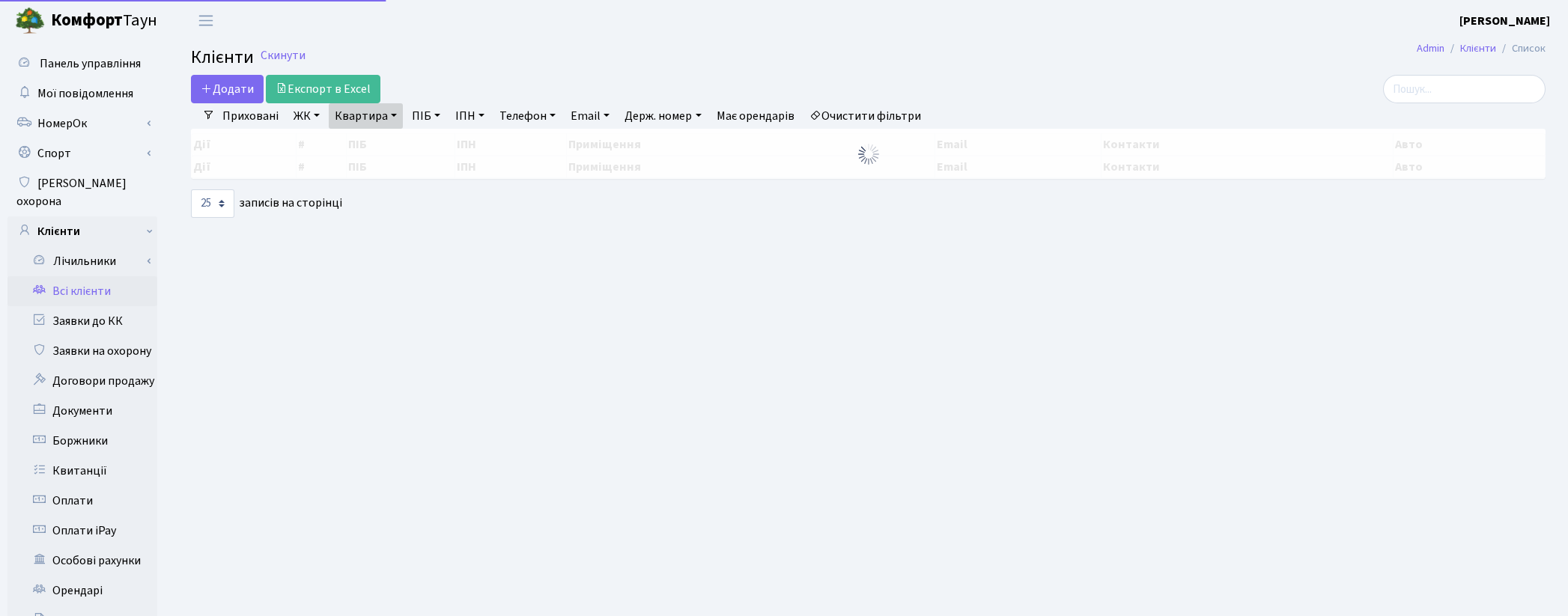
select select "25"
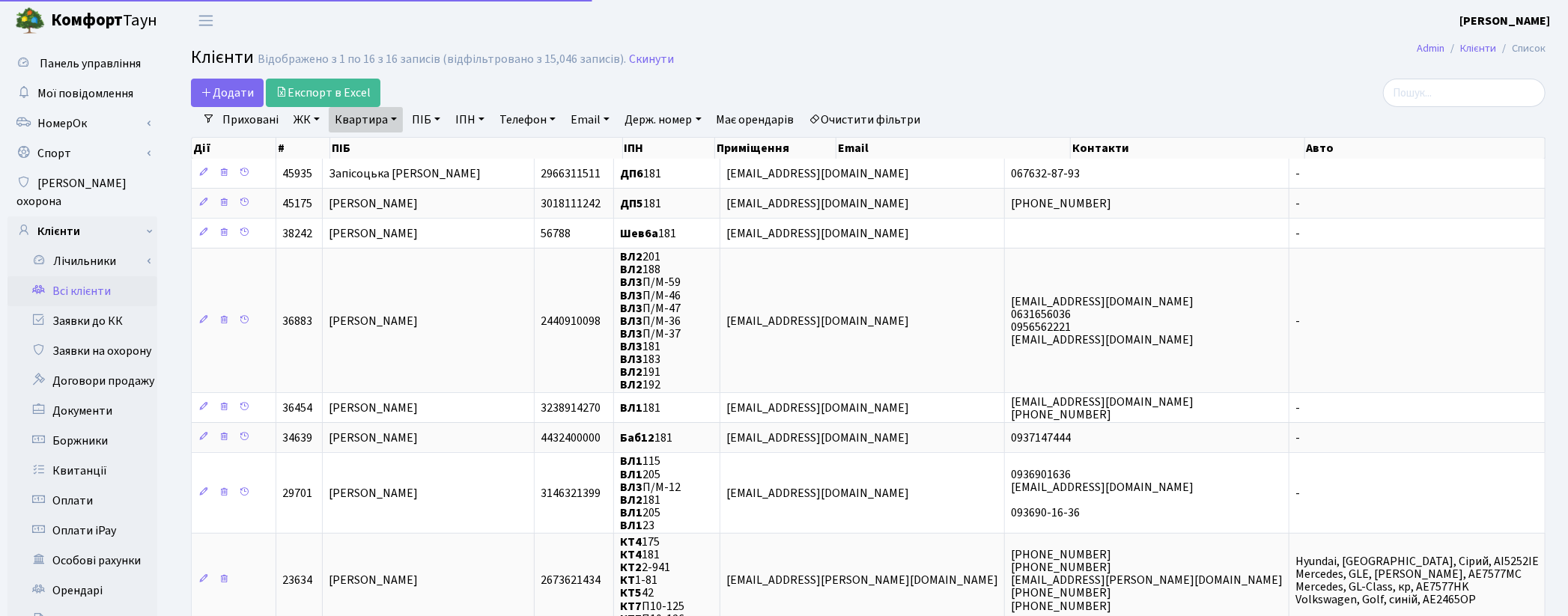
click at [353, 115] on link "Квартира" at bounding box center [366, 119] width 74 height 25
click at [369, 152] on input "181" at bounding box center [373, 148] width 87 height 28
type input "17"
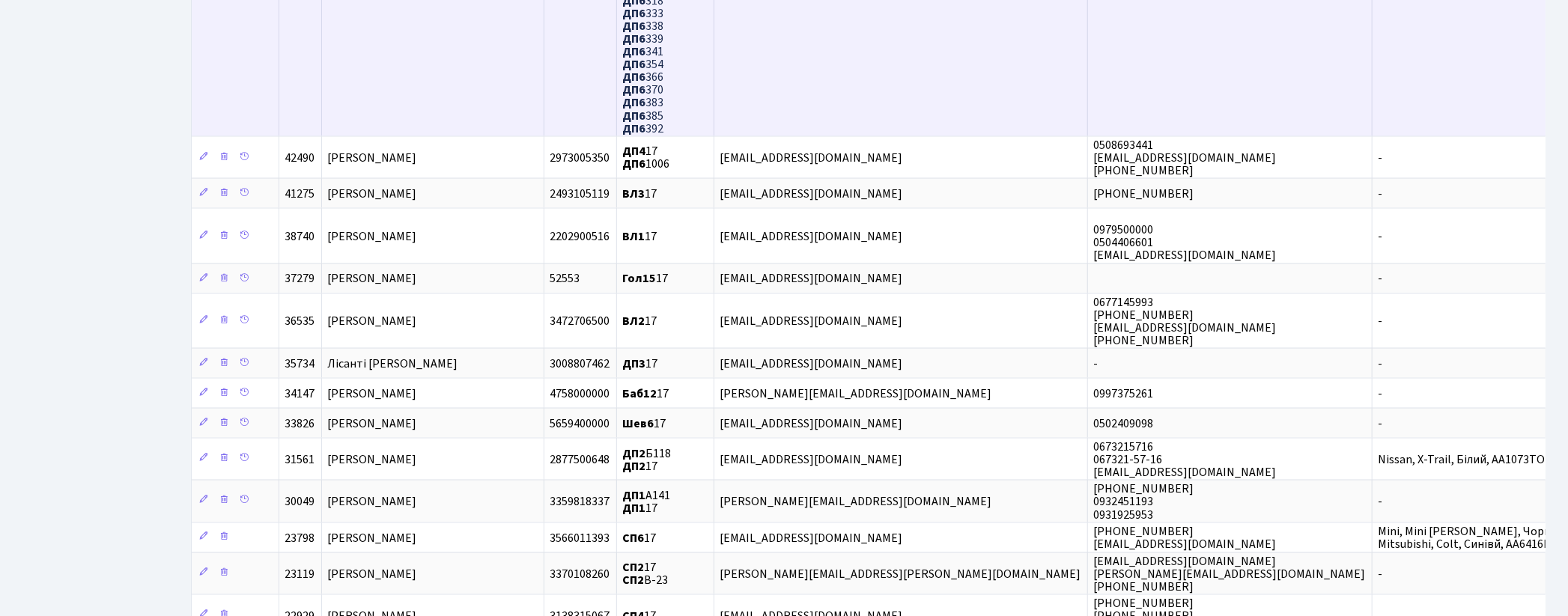
scroll to position [1498, 0]
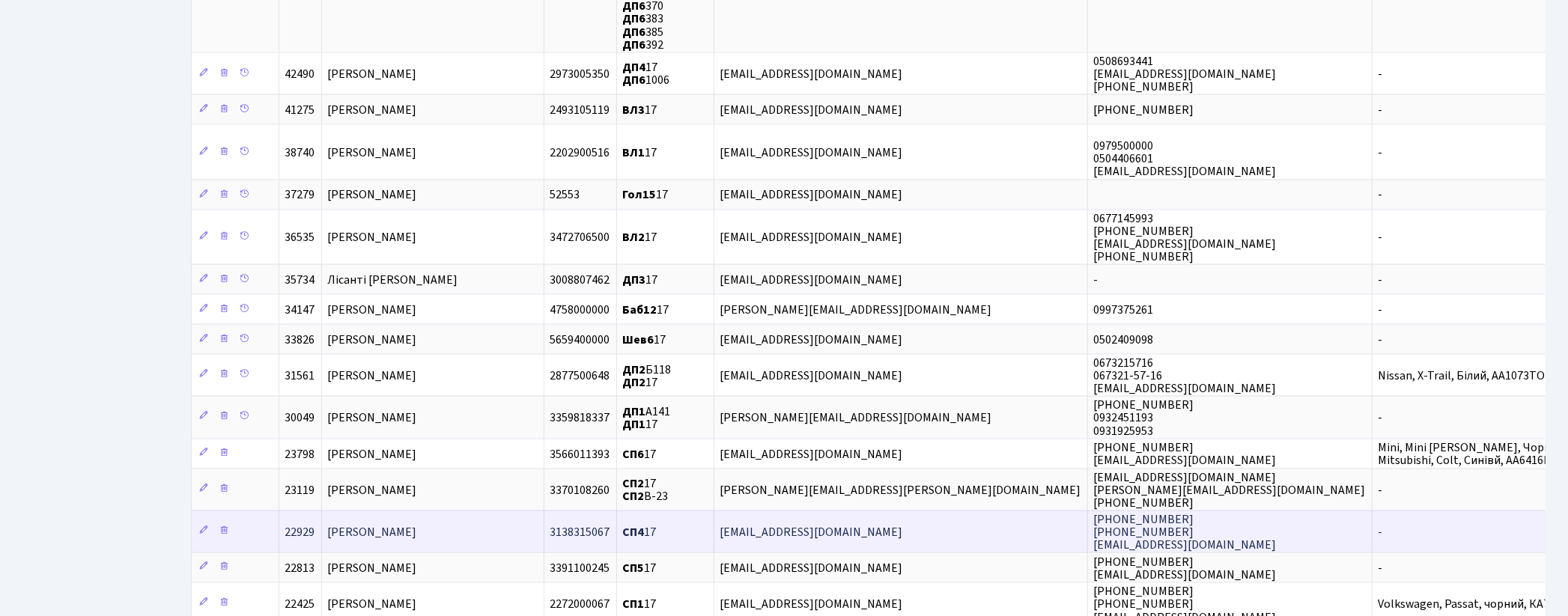
click at [400, 524] on span "[PERSON_NAME]" at bounding box center [372, 532] width 89 height 16
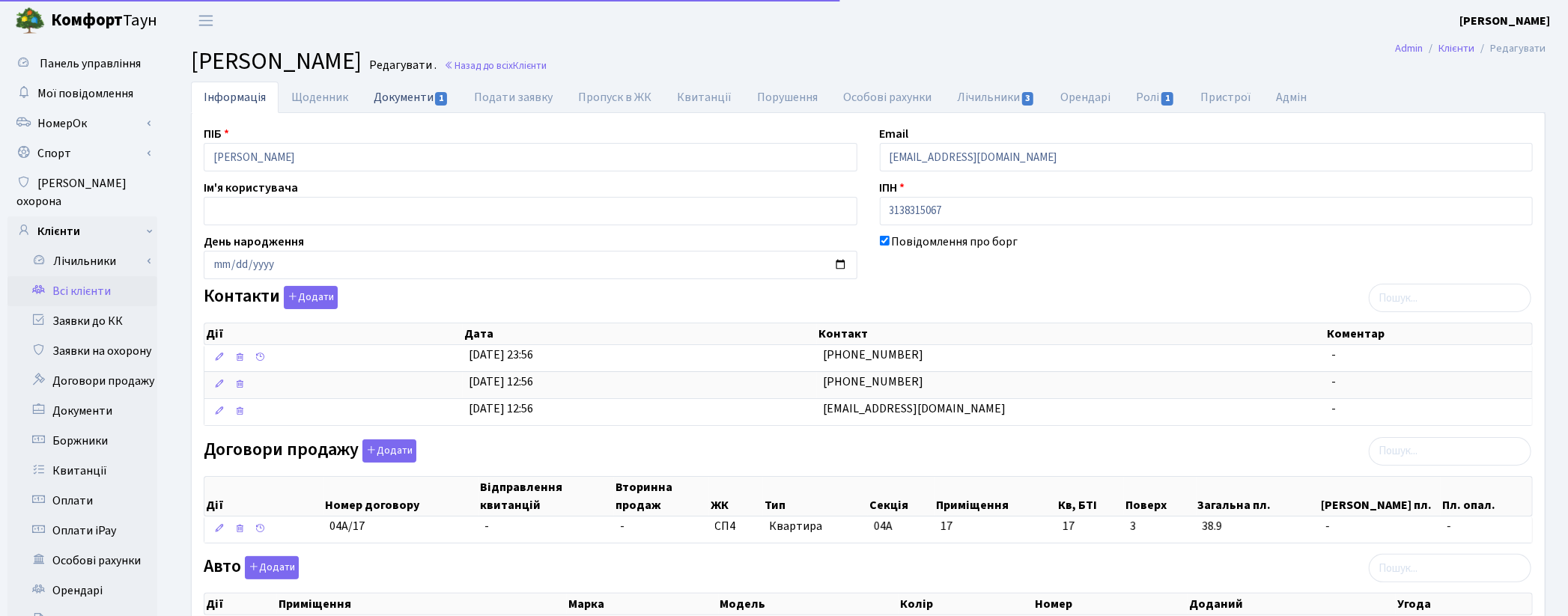
click at [405, 105] on link "Документи 1" at bounding box center [410, 97] width 100 height 31
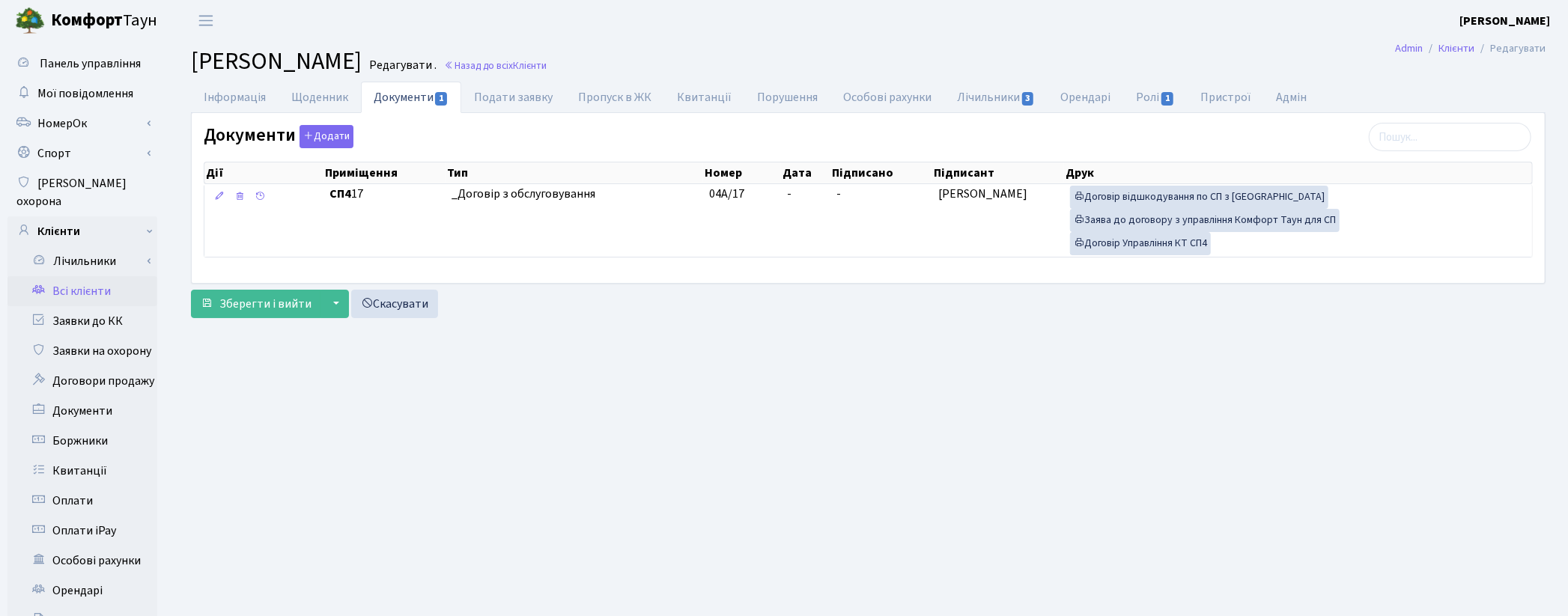
click at [101, 276] on link "Всі клієнти" at bounding box center [82, 291] width 149 height 30
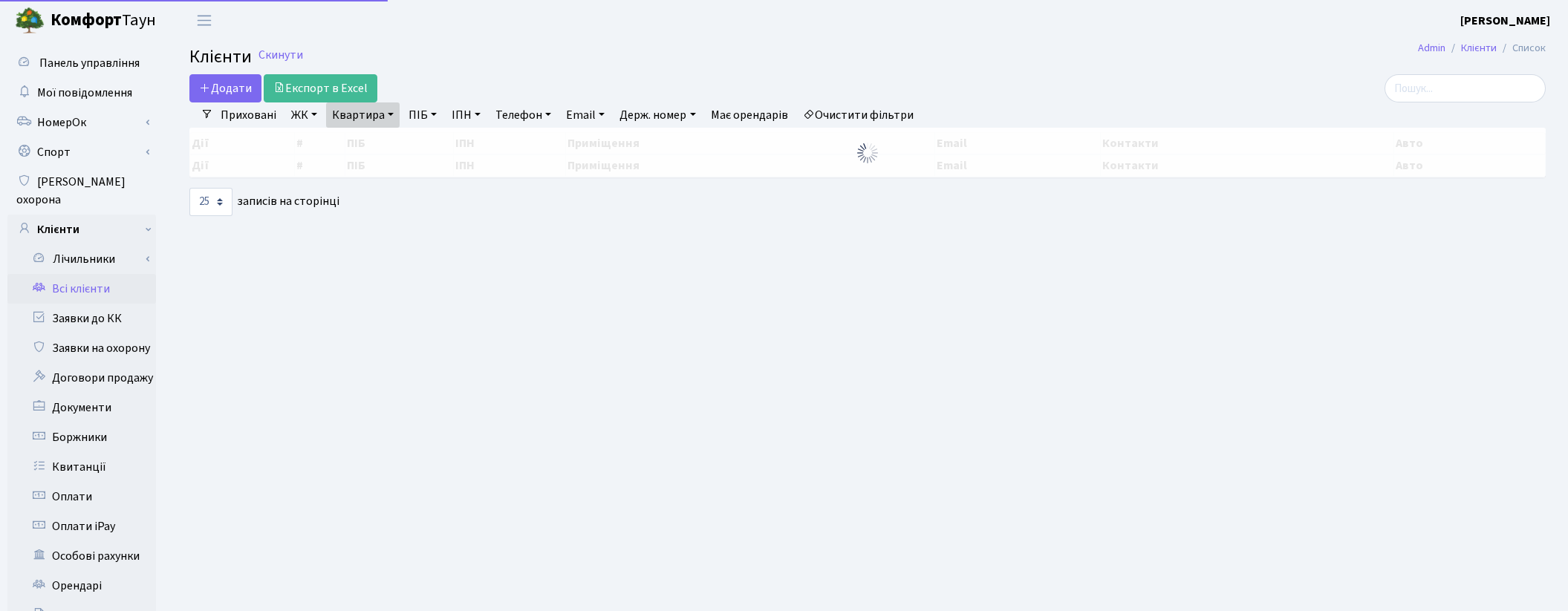
select select "25"
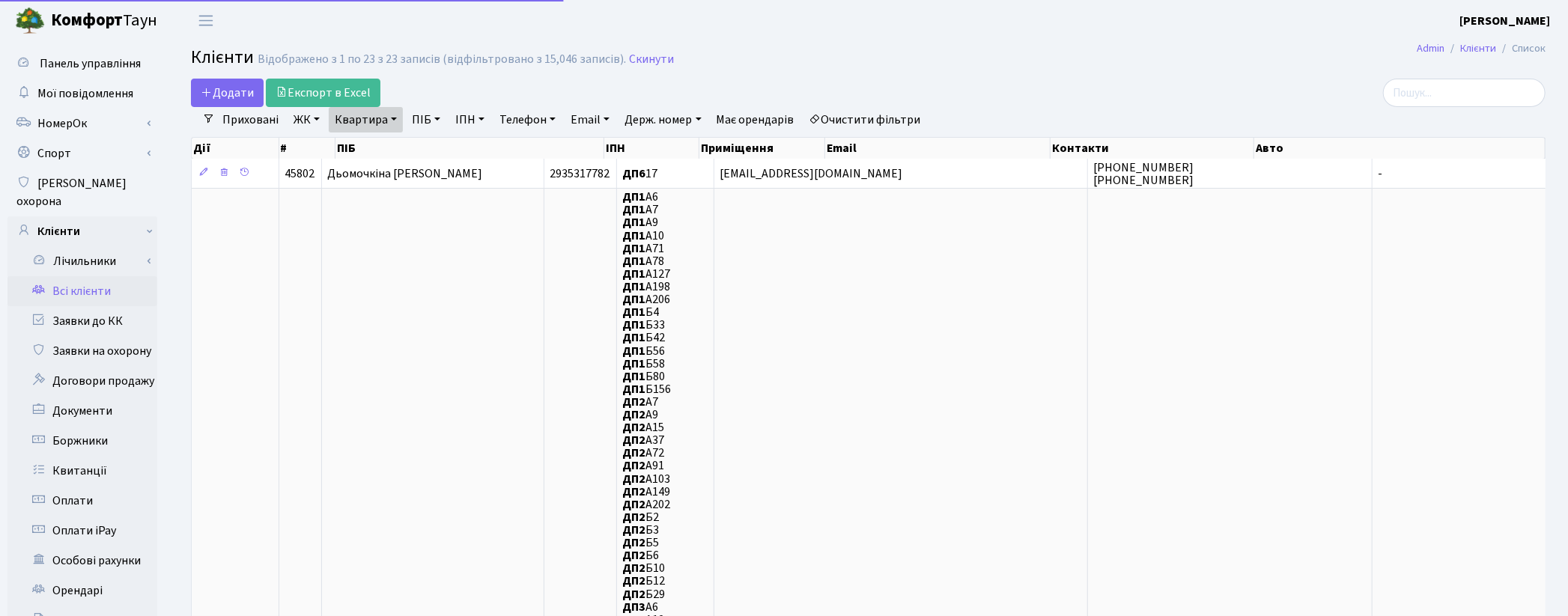
click at [356, 116] on link "Квартира" at bounding box center [366, 119] width 74 height 25
click at [369, 137] on input "17" at bounding box center [373, 148] width 87 height 28
type input "1"
type input "74"
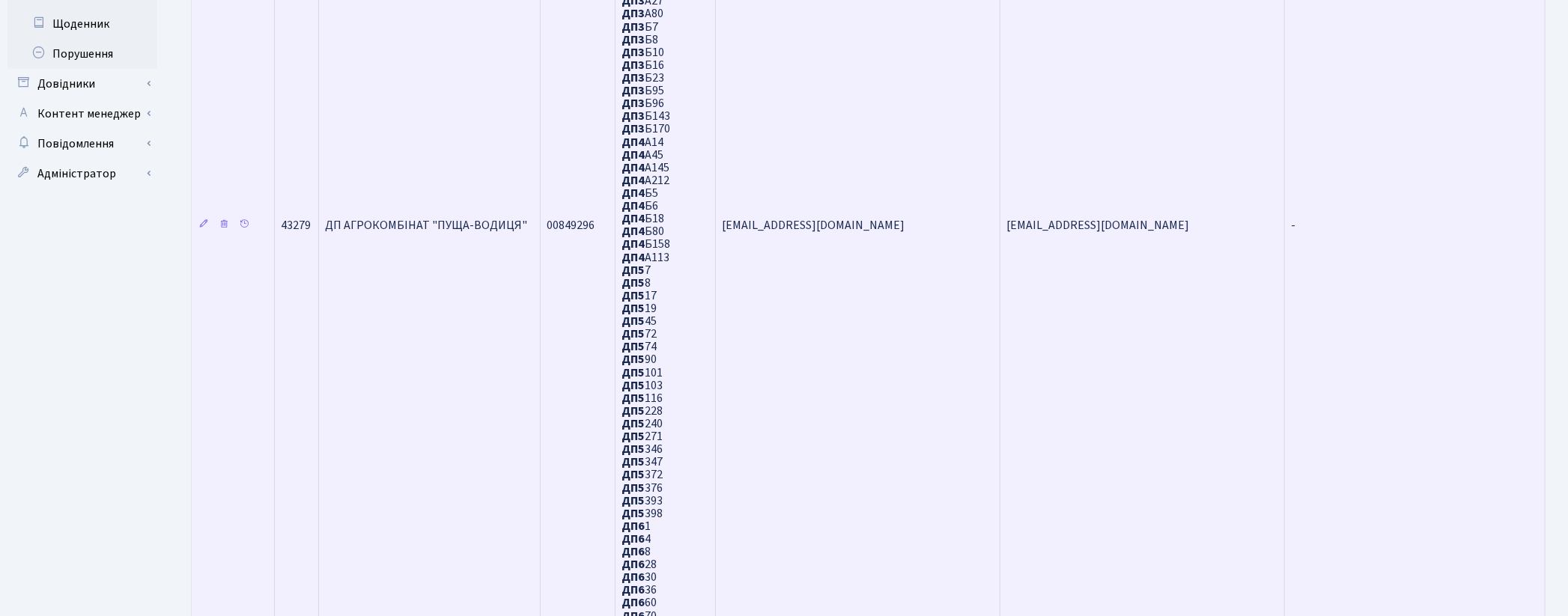
scroll to position [1082, 0]
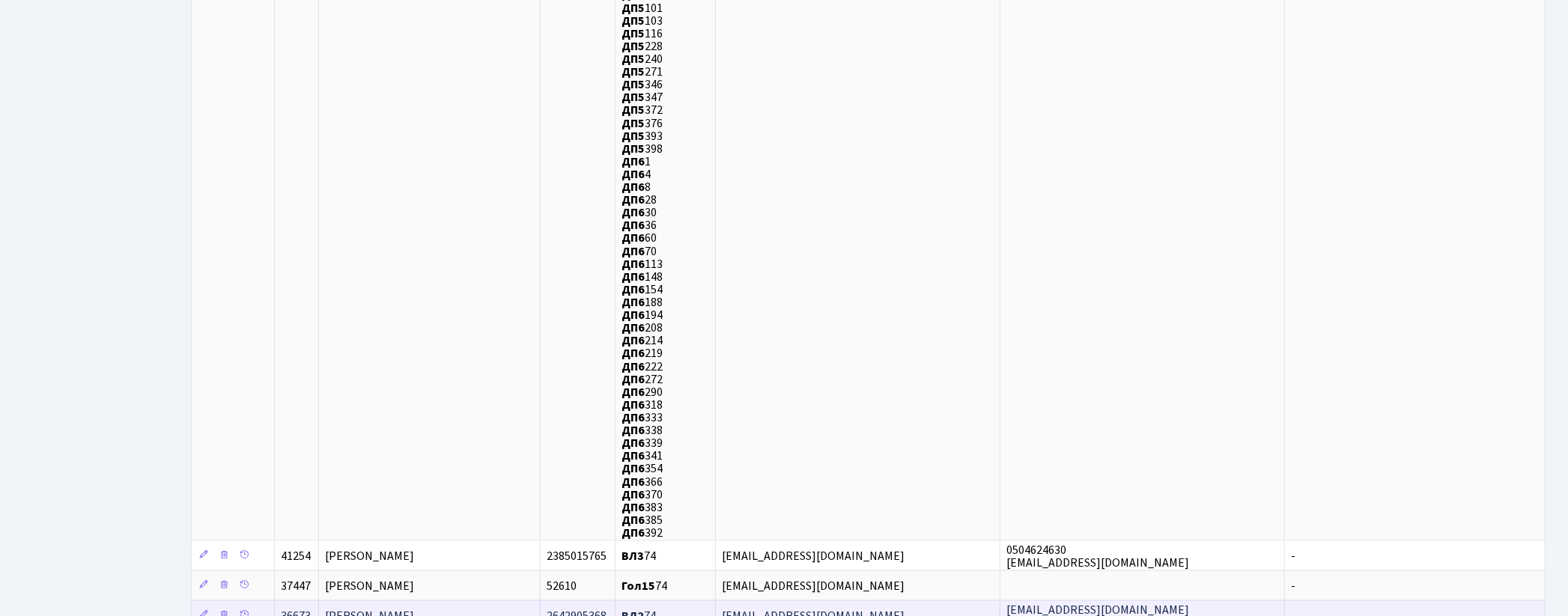
click at [414, 608] on span "Воскобойнікова Олена Юріївна" at bounding box center [369, 616] width 89 height 16
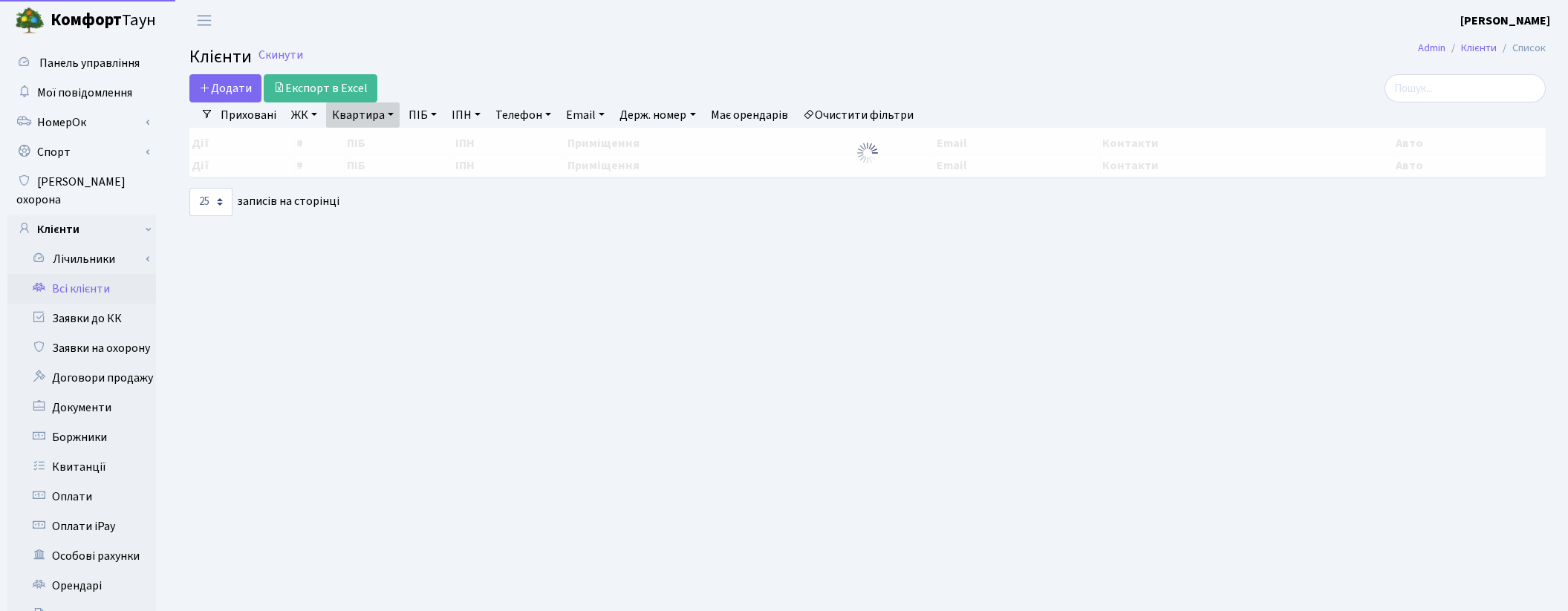
select select "25"
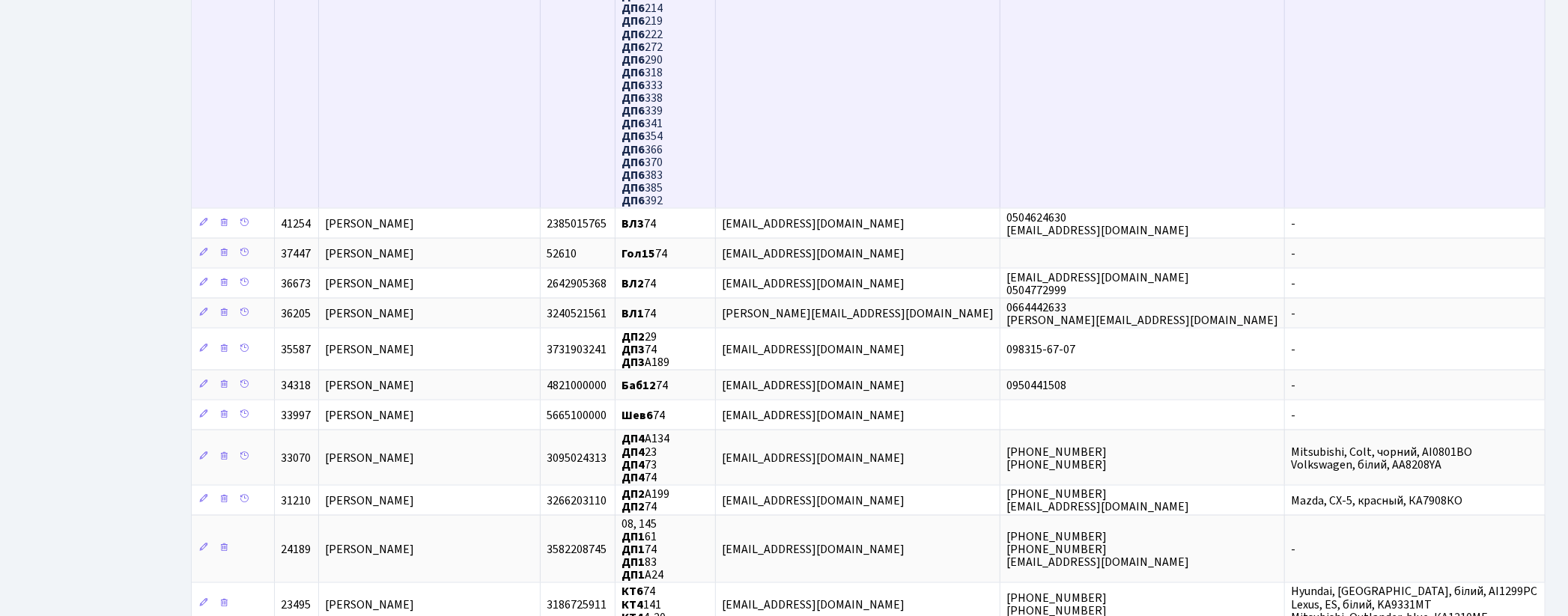
scroll to position [1498, 0]
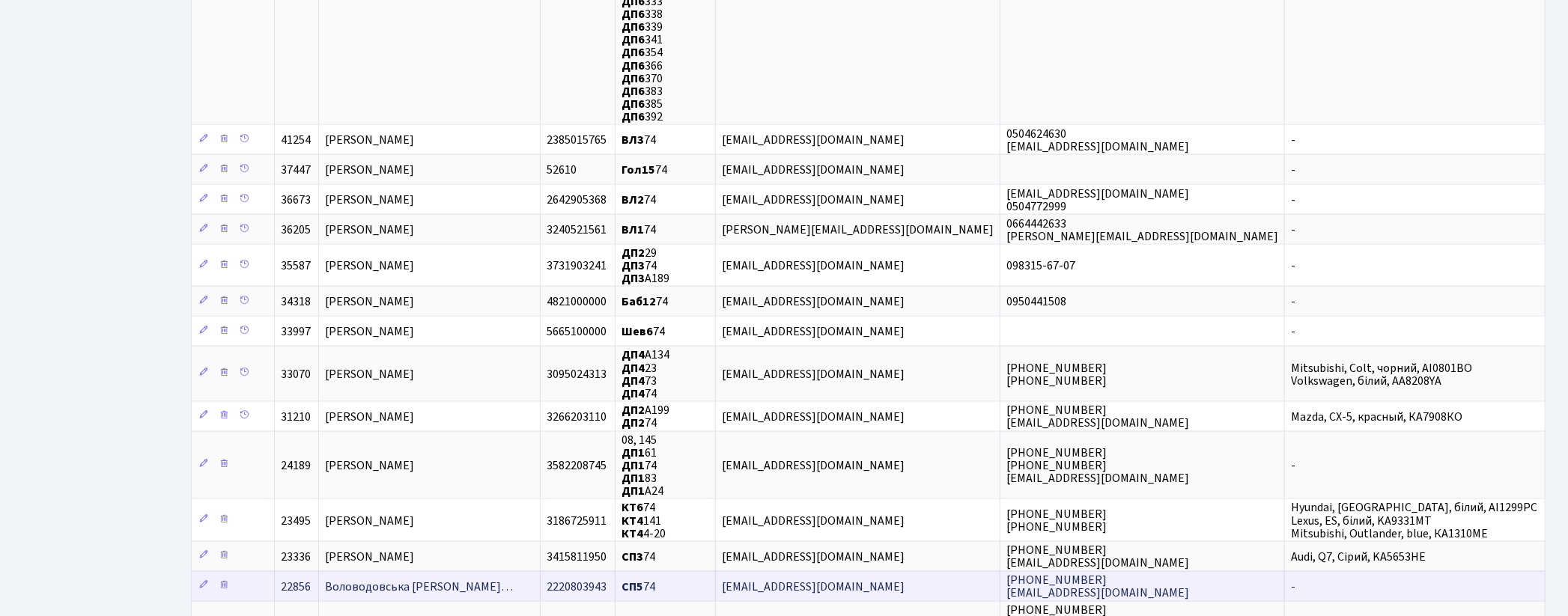
click at [443, 579] on span "Воловодовська Лілія Олександрівн…" at bounding box center [419, 587] width 188 height 16
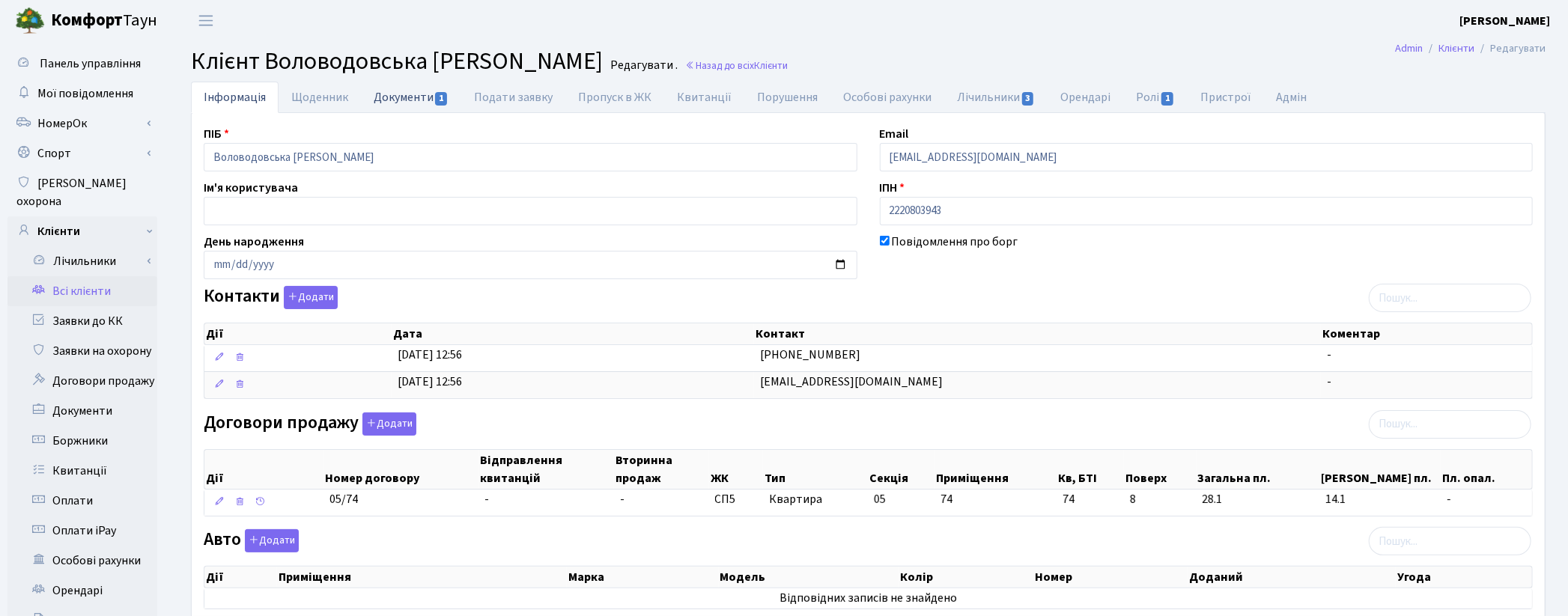
click at [413, 96] on link "Документи 1" at bounding box center [410, 97] width 100 height 31
select select "25"
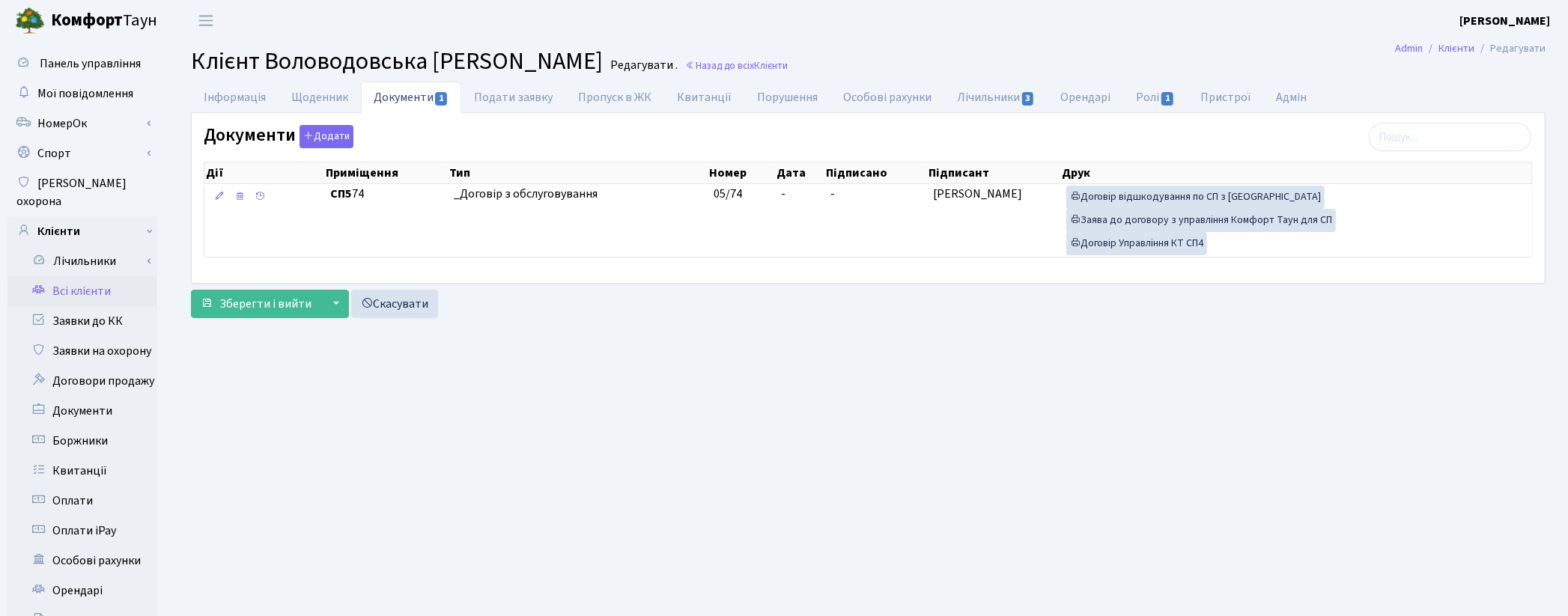
click at [872, 422] on main "Admin Клієнти Редагувати Клієнт Воловодовська Лілія Олександрівна Редагувати . …" at bounding box center [868, 476] width 1399 height 872
click at [64, 307] on link "Заявки до КК" at bounding box center [82, 321] width 149 height 30
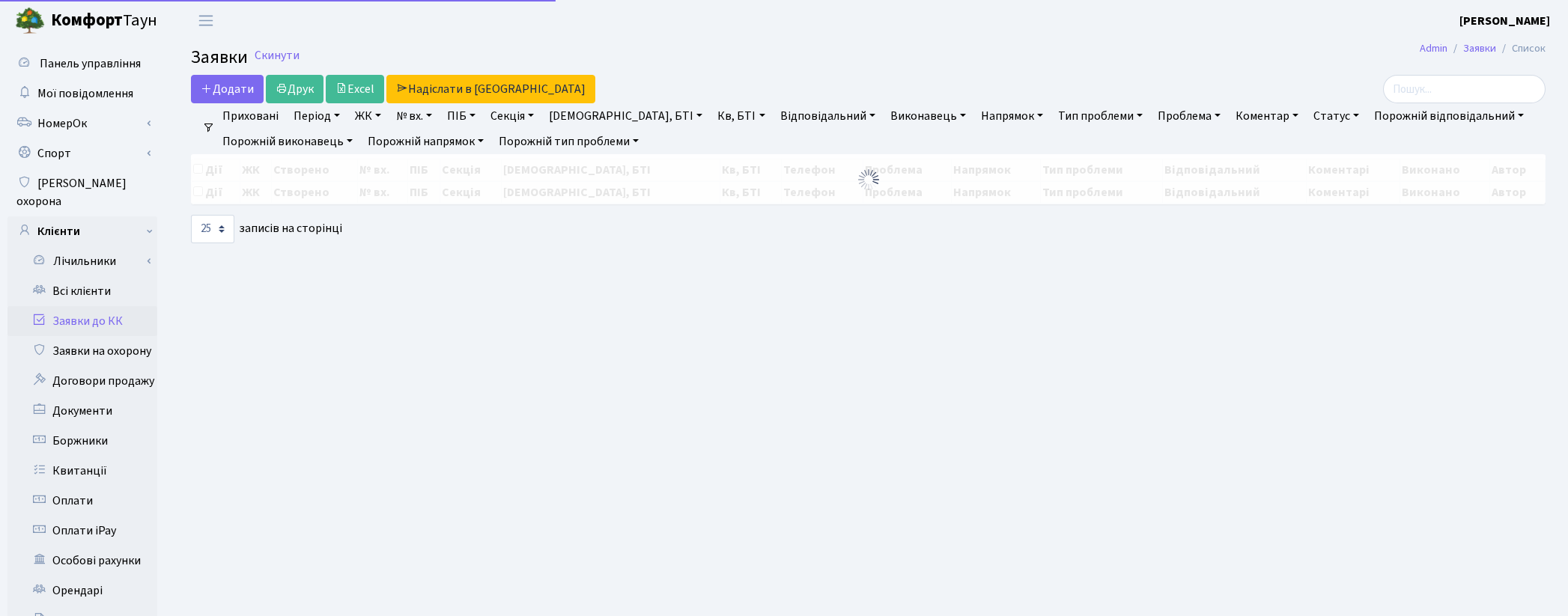
select select "25"
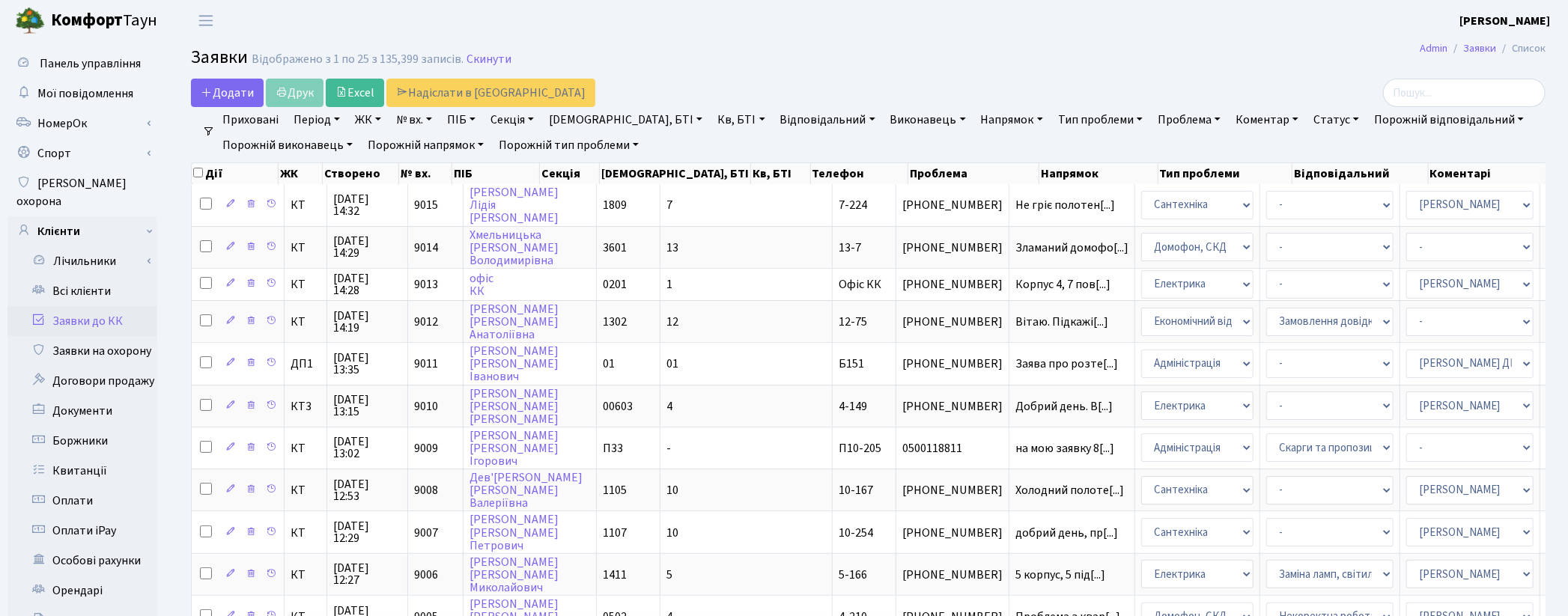
click at [609, 26] on header "[PERSON_NAME] [PERSON_NAME] Мій обліковий запис Вийти" at bounding box center [784, 20] width 1568 height 41
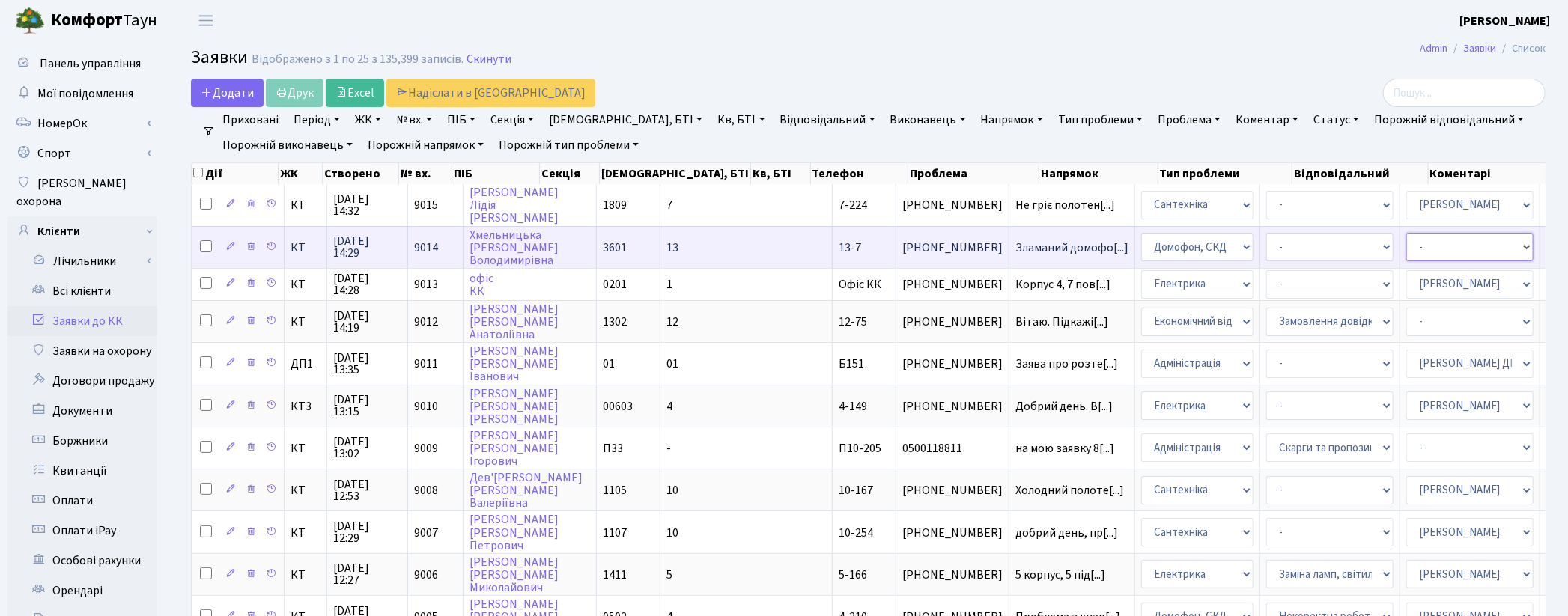
click at [1406, 253] on select "- Адміністратор ЖК ДП Адміністратор ЖК КТ Адміністратор ЖК СП [PERSON_NAME] [PE…" at bounding box center [1469, 246] width 127 height 28
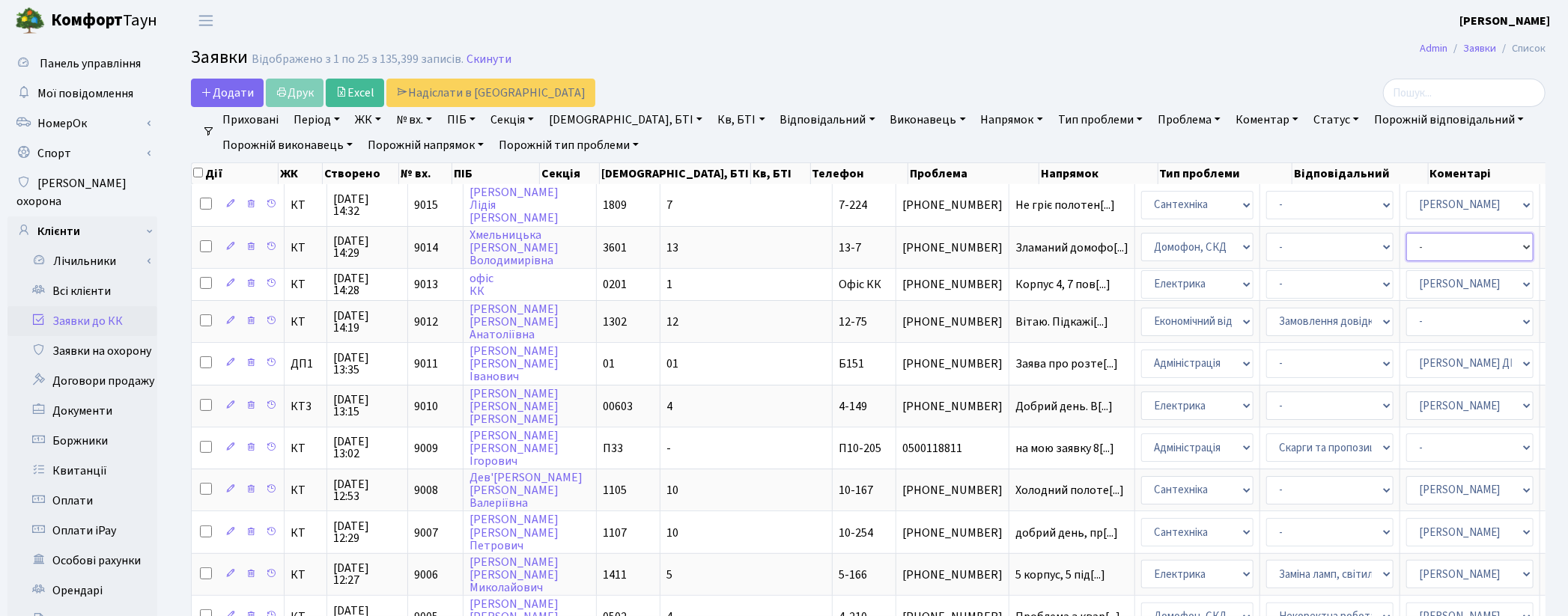
select select "22"
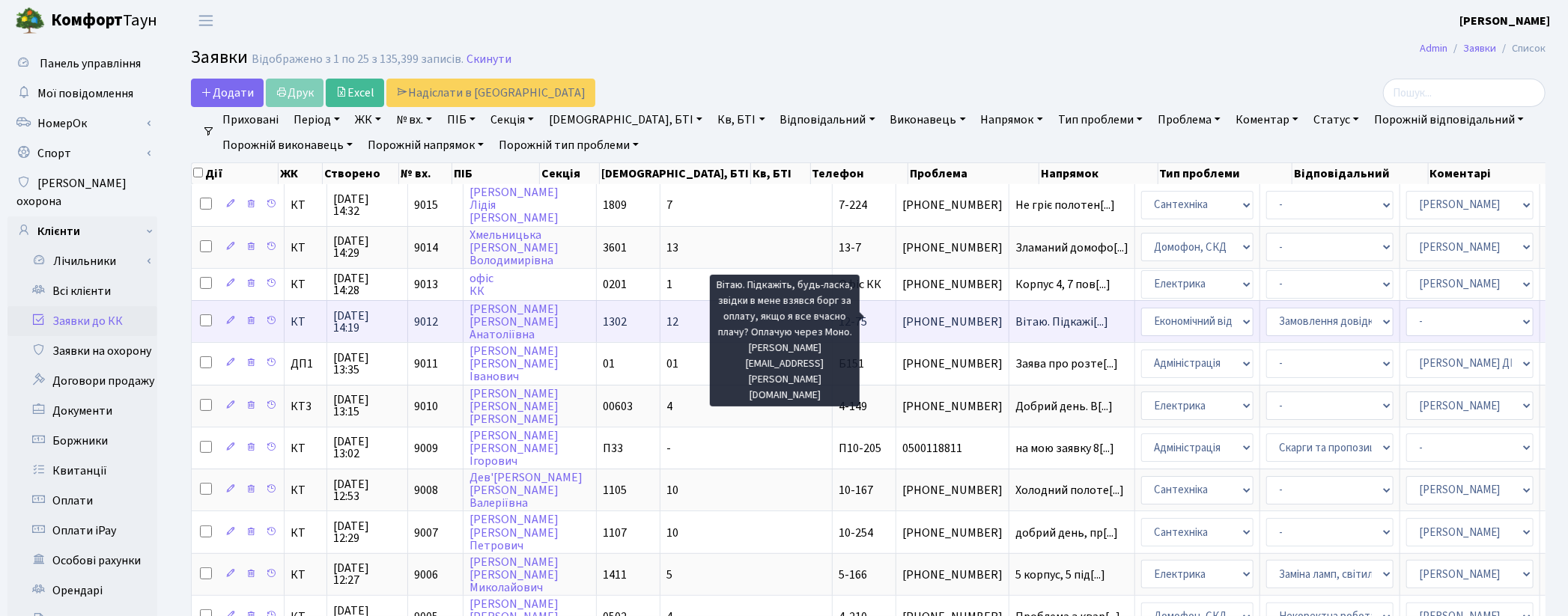
click at [1015, 319] on span "Вітаю. Підкажі[...]" at bounding box center [1062, 321] width 93 height 16
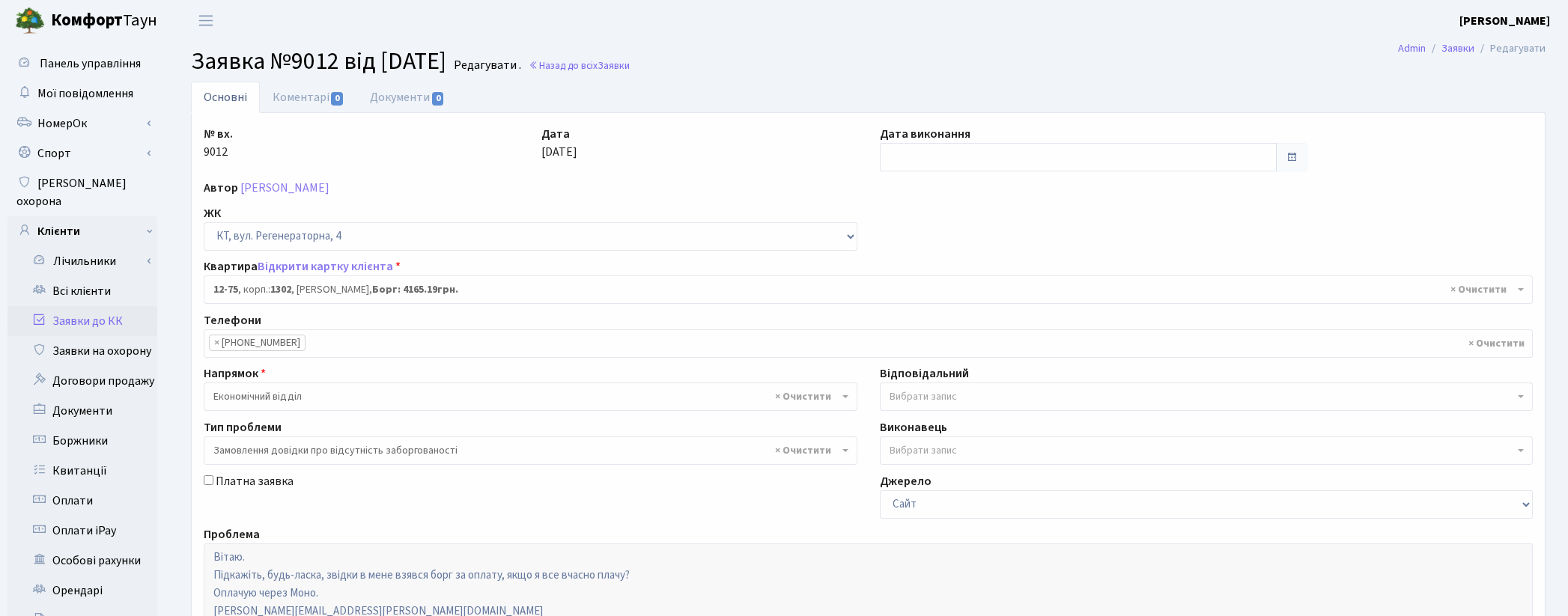
select select "7182"
select select "35"
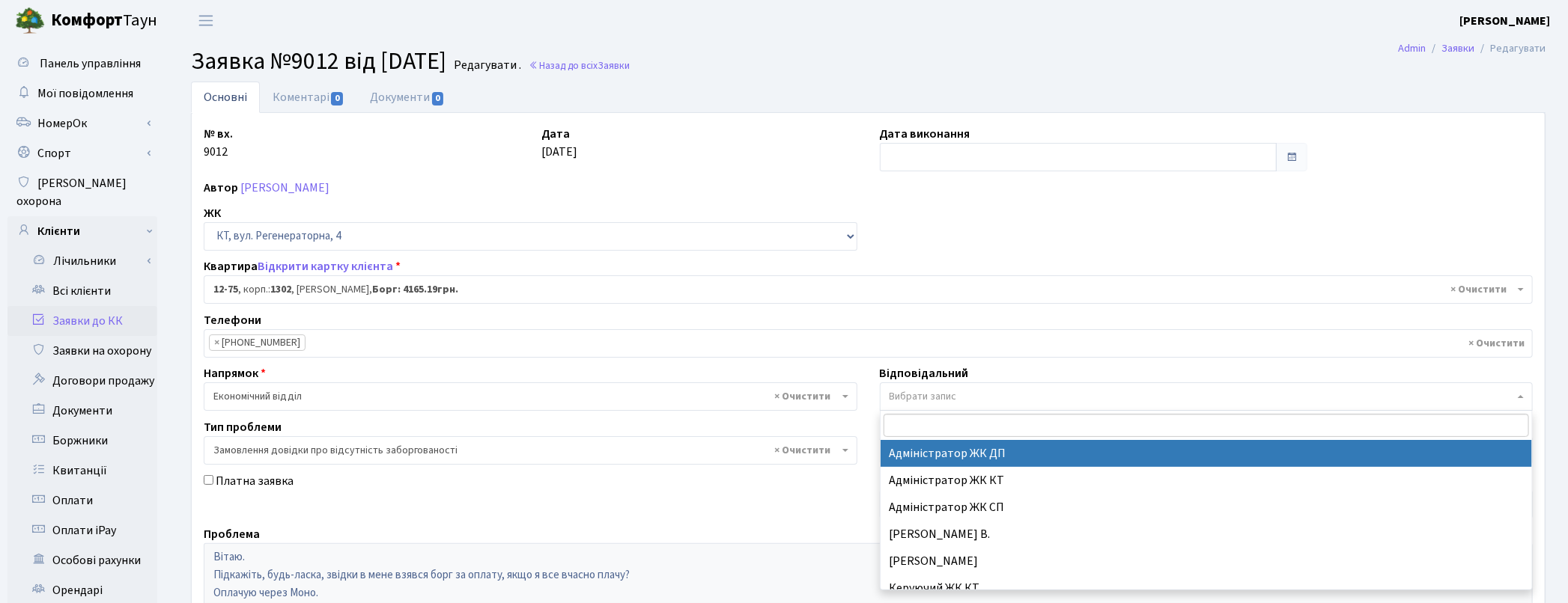
click at [904, 402] on span "Вибрати запис" at bounding box center [922, 396] width 67 height 15
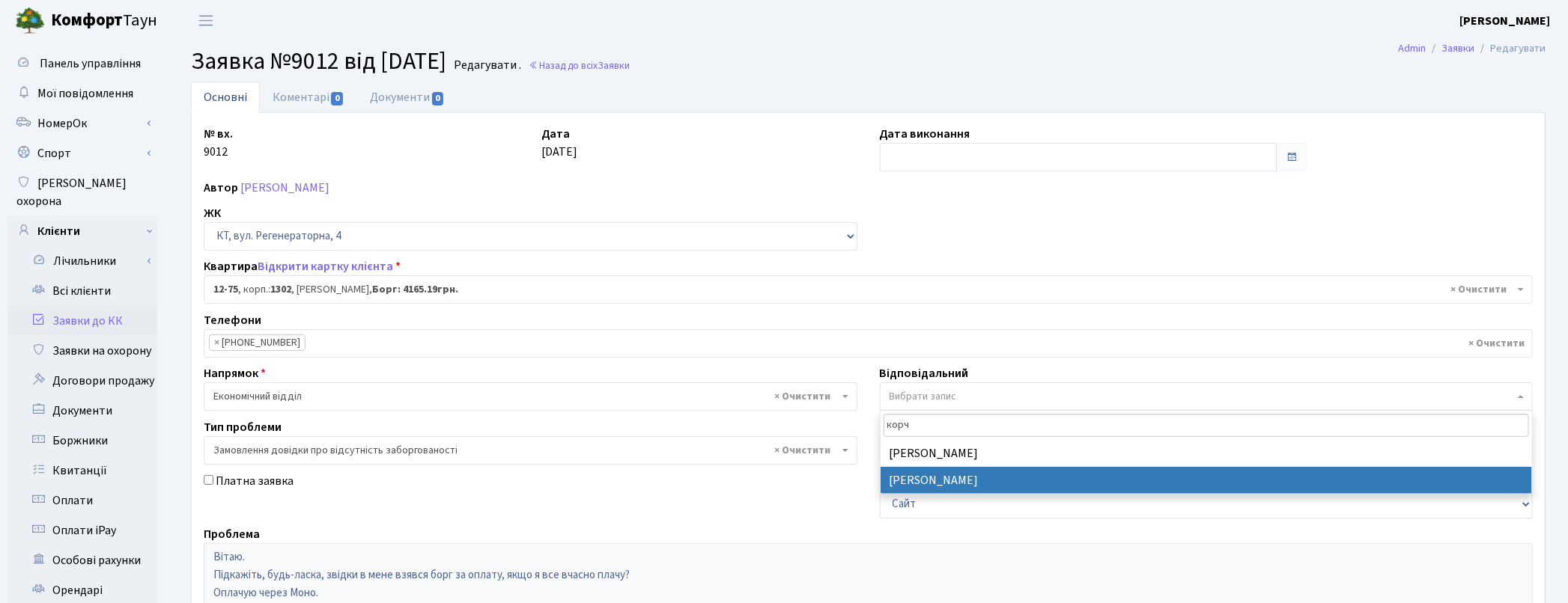
type input "корч"
select select "33"
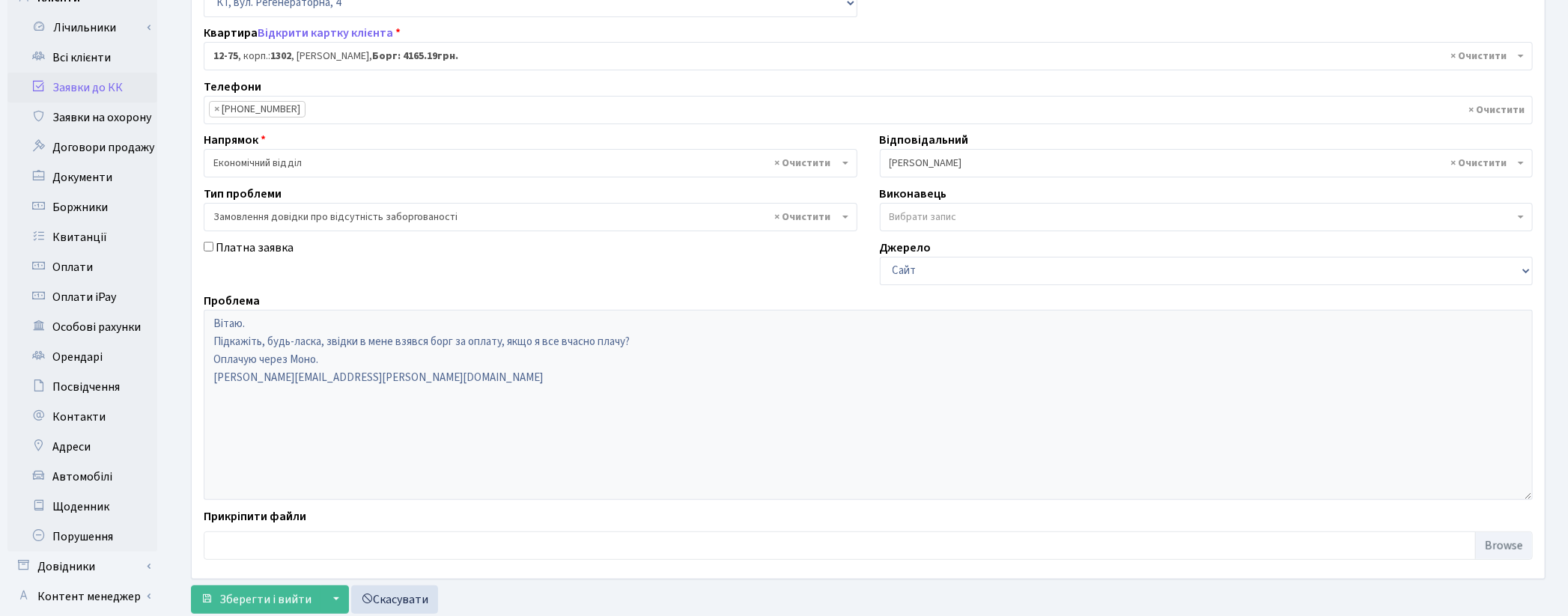
scroll to position [249, 0]
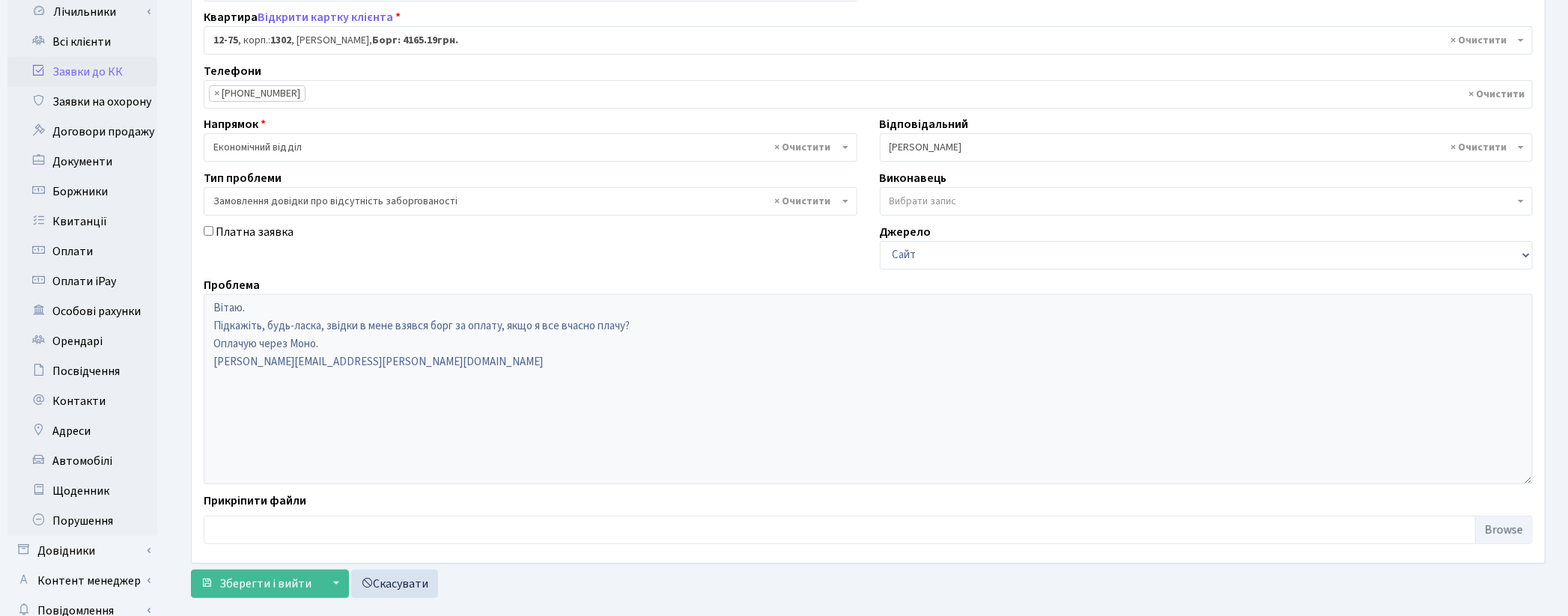
click at [332, 243] on div "Платна заявка" at bounding box center [529, 246] width 676 height 47
click at [277, 586] on span "Зберегти і вийти" at bounding box center [265, 584] width 92 height 16
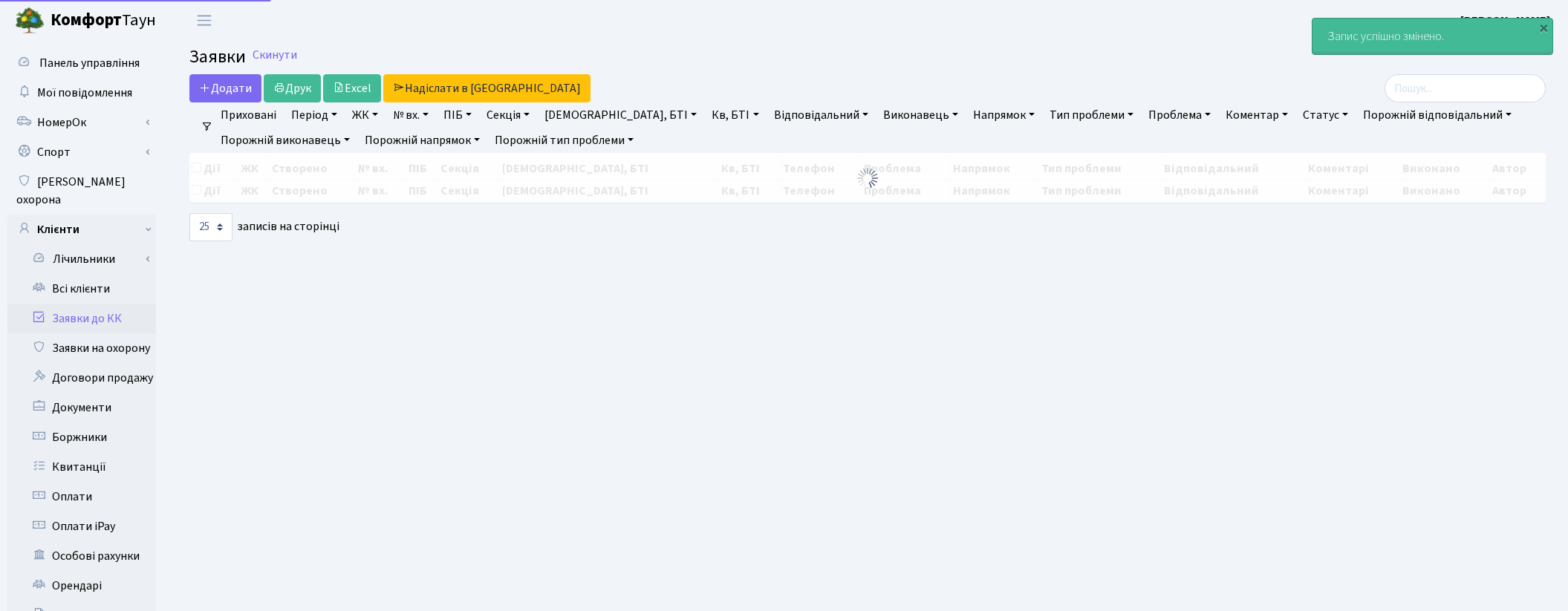
select select "25"
